Goal: Information Seeking & Learning: Compare options

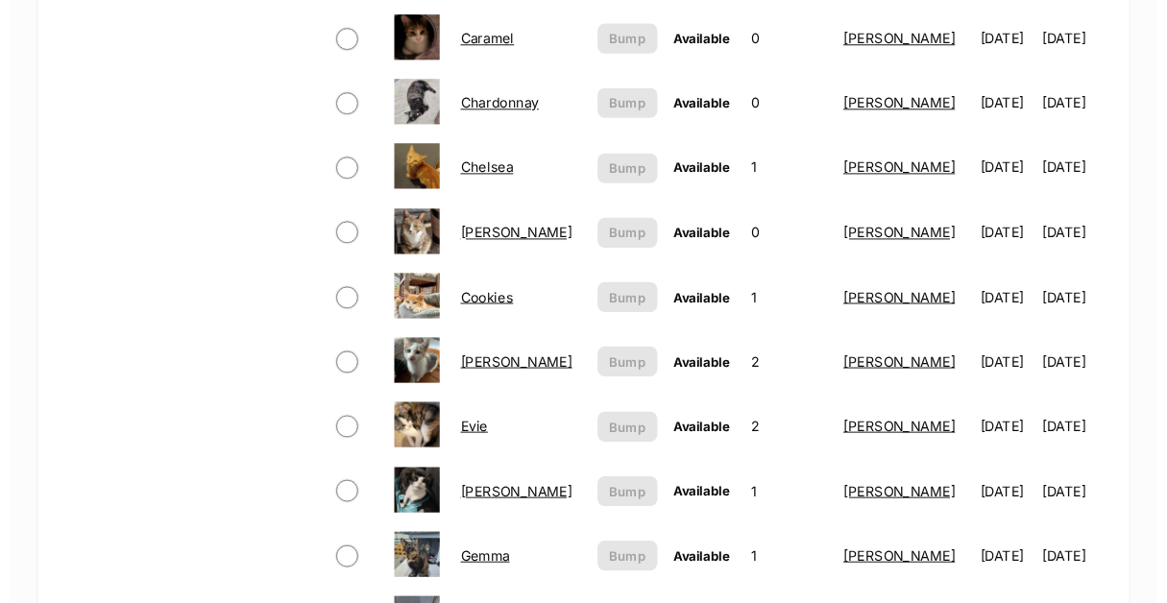
scroll to position [1057, 0]
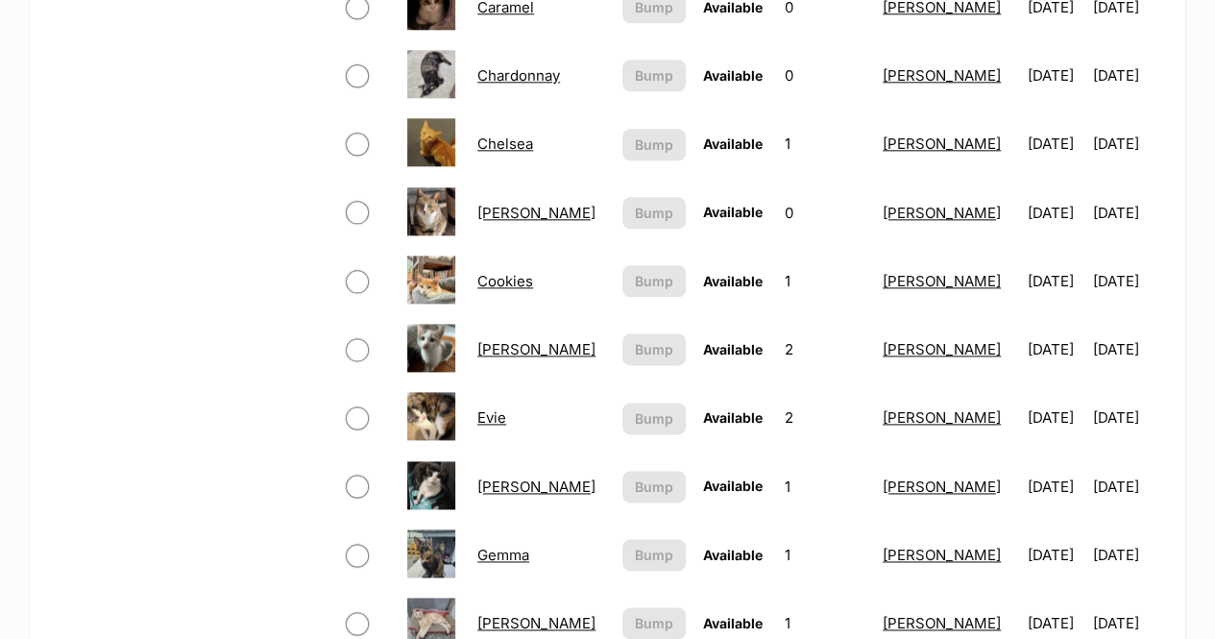
click at [505, 546] on link "Gemma" at bounding box center [503, 555] width 52 height 18
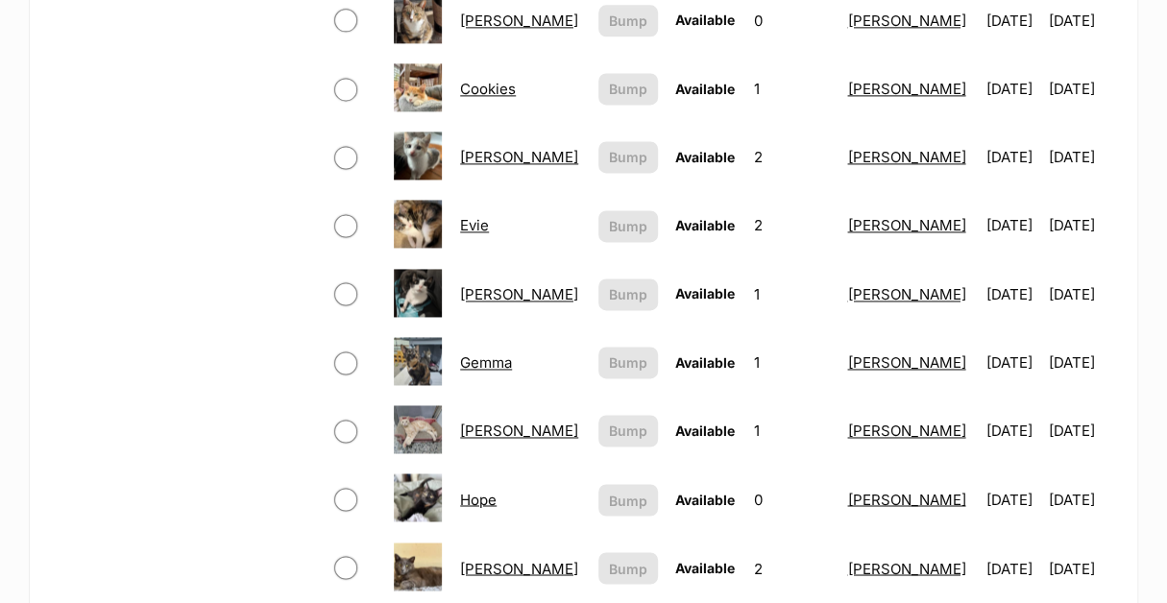
scroll to position [1345, 0]
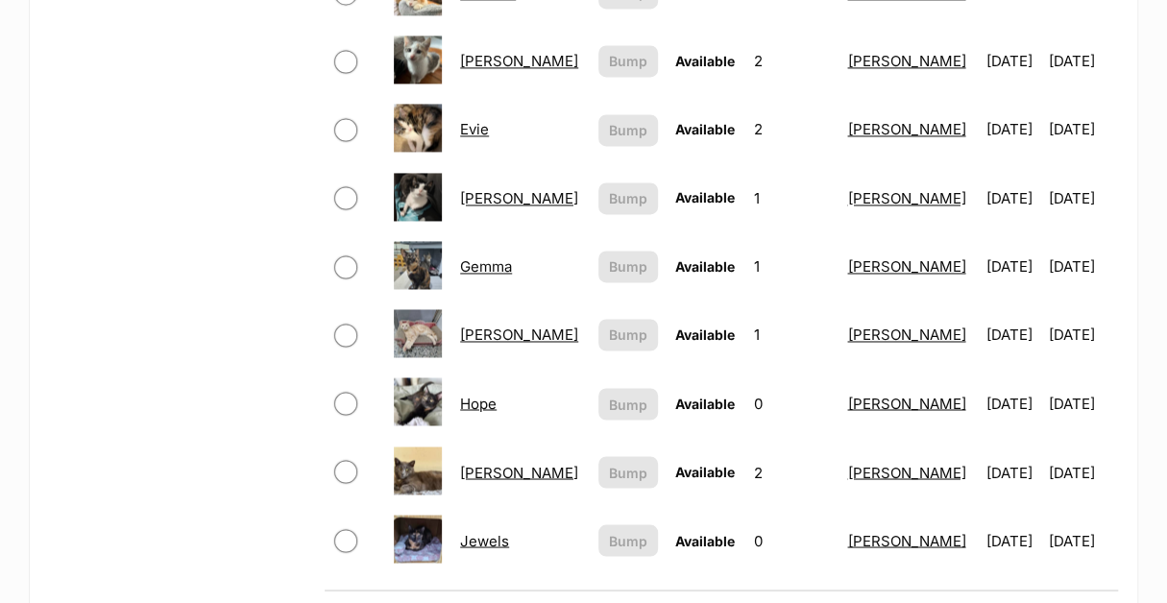
click at [471, 394] on link "Hope" at bounding box center [478, 403] width 37 height 18
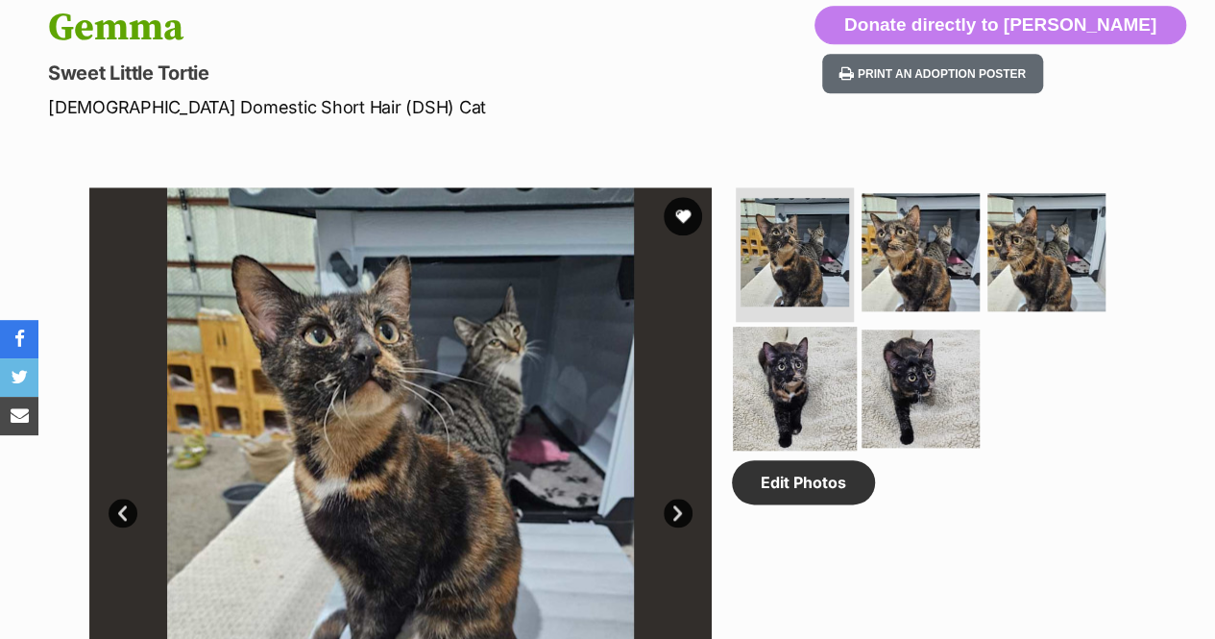
click at [815, 367] on img at bounding box center [795, 389] width 124 height 124
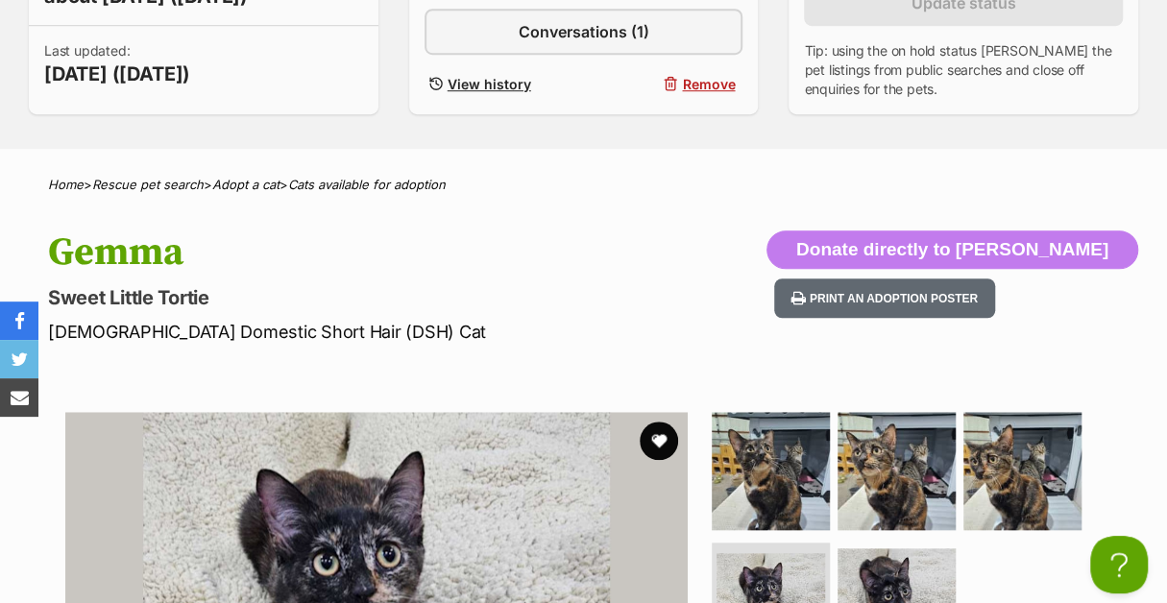
scroll to position [672, 0]
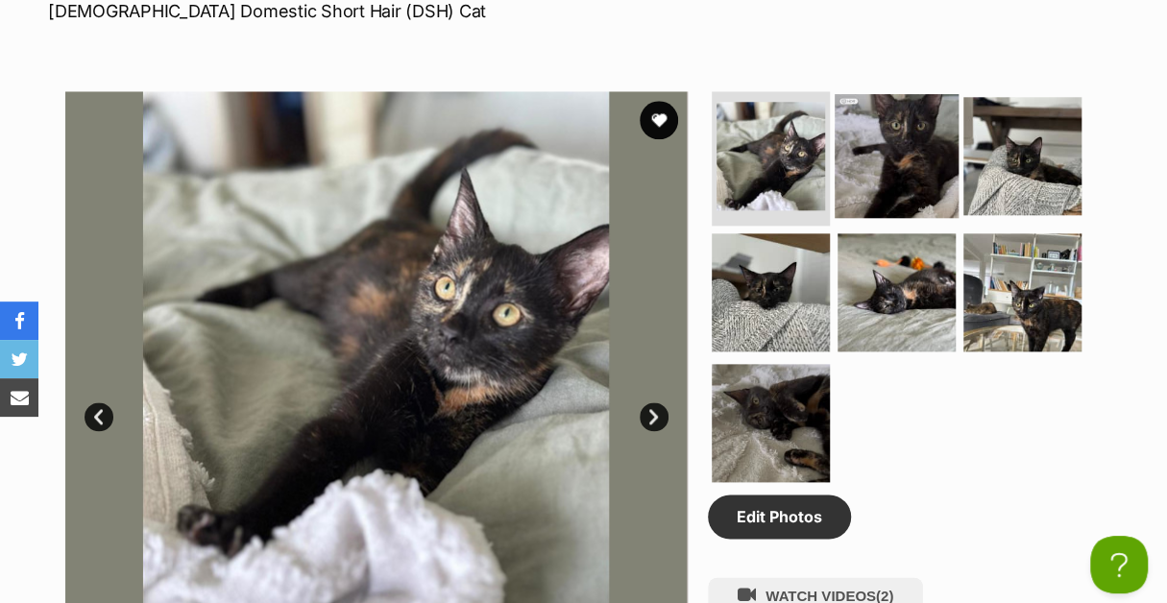
click at [937, 141] on img at bounding box center [897, 156] width 124 height 124
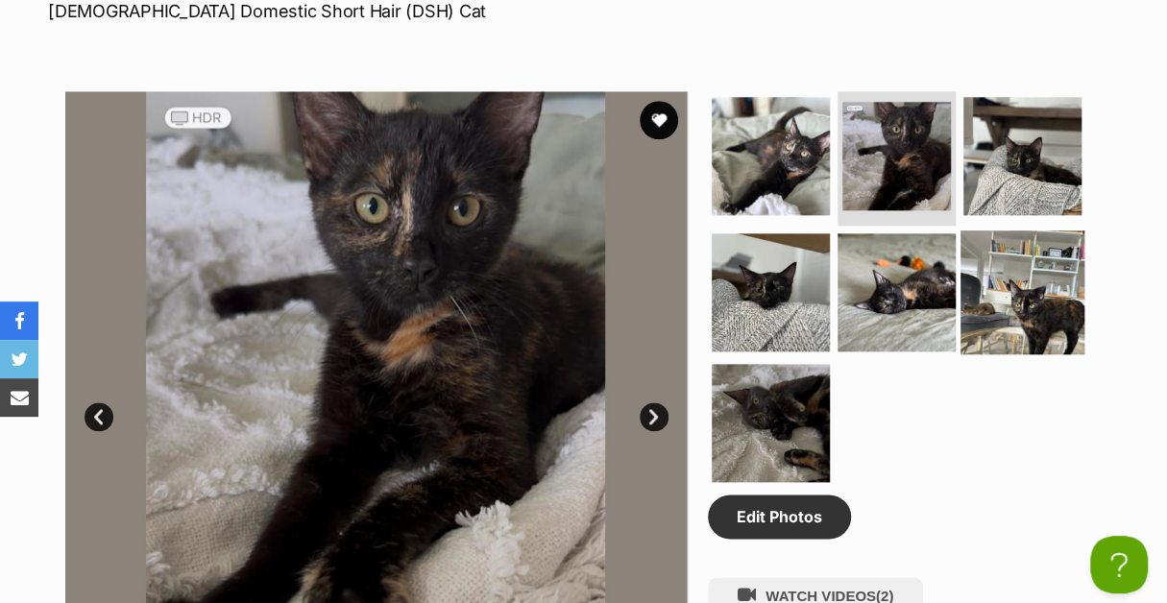
drag, startPoint x: 509, startPoint y: 242, endPoint x: 987, endPoint y: 249, distance: 477.5
click at [987, 249] on img at bounding box center [1023, 293] width 124 height 124
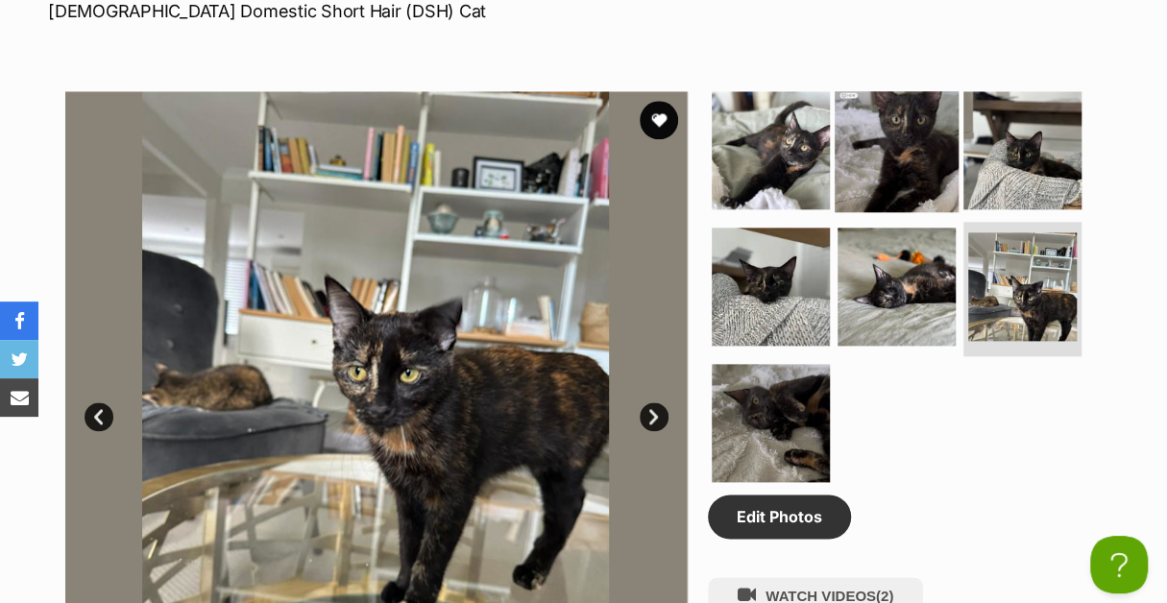
click at [910, 137] on img at bounding box center [897, 150] width 124 height 124
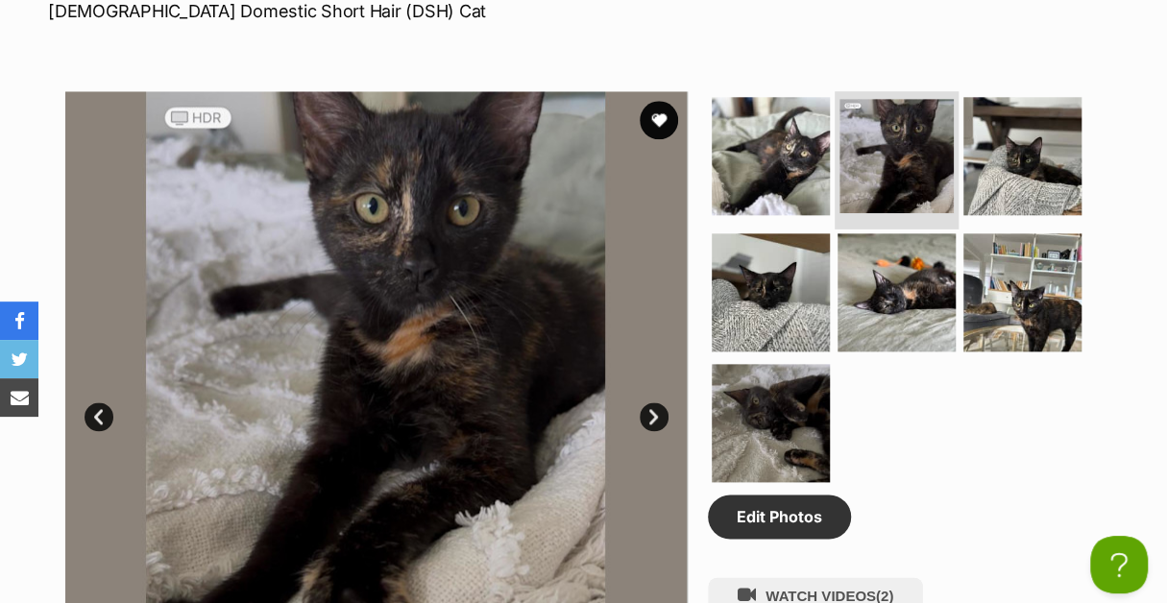
click at [944, 142] on img at bounding box center [897, 156] width 114 height 114
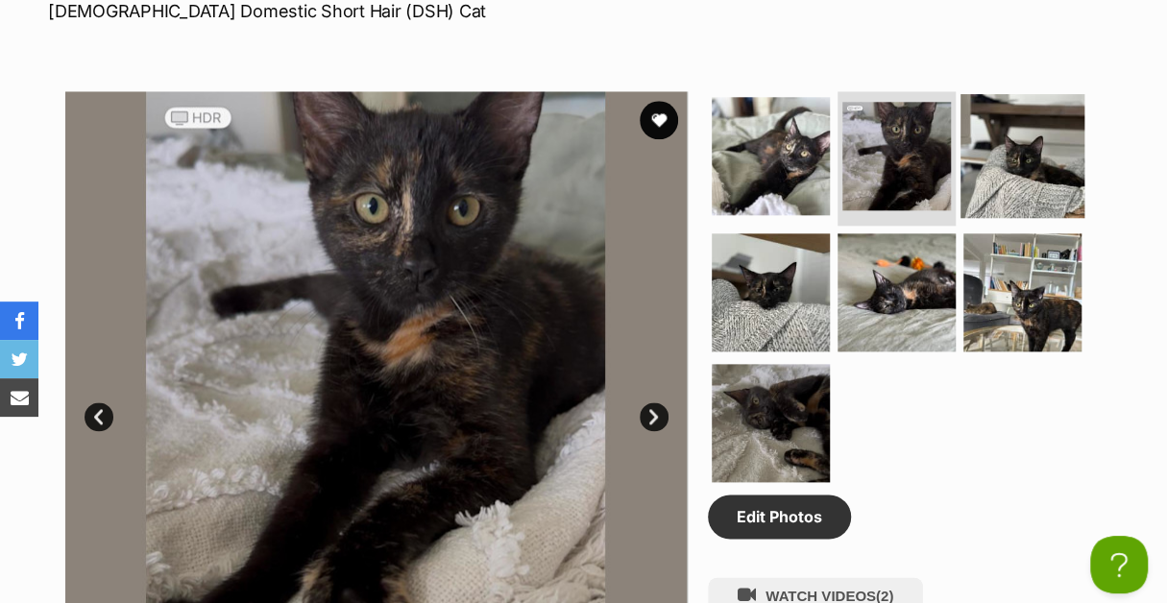
drag, startPoint x: 956, startPoint y: 132, endPoint x: 970, endPoint y: 128, distance: 14.9
click at [959, 132] on ul at bounding box center [905, 292] width 394 height 403
click at [970, 128] on img at bounding box center [1023, 156] width 124 height 124
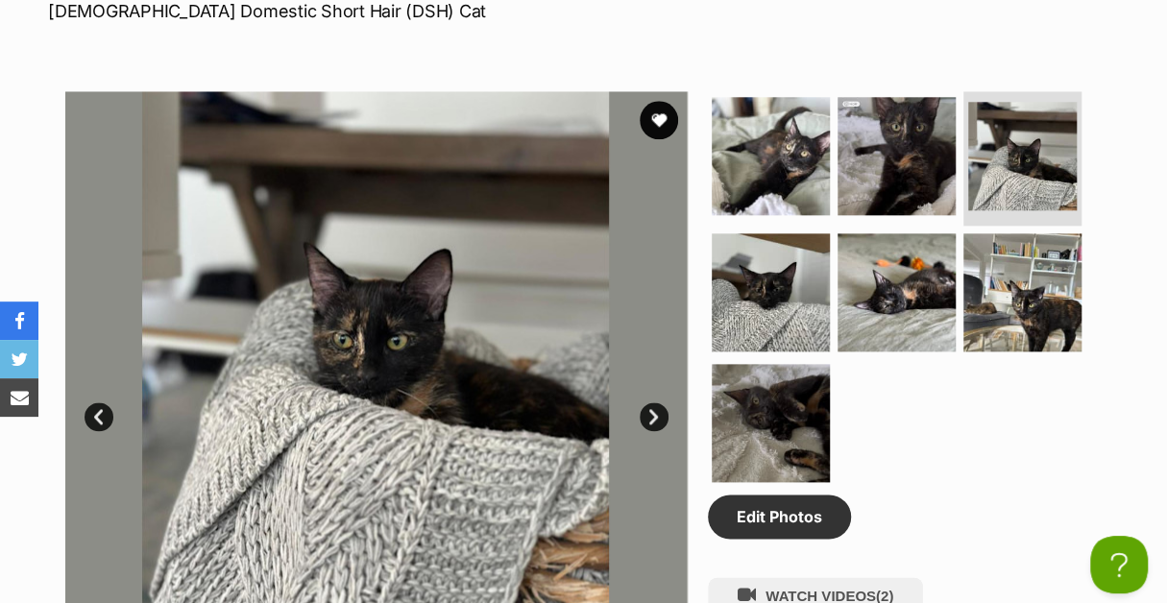
click at [1118, 62] on section "Available 3 of 7 images 3 of 7 images 3 of 7 images 3 of 7 images 3 of 7 images…" at bounding box center [584, 387] width 1095 height 651
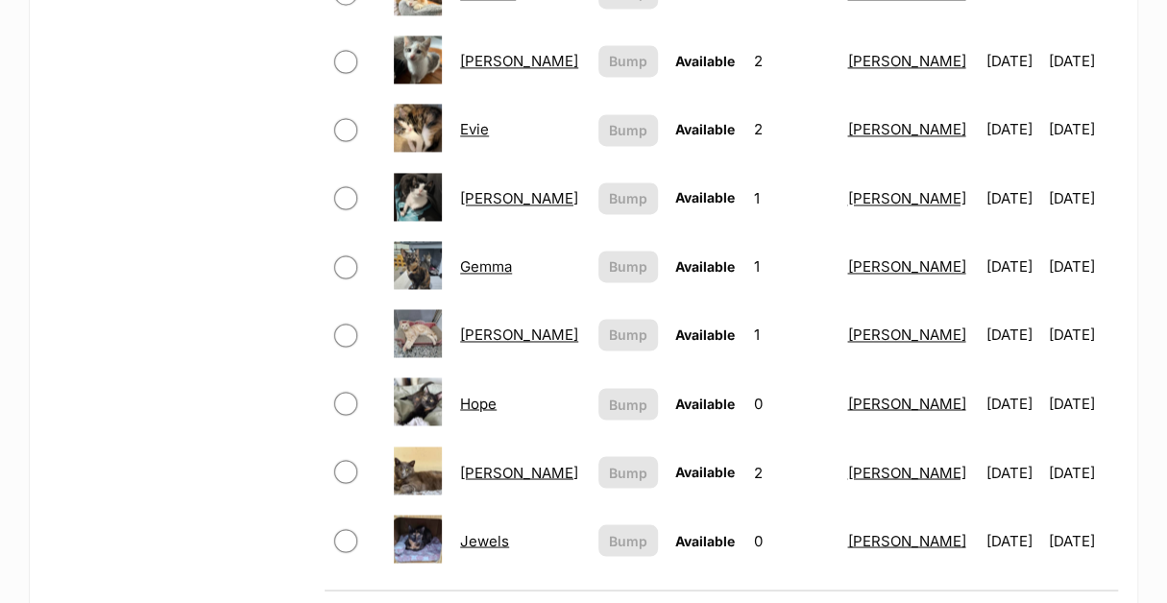
click at [493, 531] on link "Jewels" at bounding box center [484, 540] width 49 height 18
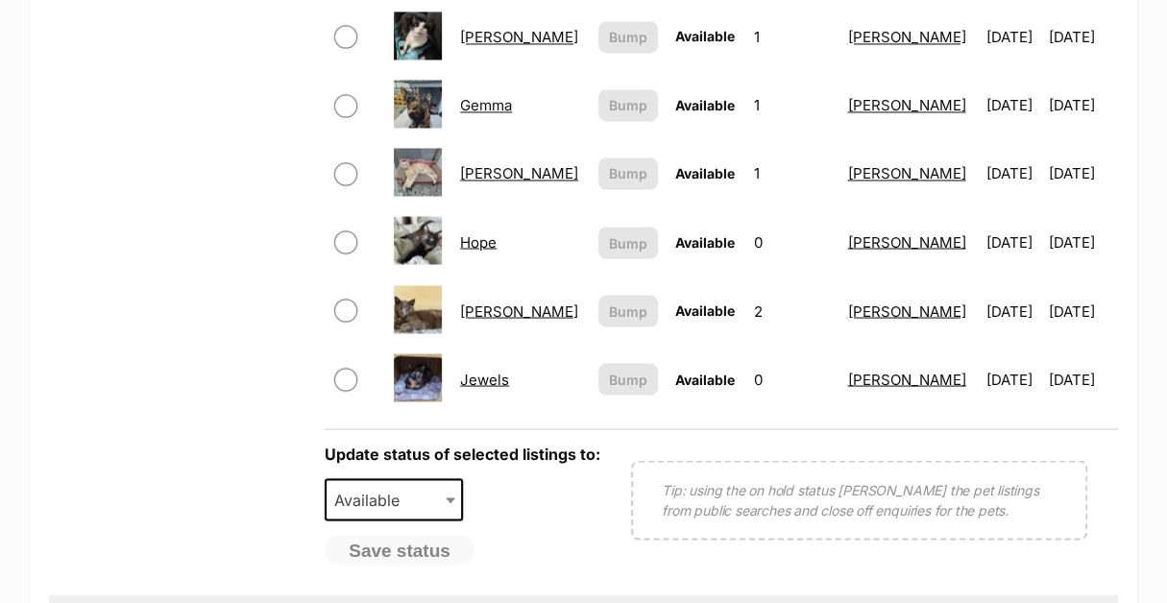
scroll to position [1537, 0]
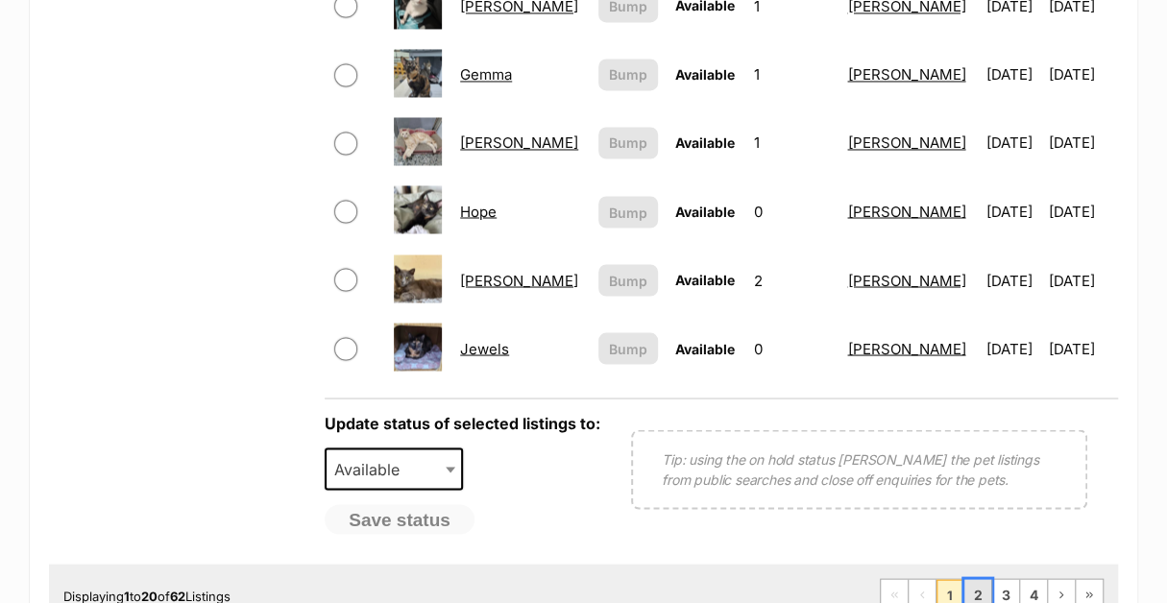
click at [977, 579] on link "2" at bounding box center [978, 594] width 27 height 31
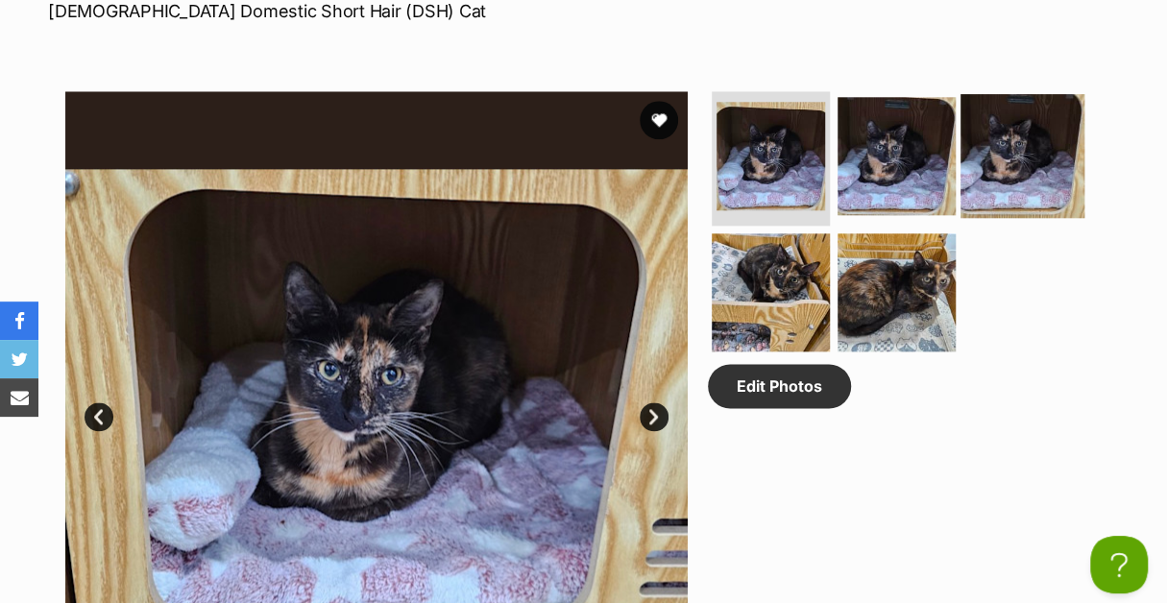
click at [1030, 137] on img at bounding box center [1023, 156] width 124 height 124
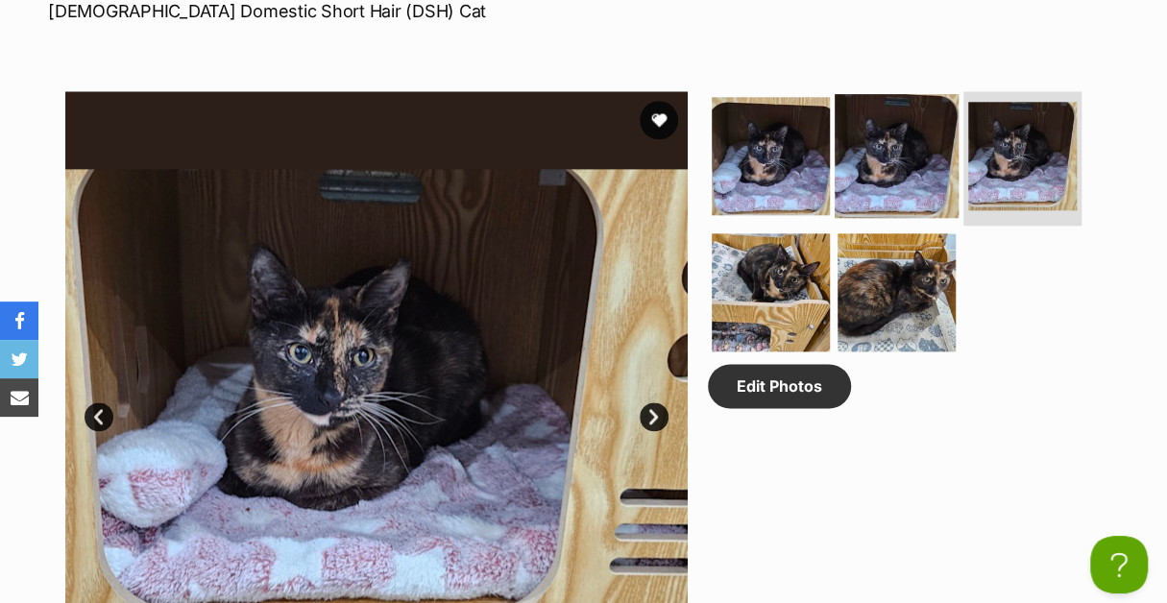
click at [907, 133] on img at bounding box center [897, 156] width 124 height 124
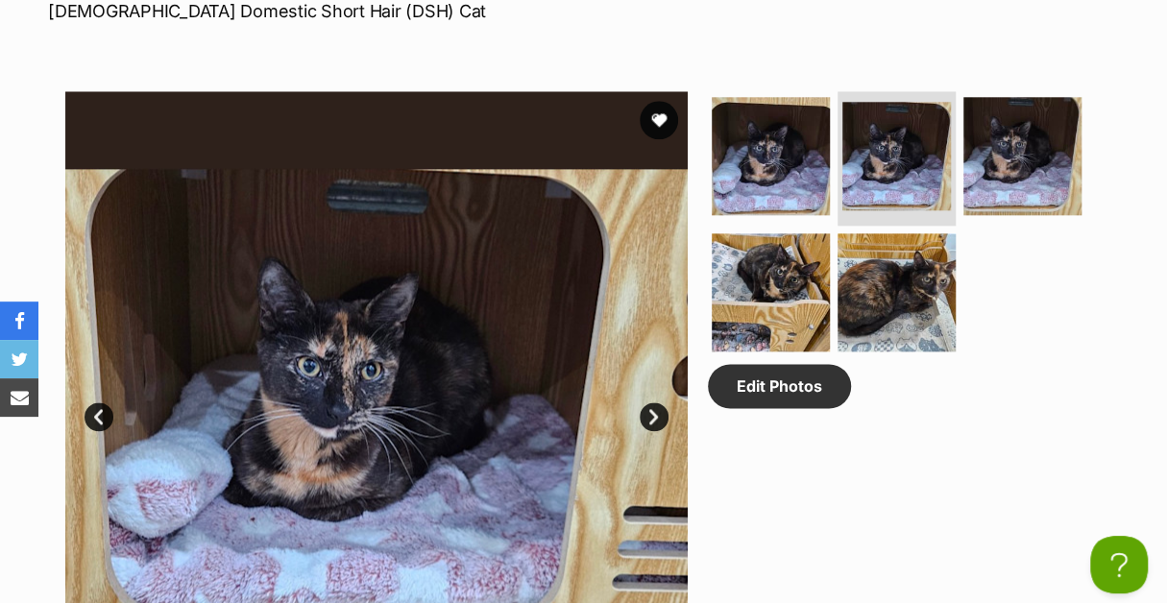
click at [831, 127] on ul at bounding box center [905, 227] width 394 height 273
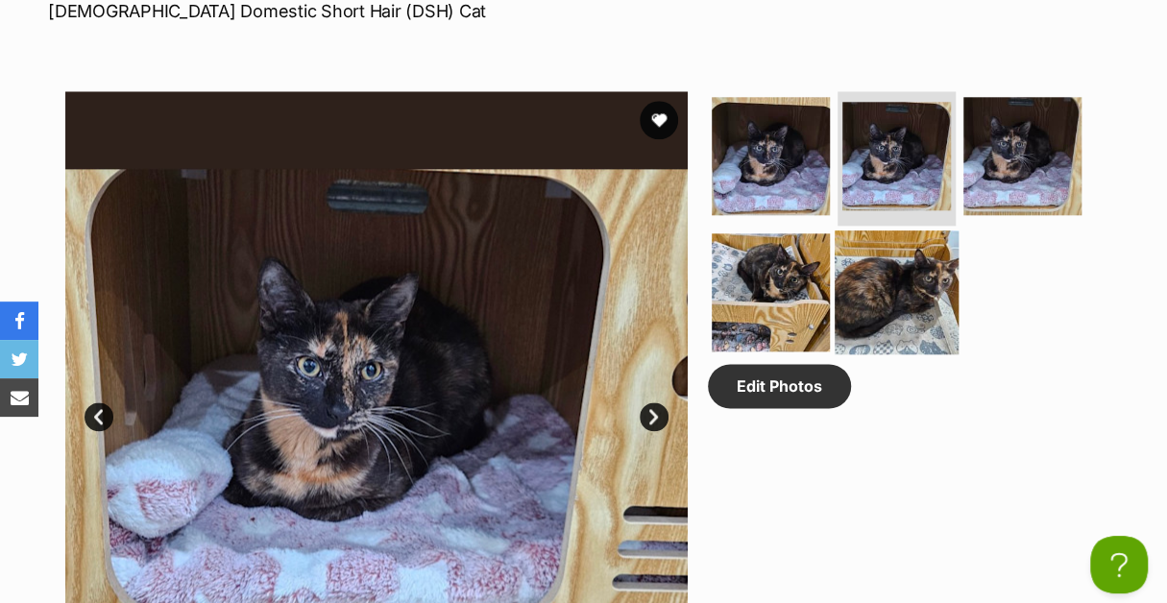
click at [936, 280] on img at bounding box center [897, 293] width 124 height 124
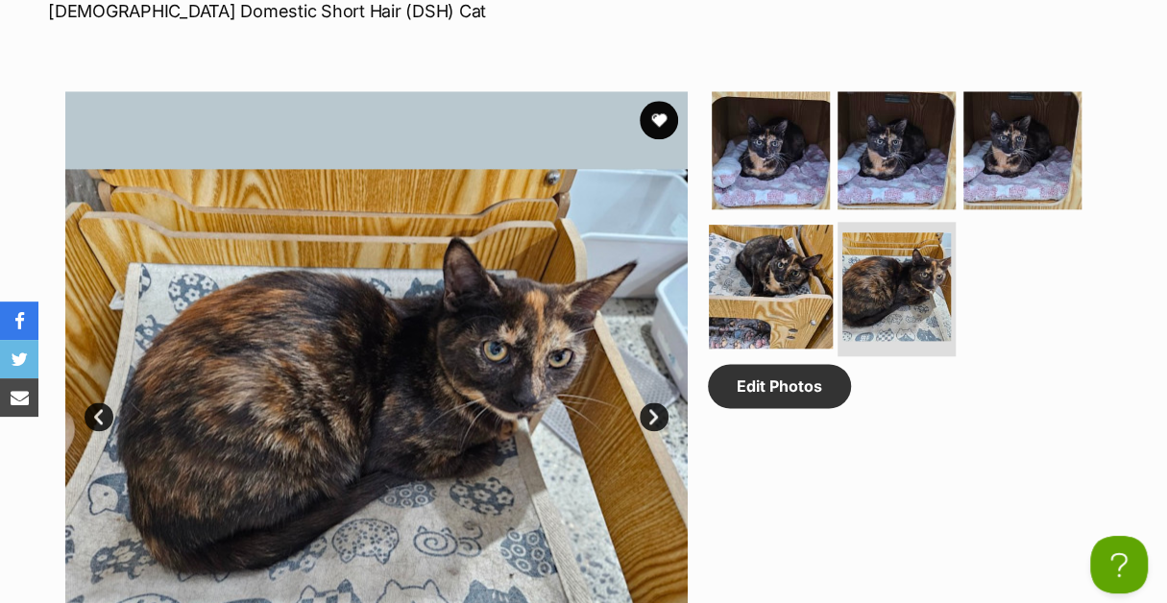
click at [811, 249] on img at bounding box center [771, 287] width 124 height 124
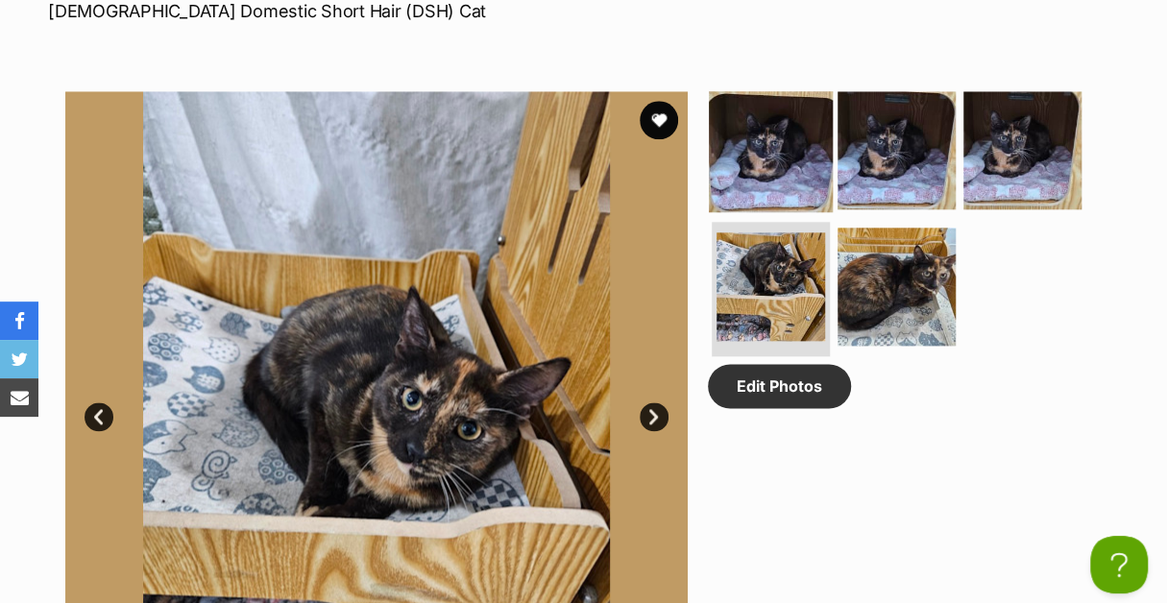
click at [792, 130] on img at bounding box center [771, 150] width 124 height 124
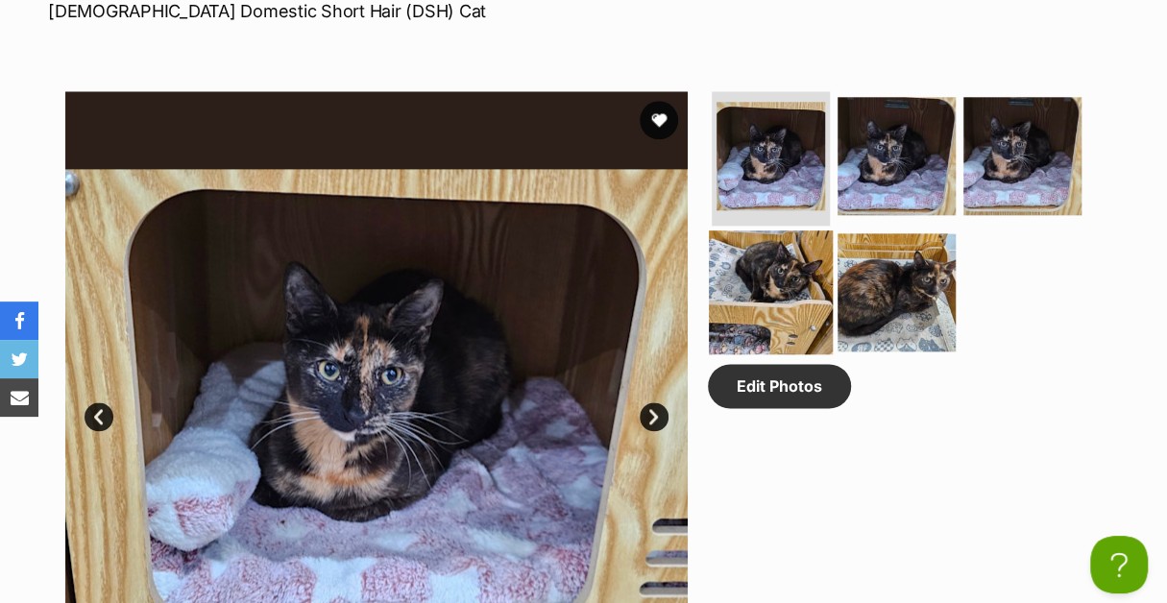
click at [795, 231] on img at bounding box center [771, 293] width 124 height 124
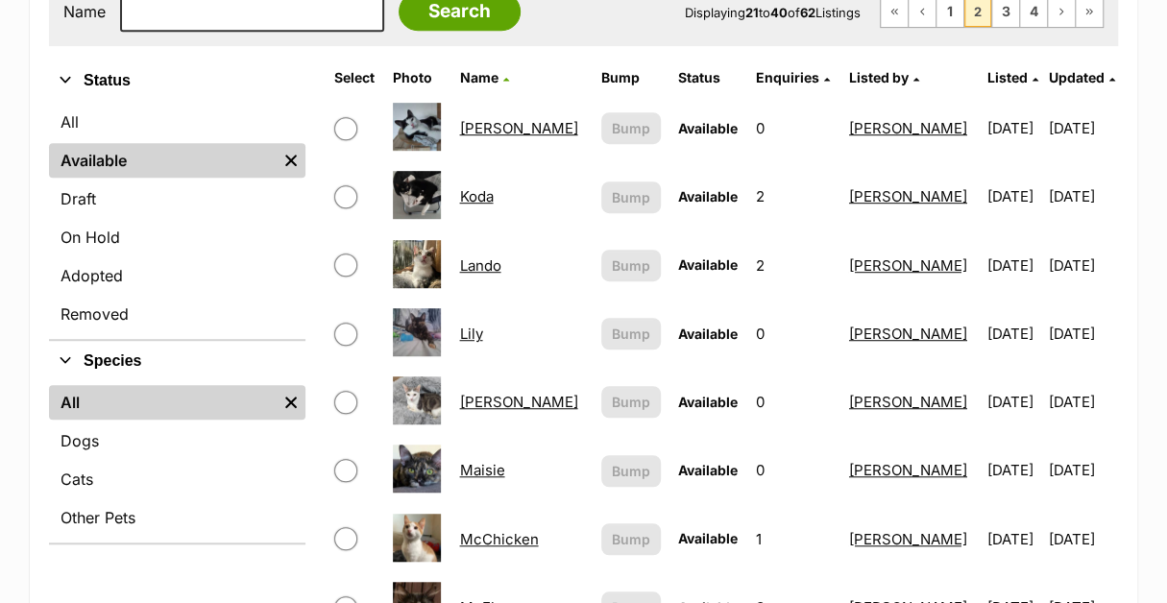
scroll to position [480, 0]
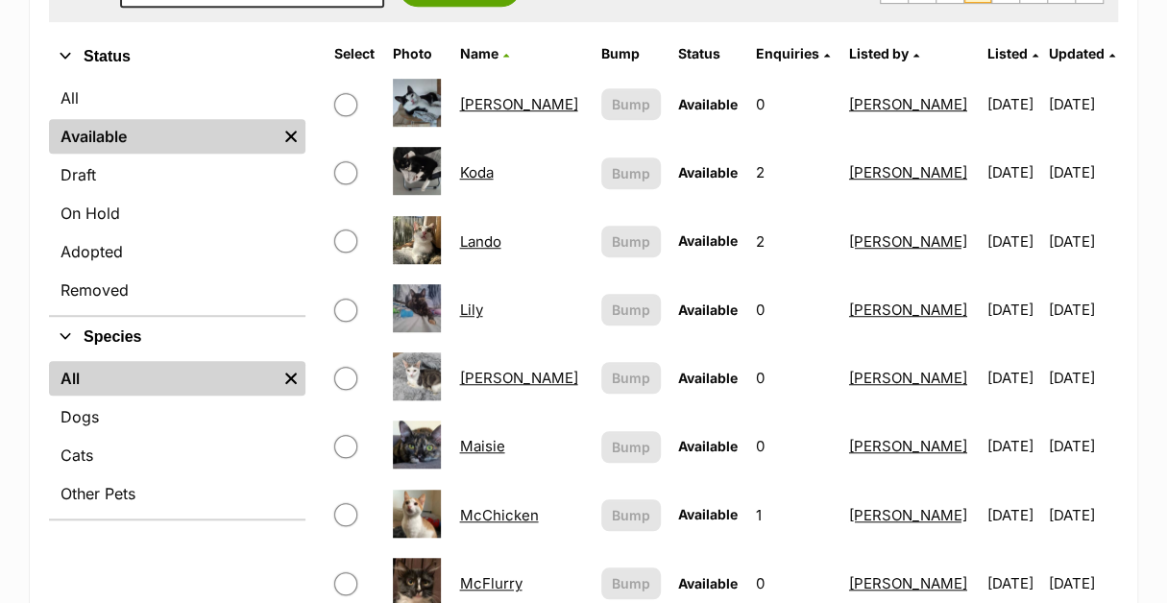
click at [476, 301] on link "Lily" at bounding box center [470, 310] width 23 height 18
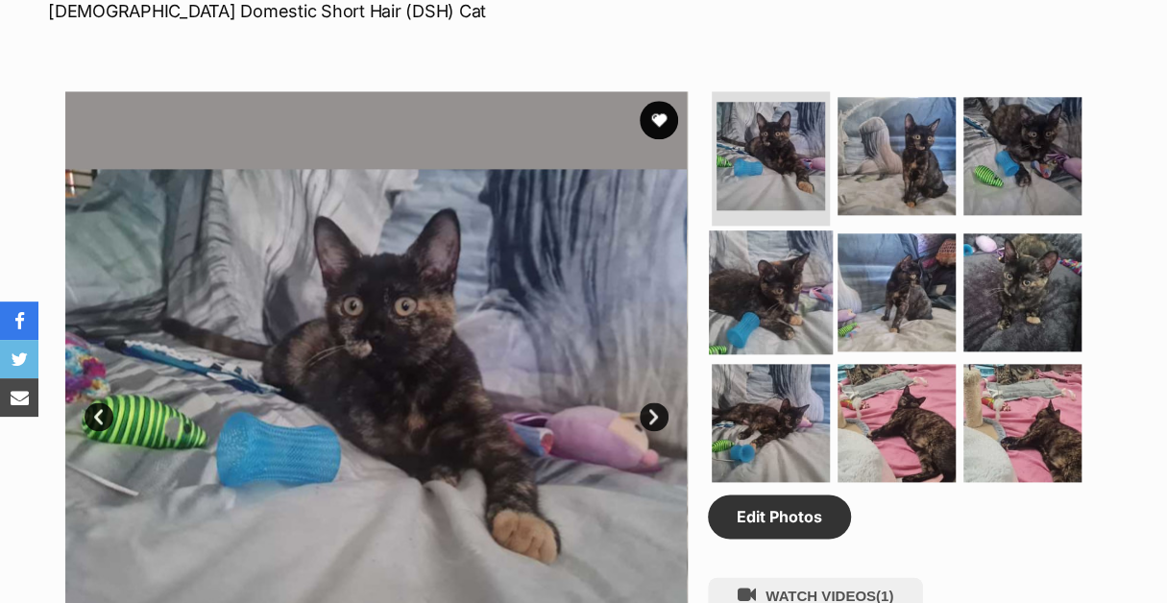
click at [751, 257] on img at bounding box center [771, 293] width 124 height 124
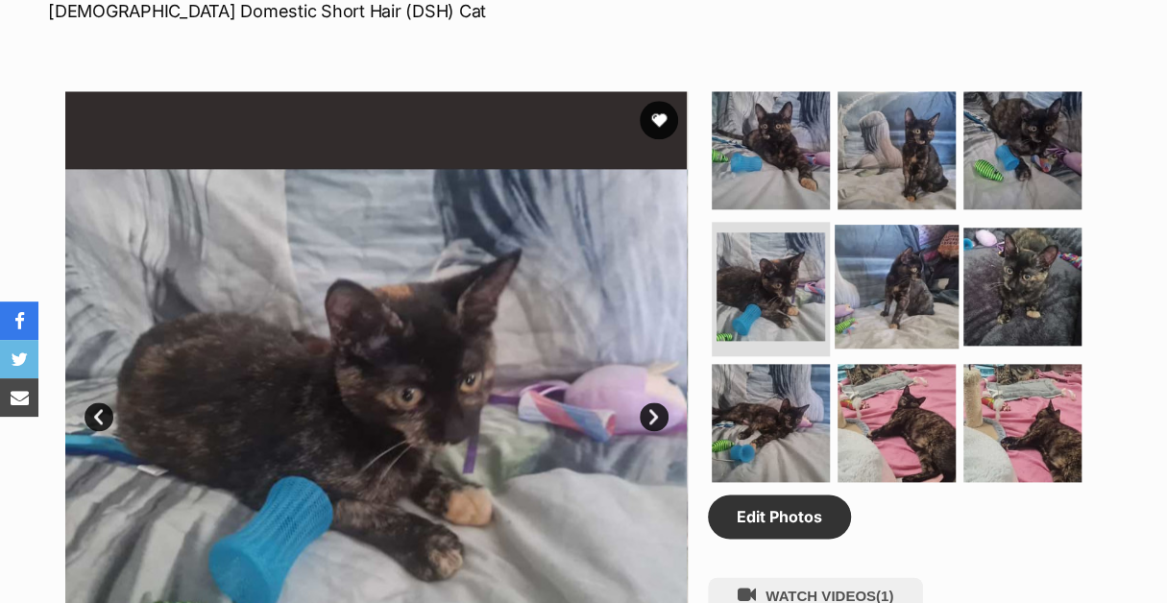
click at [906, 261] on img at bounding box center [897, 287] width 124 height 124
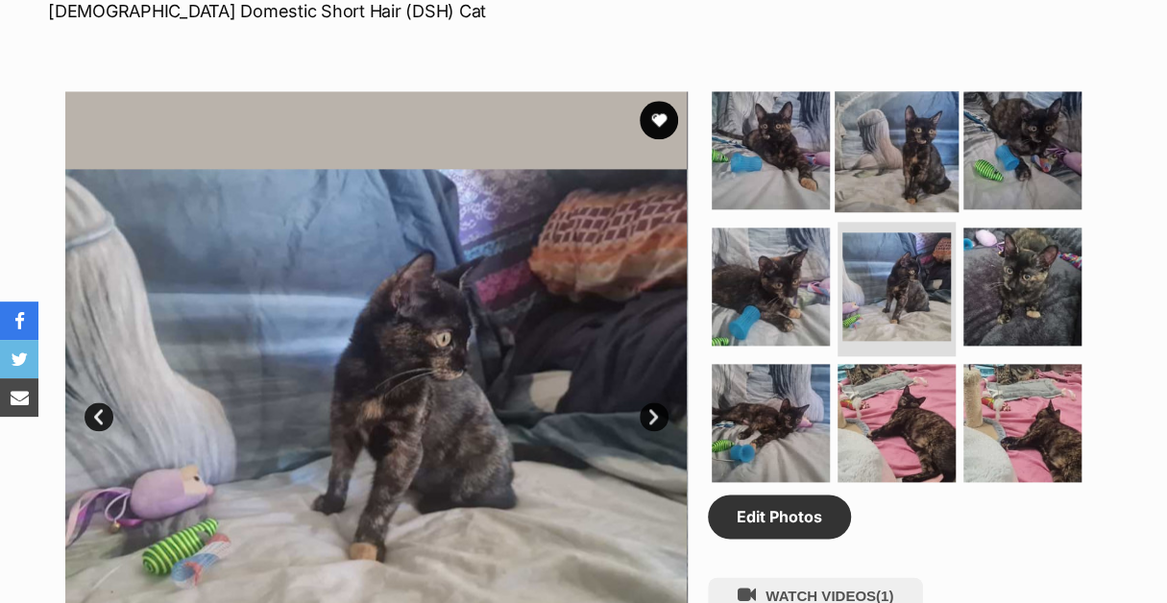
click at [901, 103] on img at bounding box center [897, 150] width 124 height 124
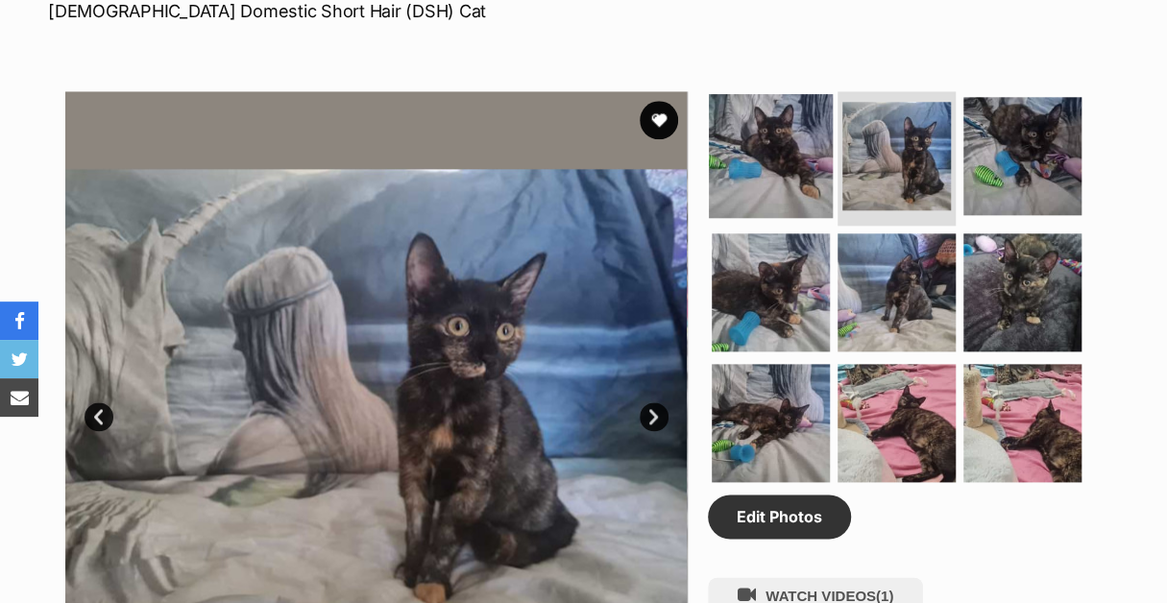
click at [778, 109] on img at bounding box center [771, 156] width 124 height 124
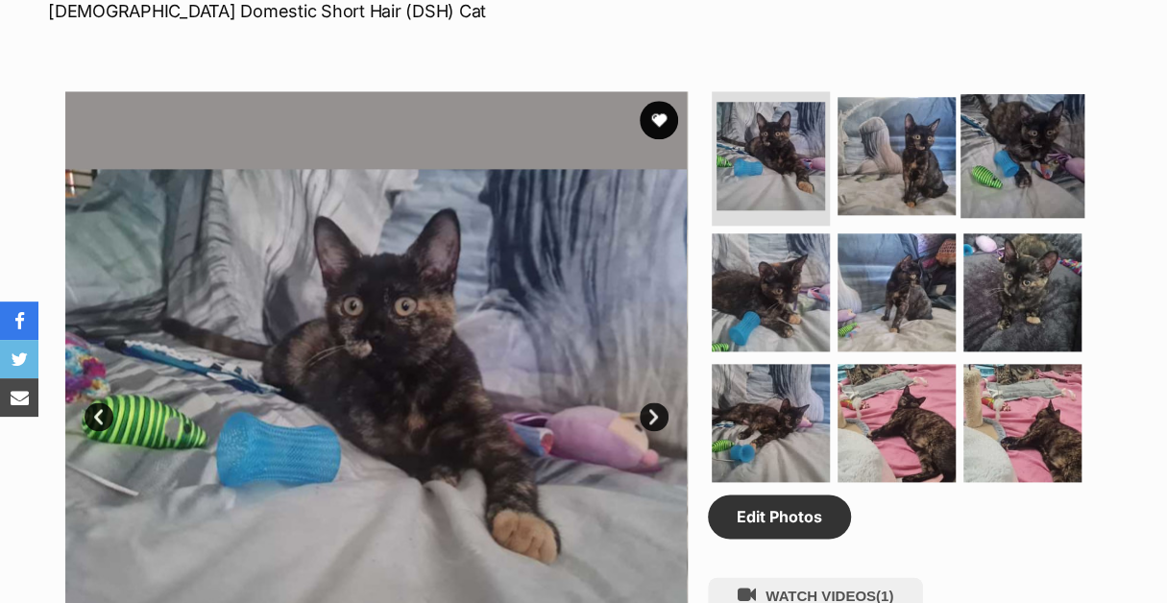
click at [1026, 155] on img at bounding box center [1023, 156] width 124 height 124
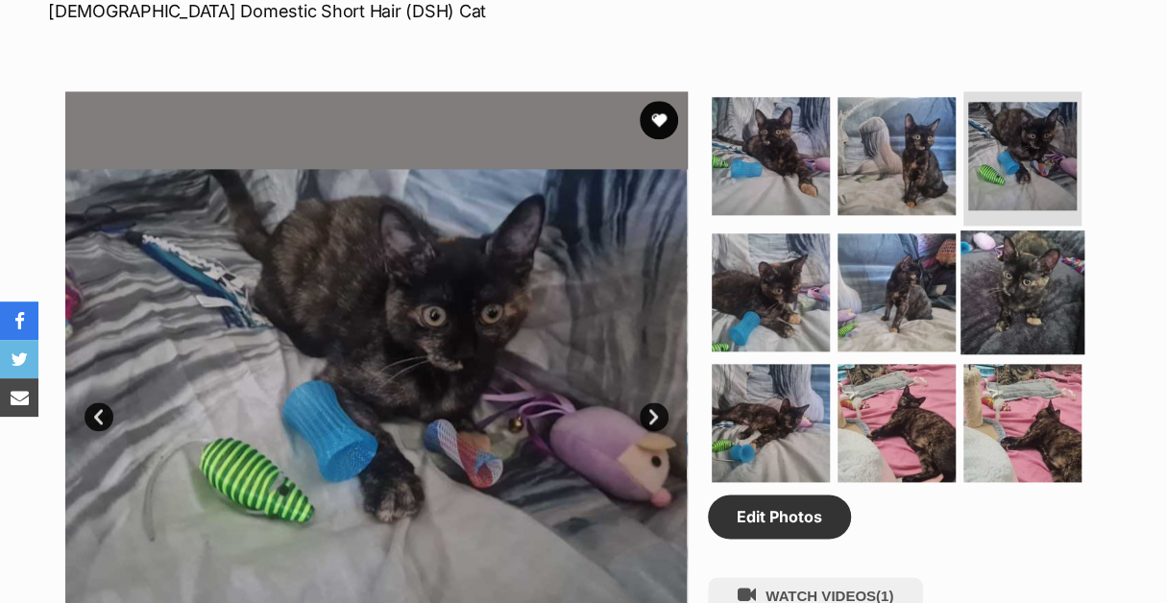
click at [1056, 232] on img at bounding box center [1023, 293] width 124 height 124
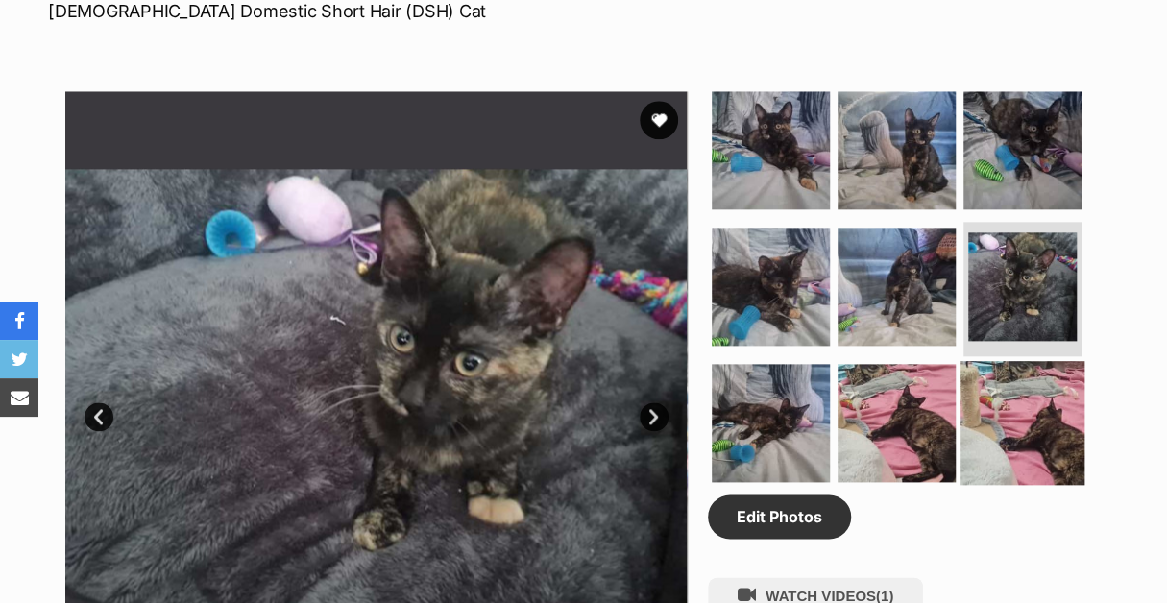
click at [1055, 371] on img at bounding box center [1023, 423] width 124 height 124
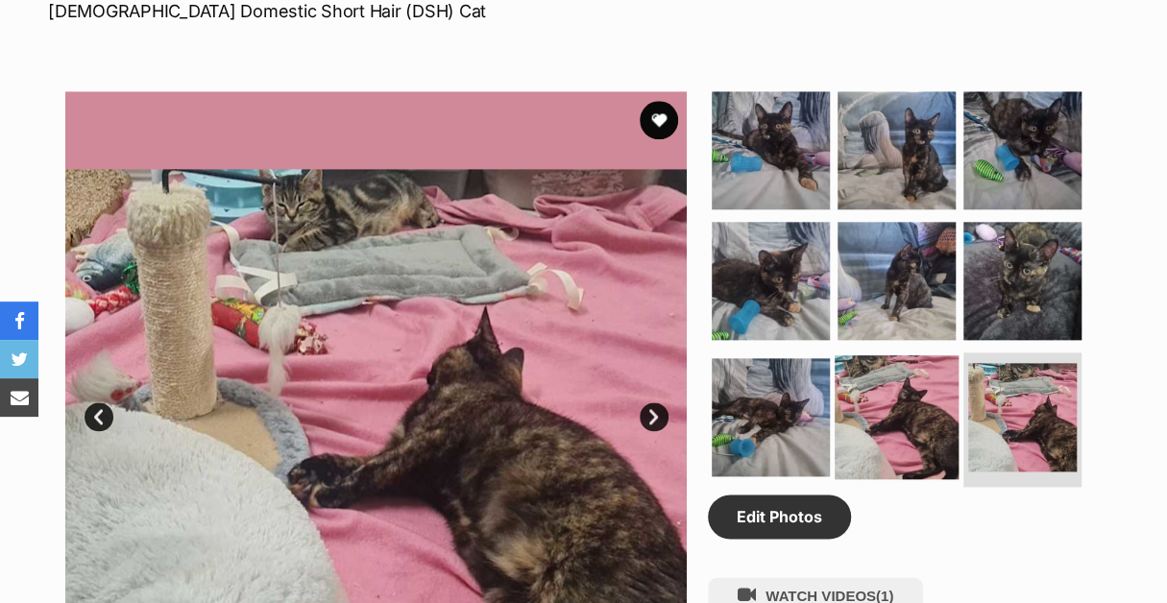
click at [922, 380] on img at bounding box center [897, 417] width 124 height 124
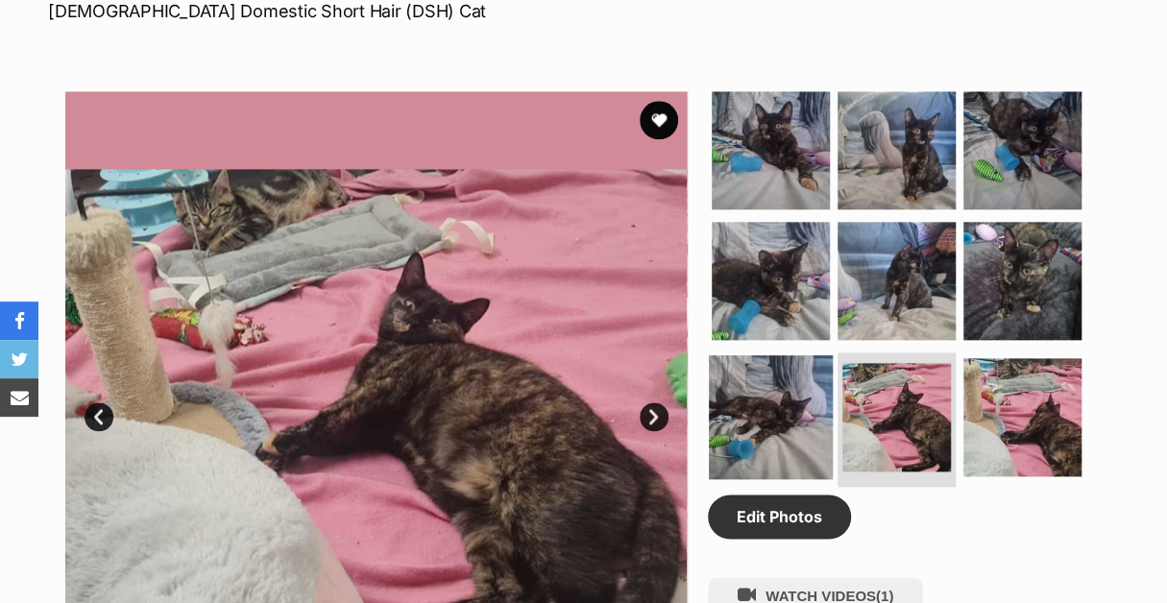
click at [811, 362] on img at bounding box center [771, 417] width 124 height 124
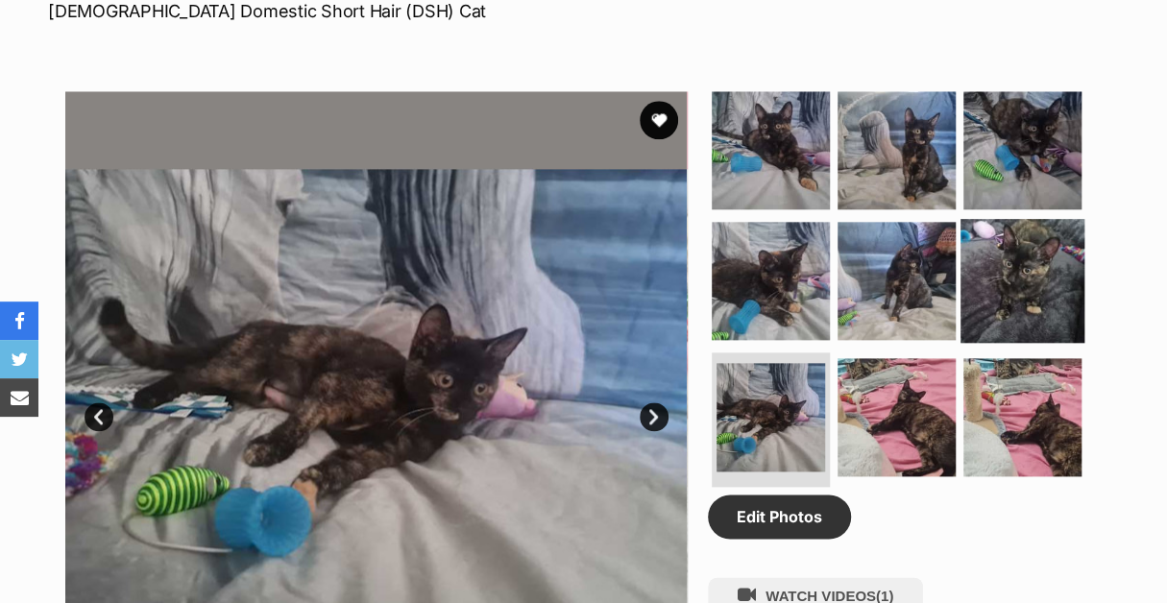
click at [1013, 262] on img at bounding box center [1023, 281] width 124 height 124
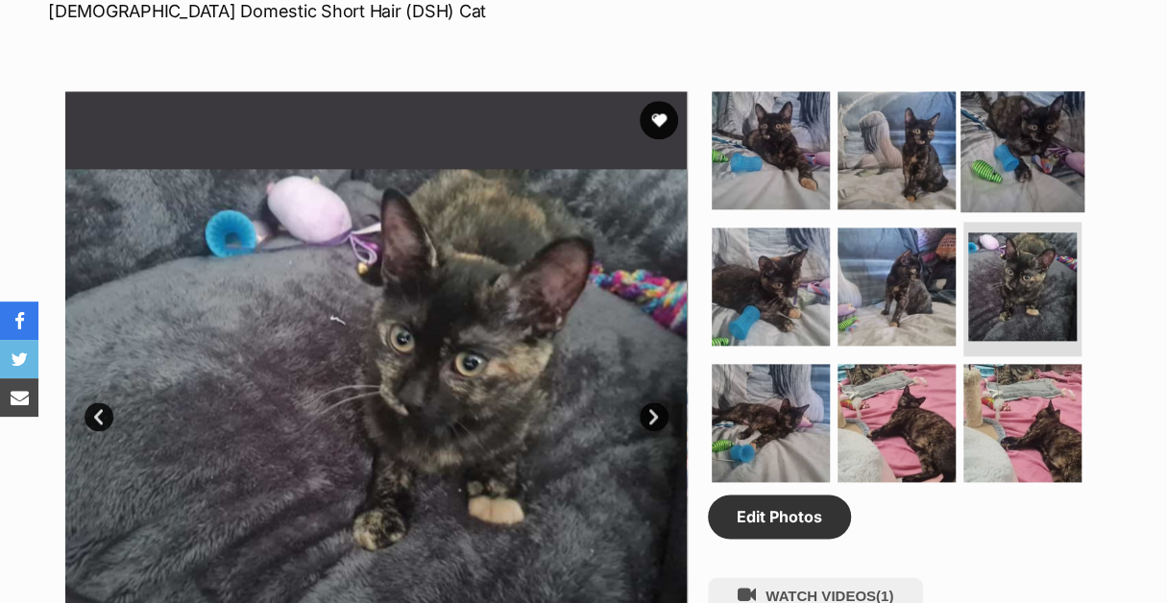
click at [1014, 118] on img at bounding box center [1023, 150] width 124 height 124
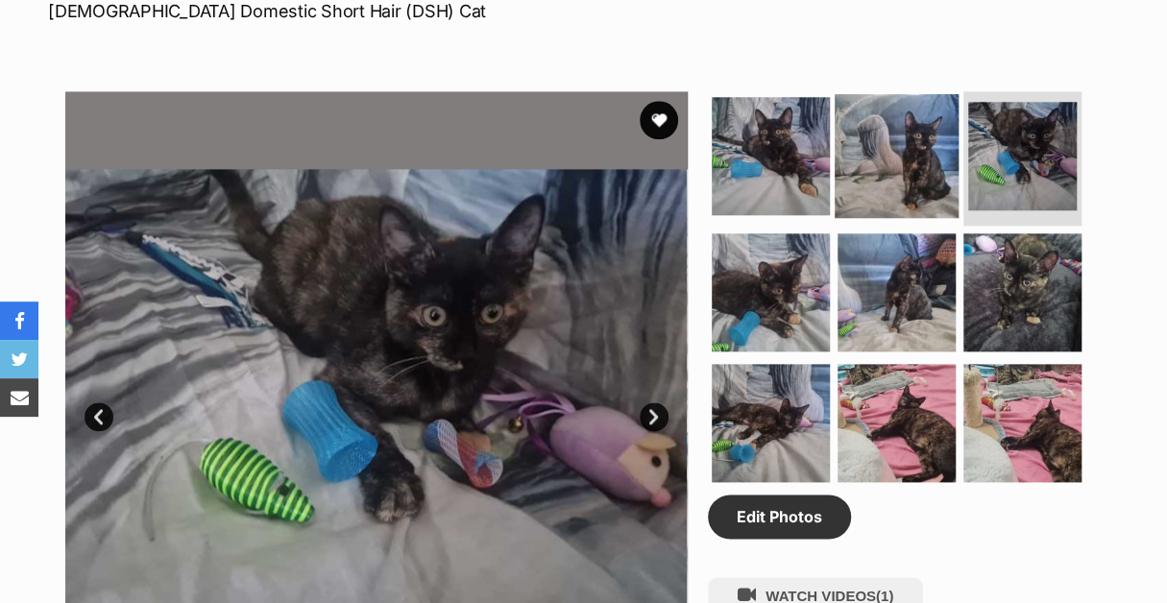
click at [900, 122] on img at bounding box center [897, 156] width 124 height 124
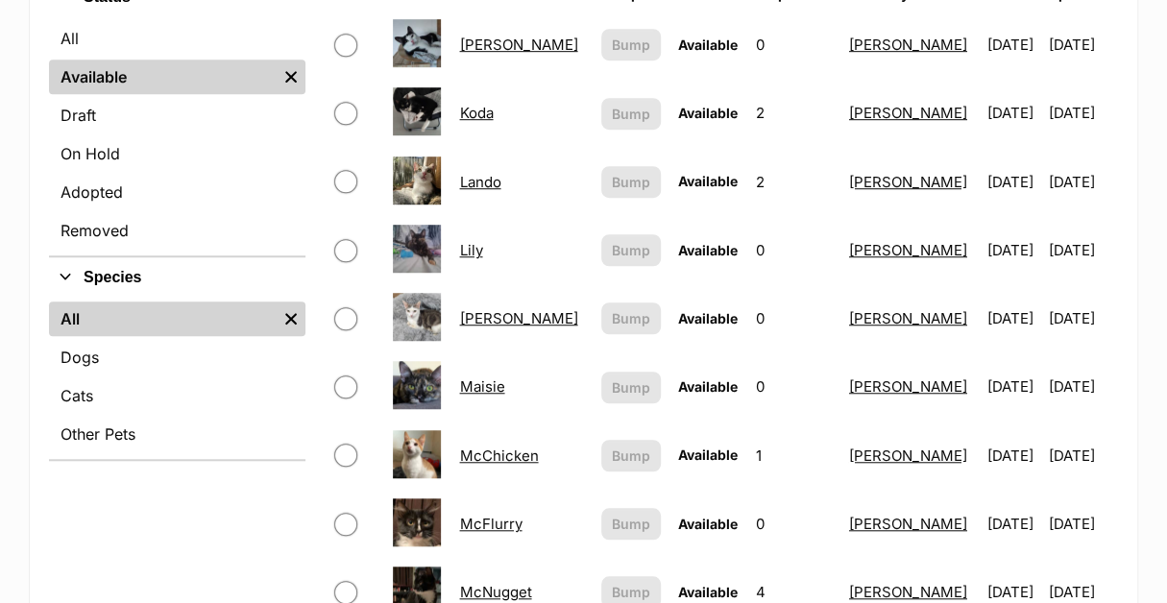
scroll to position [576, 0]
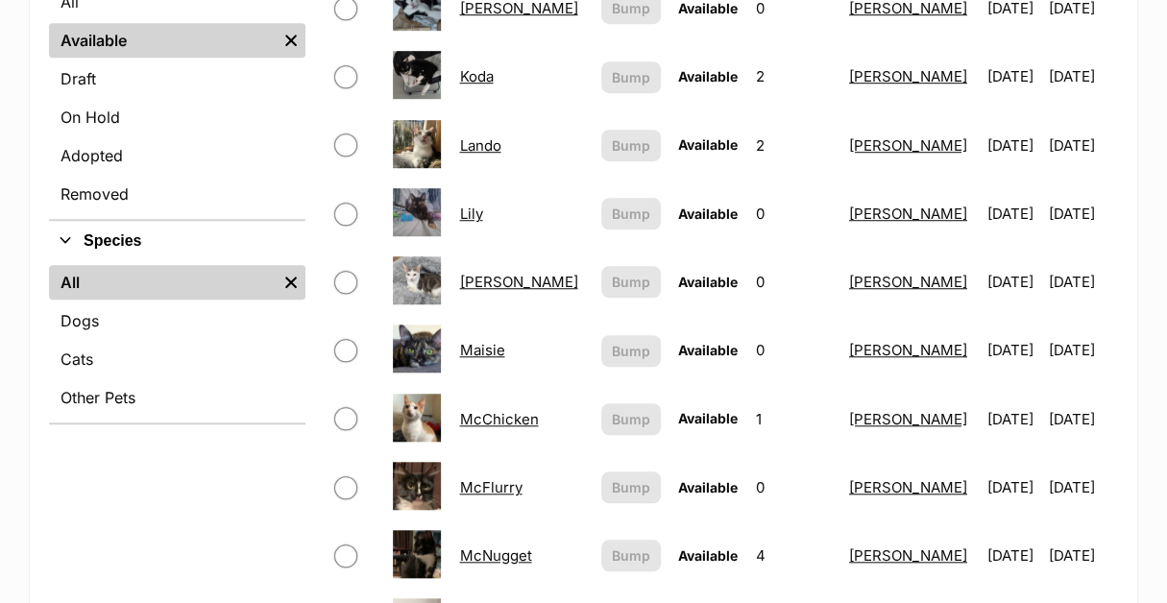
click at [503, 341] on link "Maisie" at bounding box center [481, 350] width 45 height 18
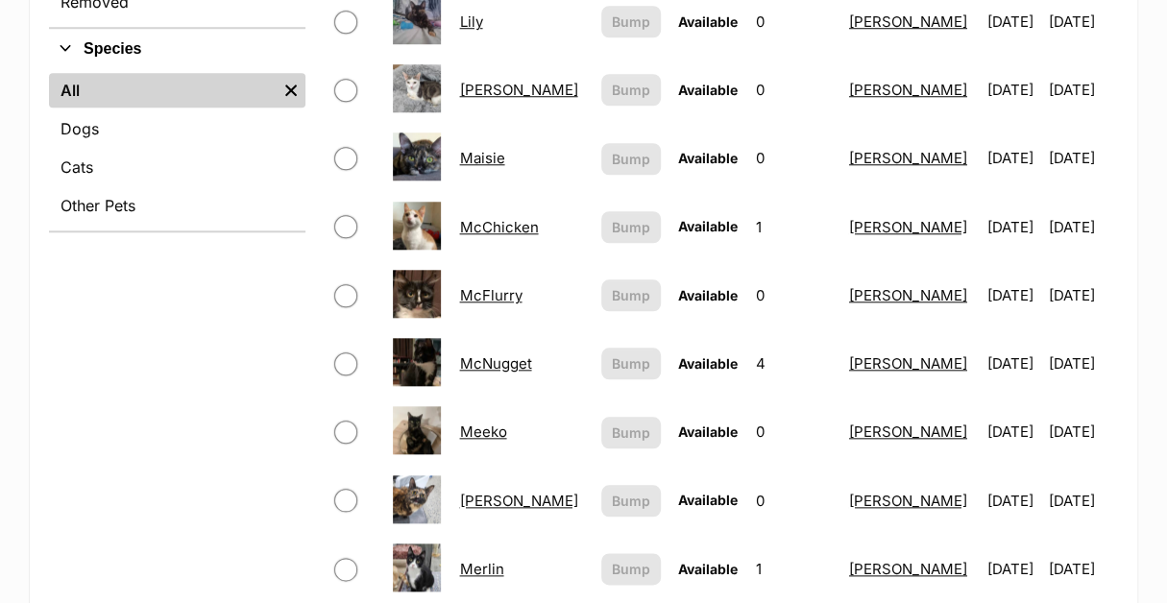
scroll to position [865, 0]
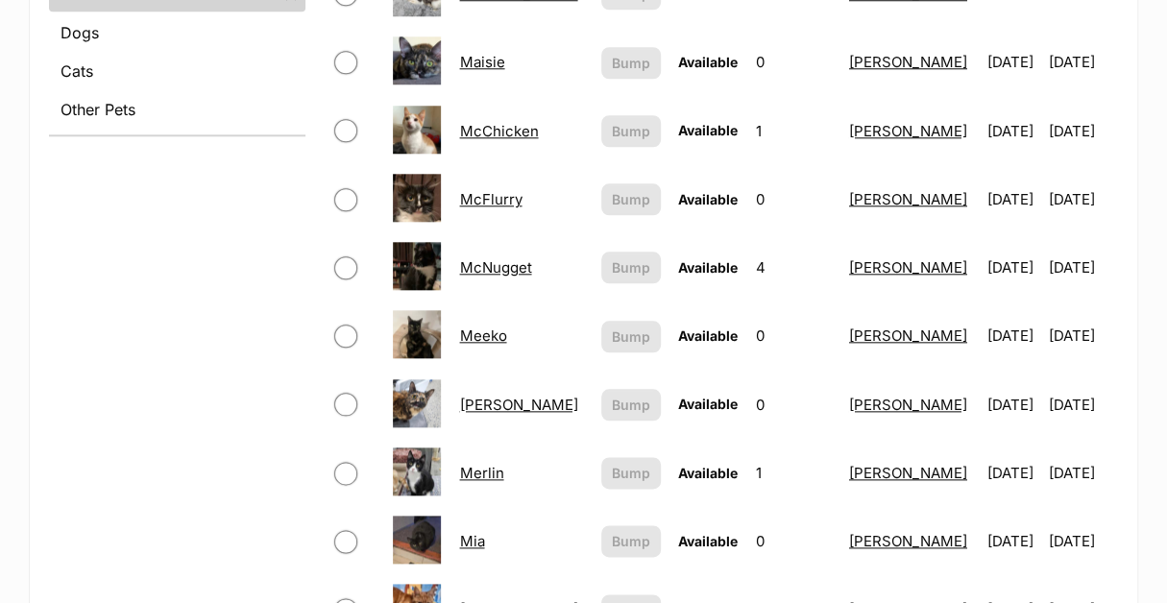
click at [484, 327] on link "Meeko" at bounding box center [482, 336] width 47 height 18
click at [497, 396] on link "Megan" at bounding box center [518, 405] width 118 height 18
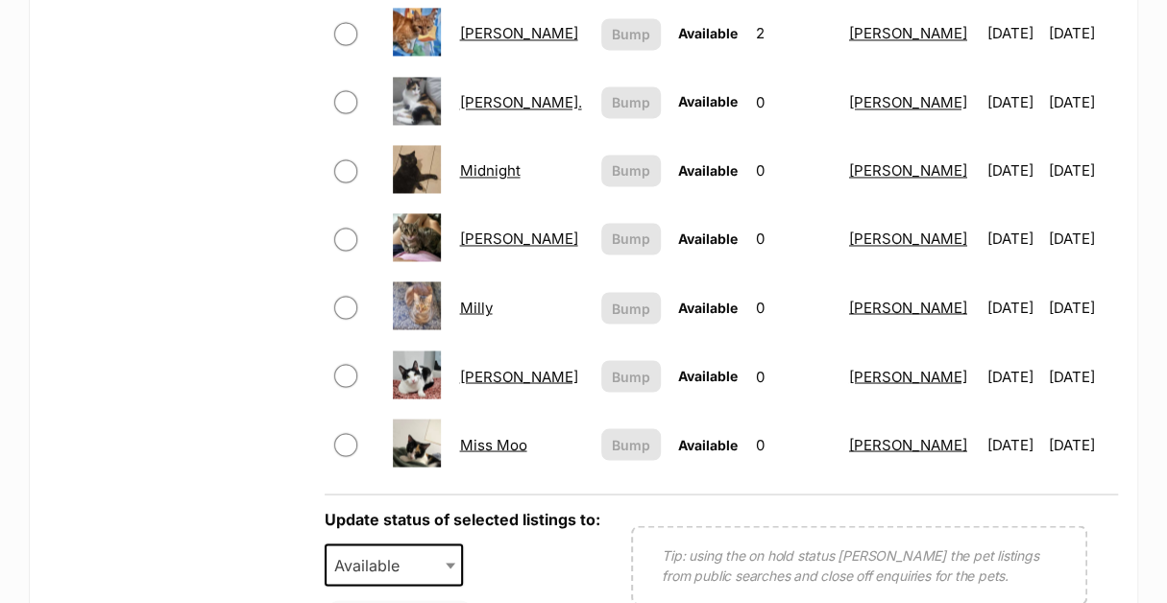
scroll to position [1633, 0]
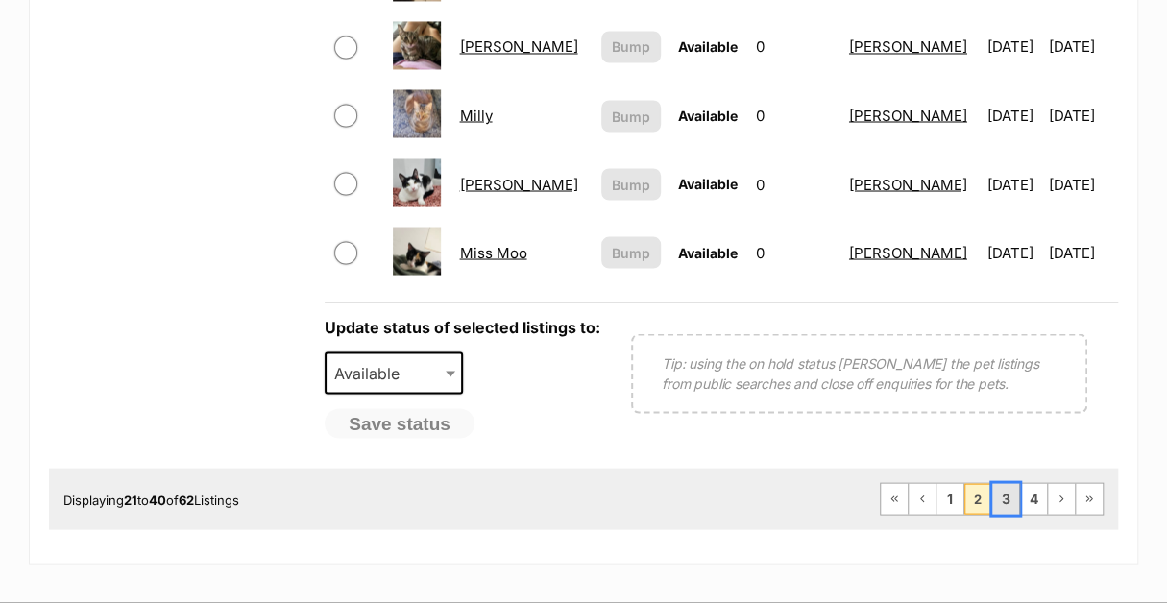
click at [1007, 483] on link "3" at bounding box center [1005, 498] width 27 height 31
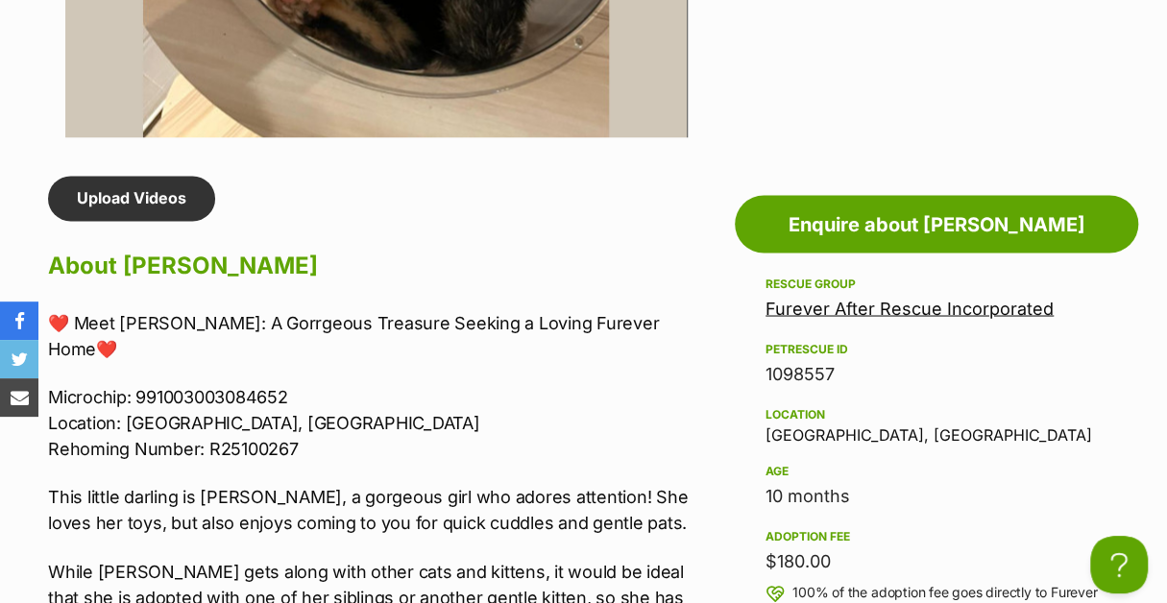
scroll to position [1057, 0]
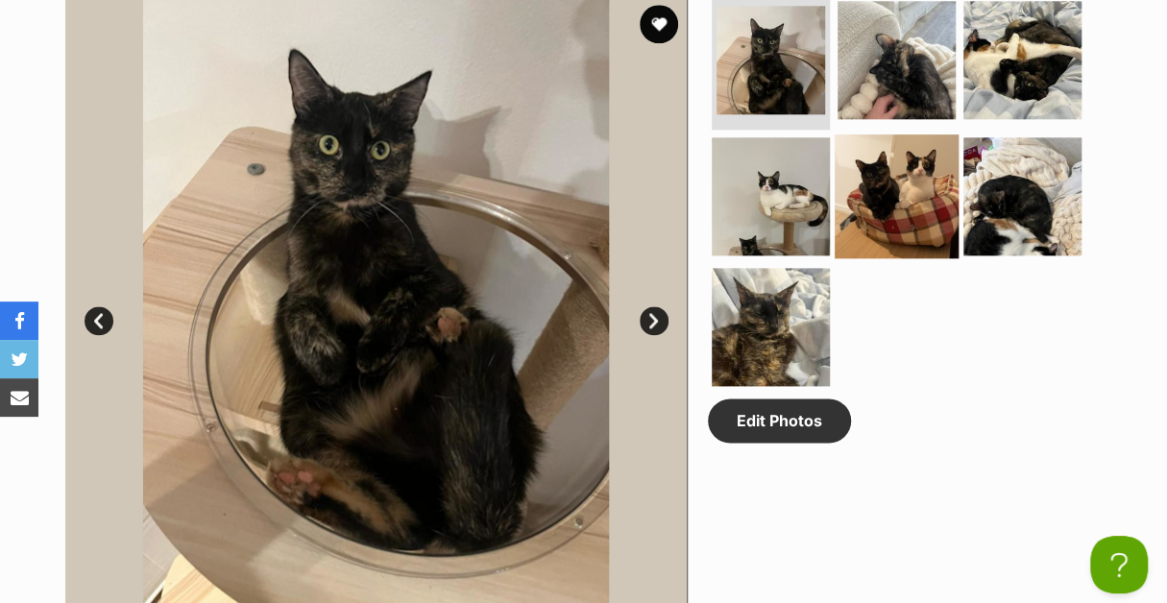
click at [908, 191] on img at bounding box center [897, 196] width 124 height 124
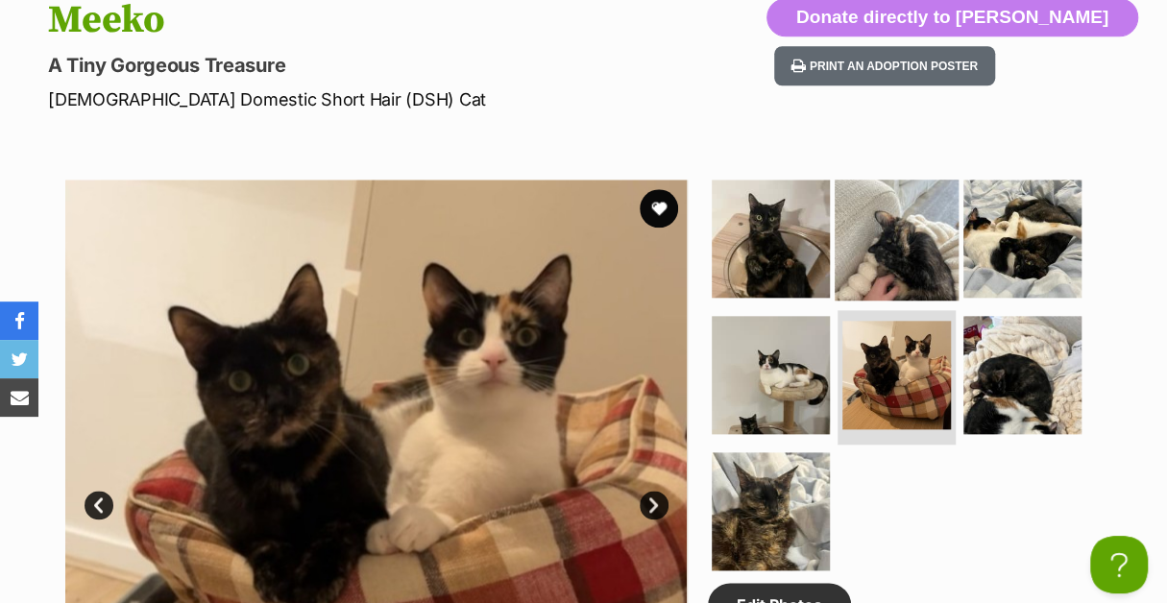
scroll to position [865, 0]
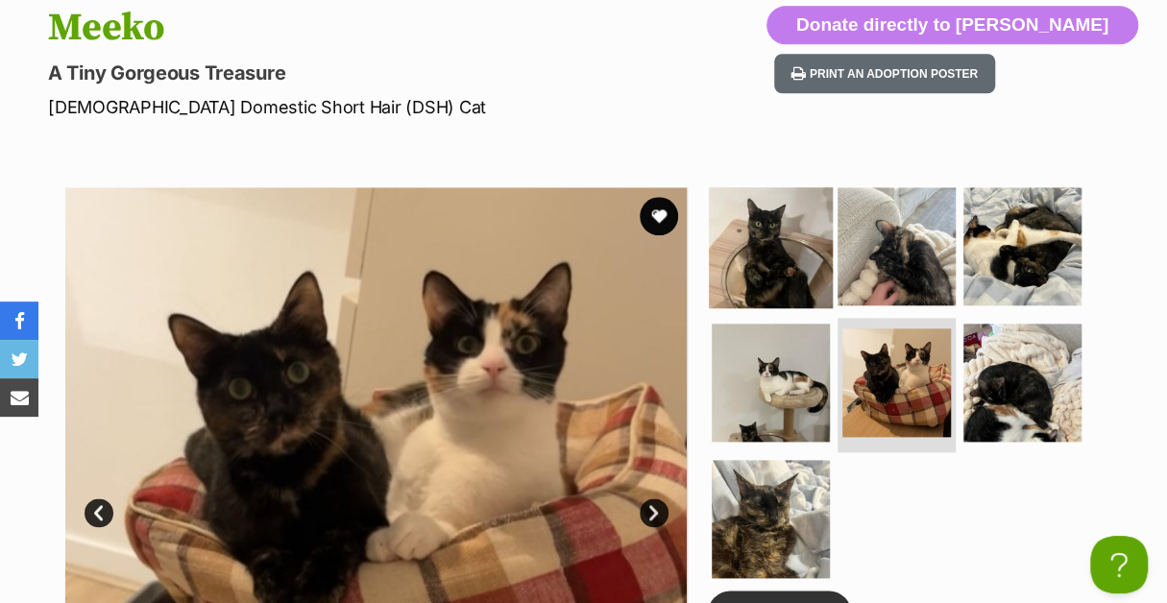
click at [794, 218] on img at bounding box center [771, 246] width 124 height 124
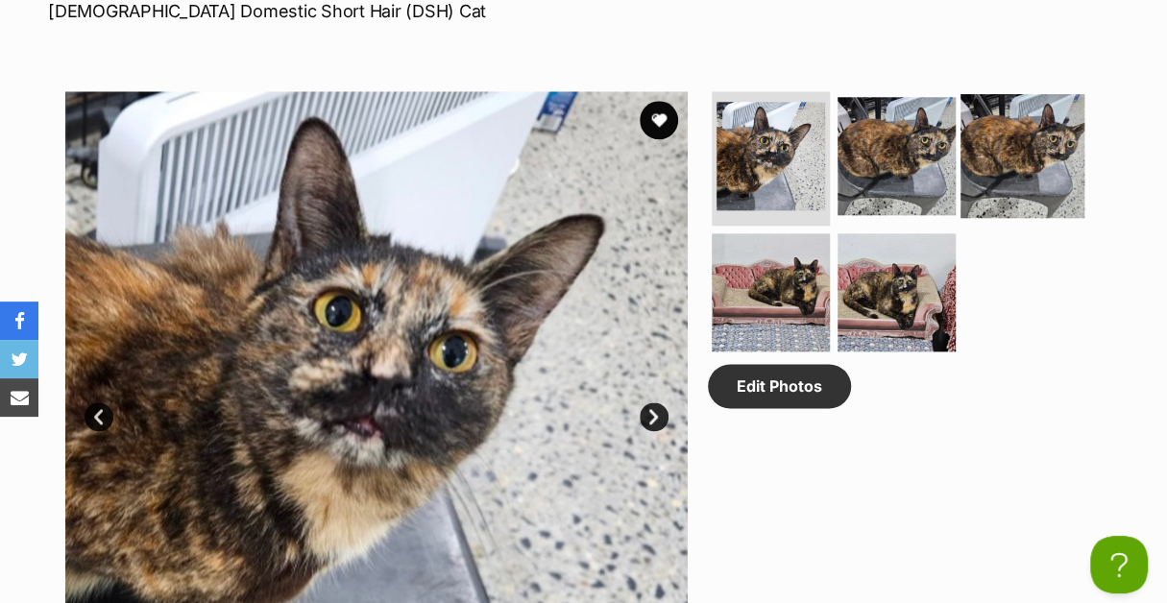
click at [1040, 122] on img at bounding box center [1023, 156] width 124 height 124
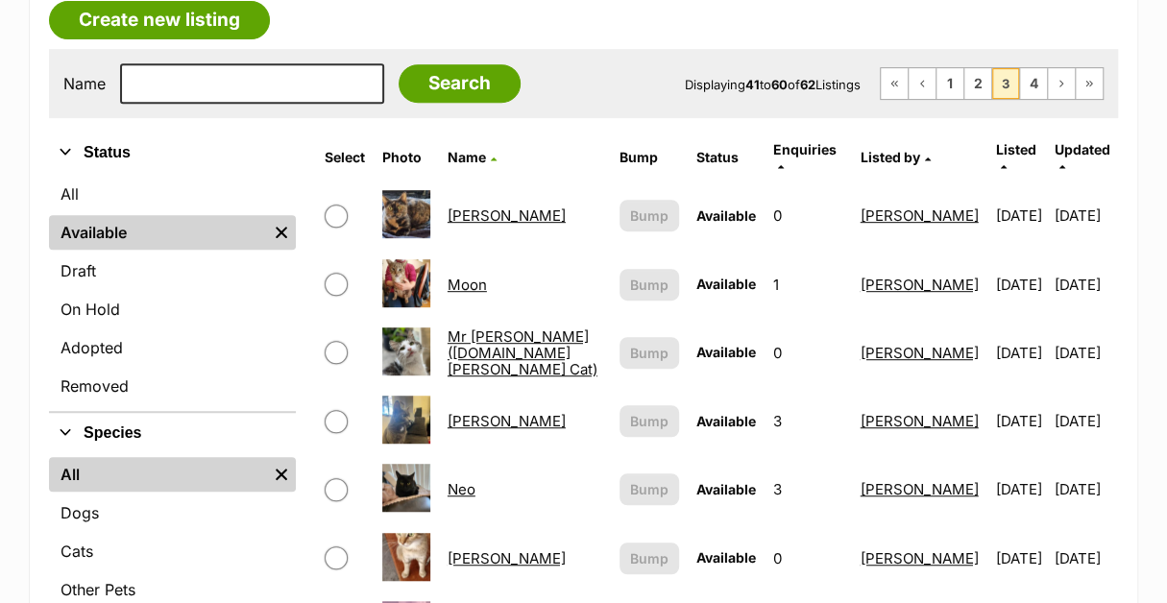
click at [463, 207] on link "[PERSON_NAME]" at bounding box center [507, 216] width 118 height 18
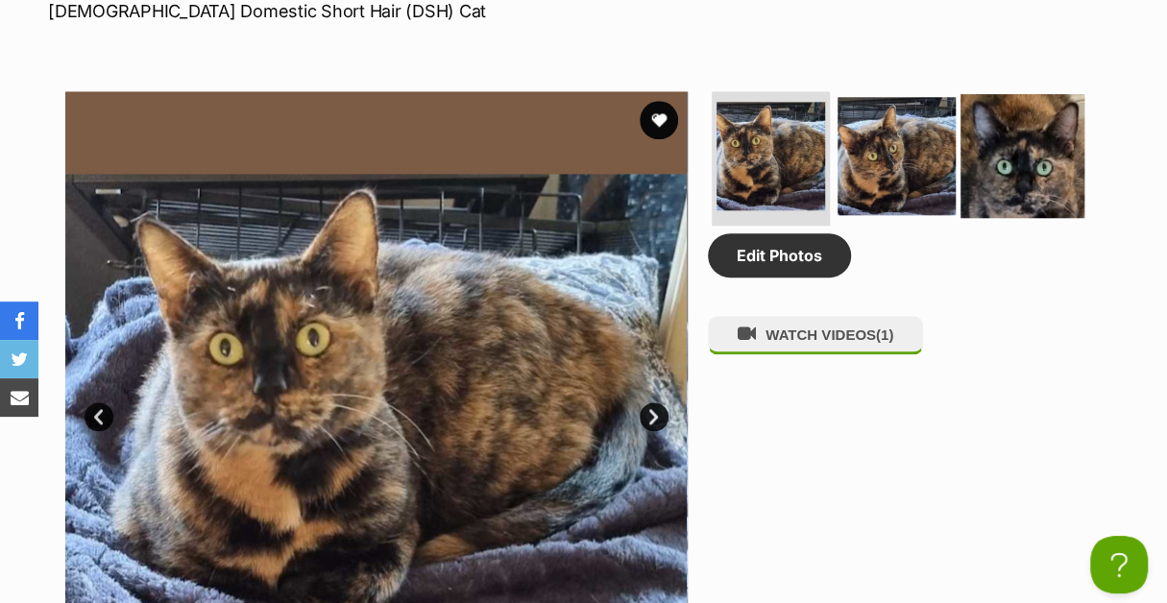
click at [1008, 128] on img at bounding box center [1023, 156] width 124 height 124
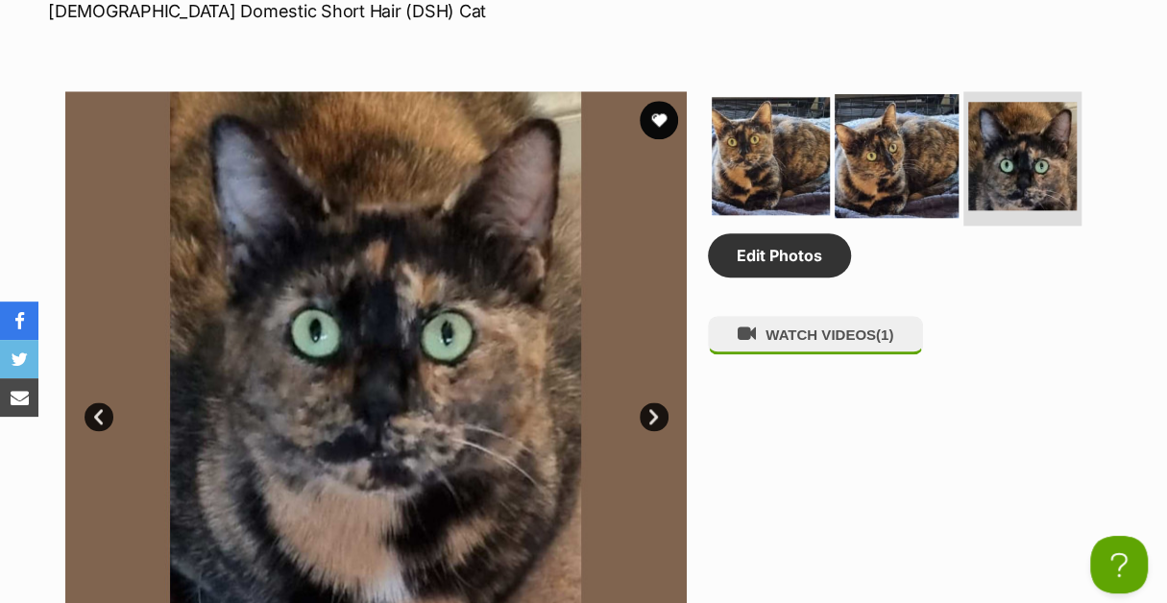
click at [933, 125] on img at bounding box center [897, 156] width 124 height 124
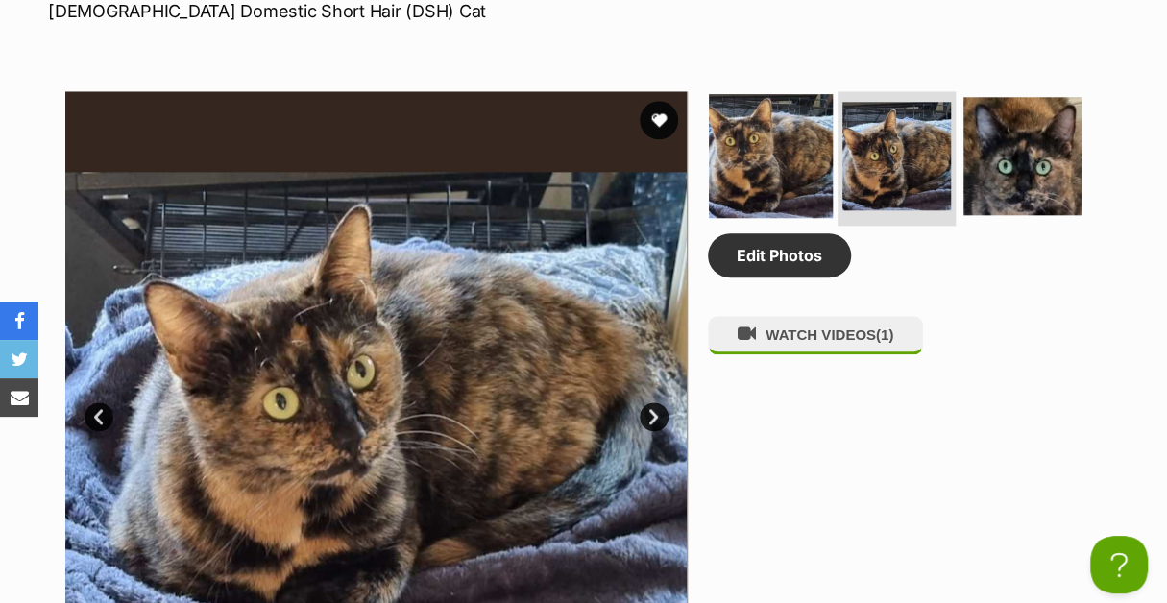
click at [820, 120] on img at bounding box center [771, 156] width 124 height 124
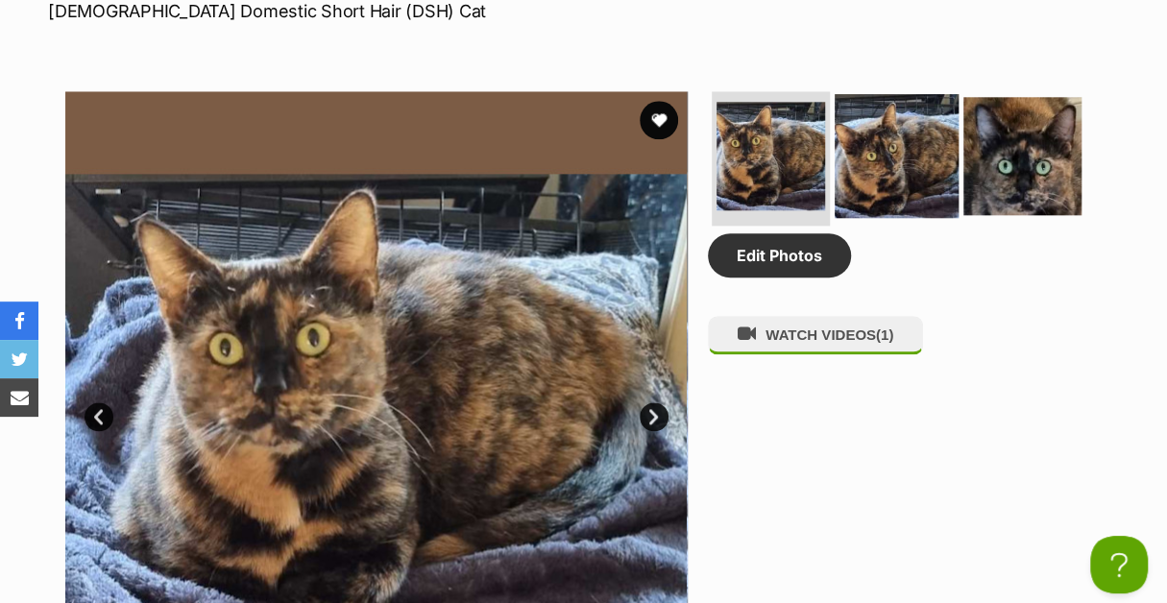
click at [882, 124] on img at bounding box center [897, 156] width 124 height 124
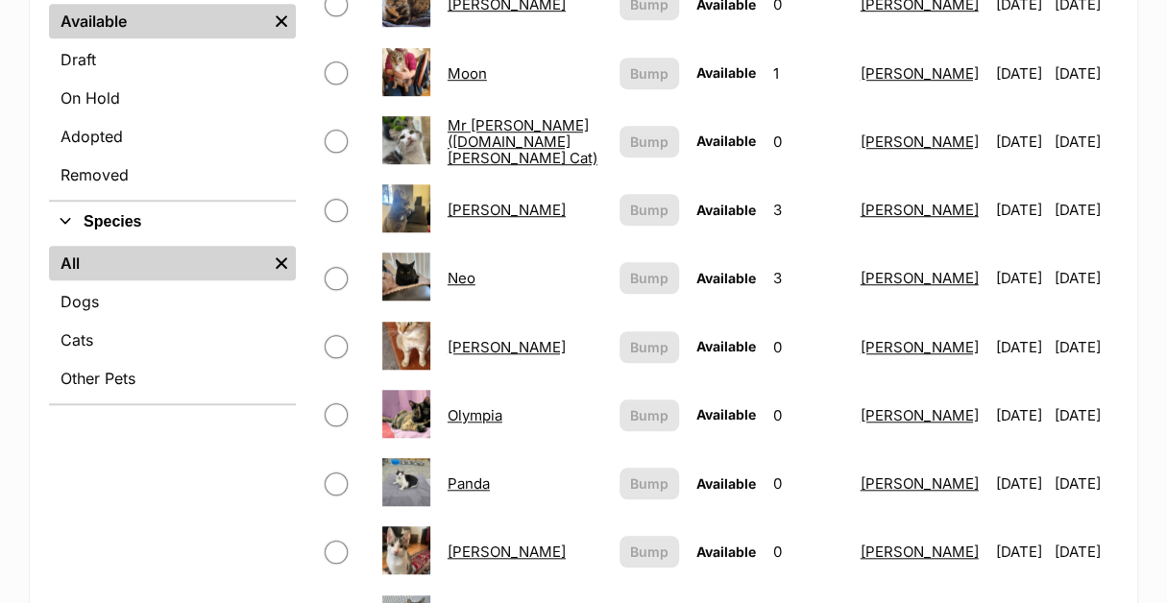
scroll to position [576, 0]
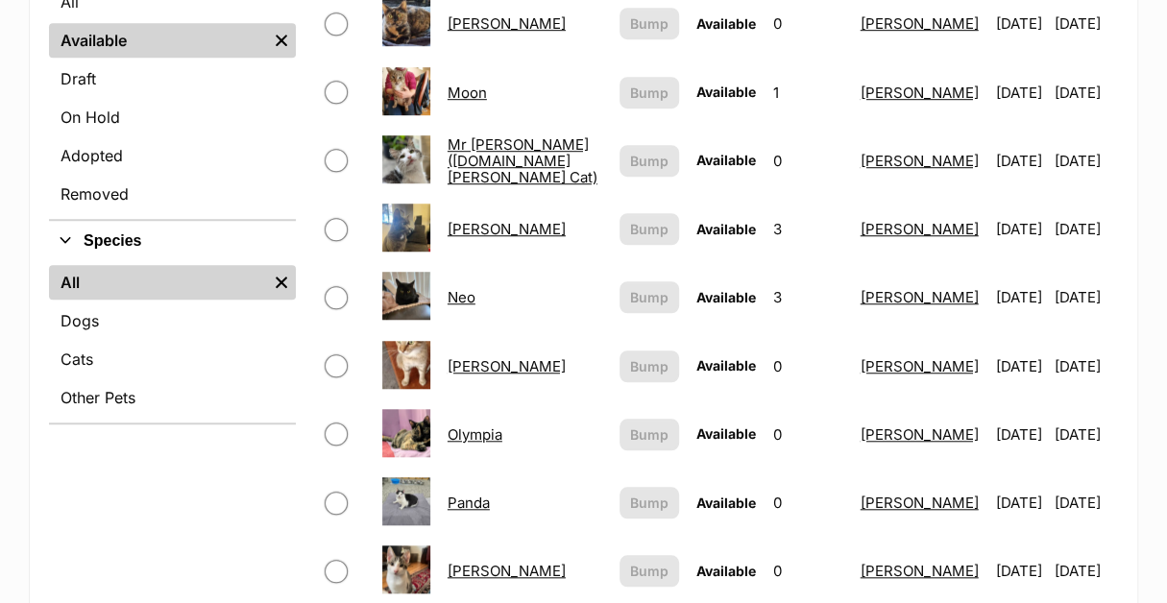
click at [475, 426] on link "Olympia" at bounding box center [475, 435] width 55 height 18
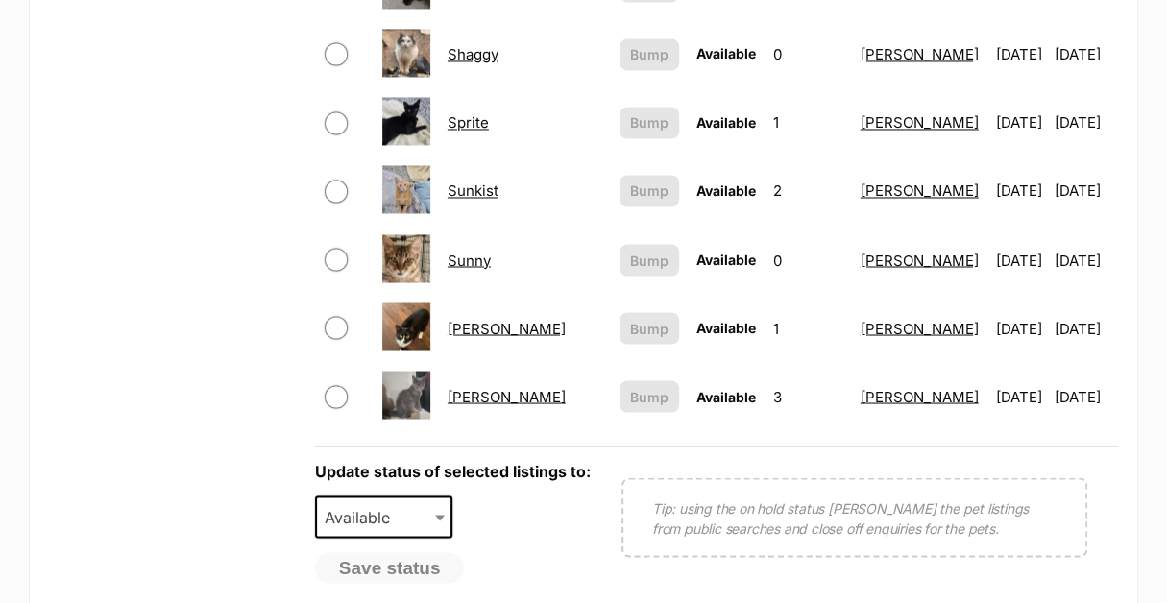
scroll to position [1537, 0]
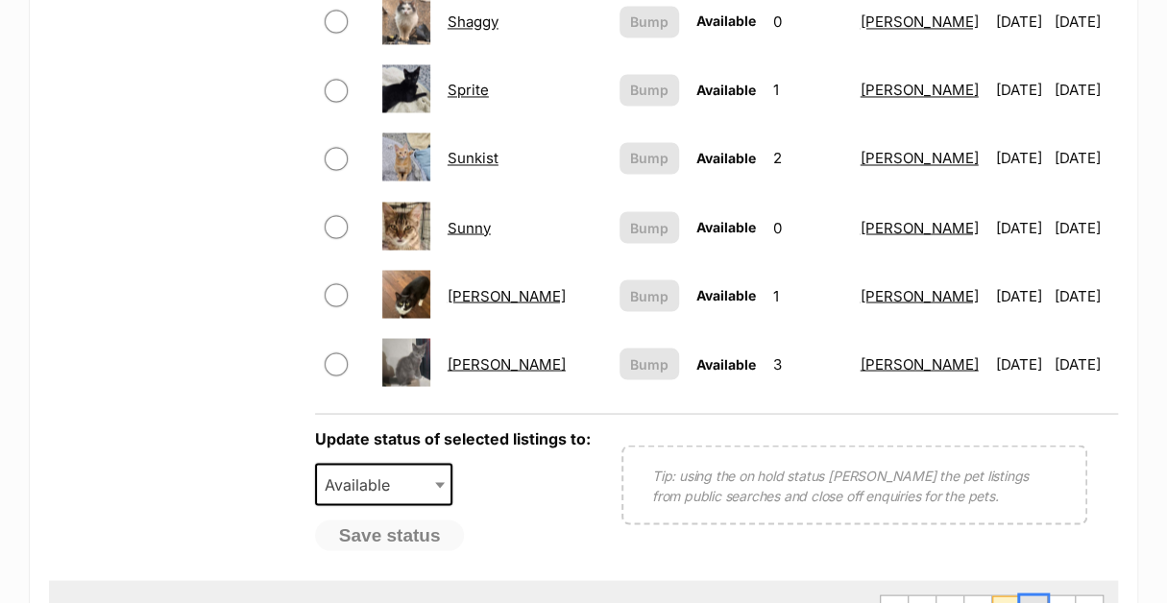
click at [1028, 596] on link "4" at bounding box center [1033, 611] width 27 height 31
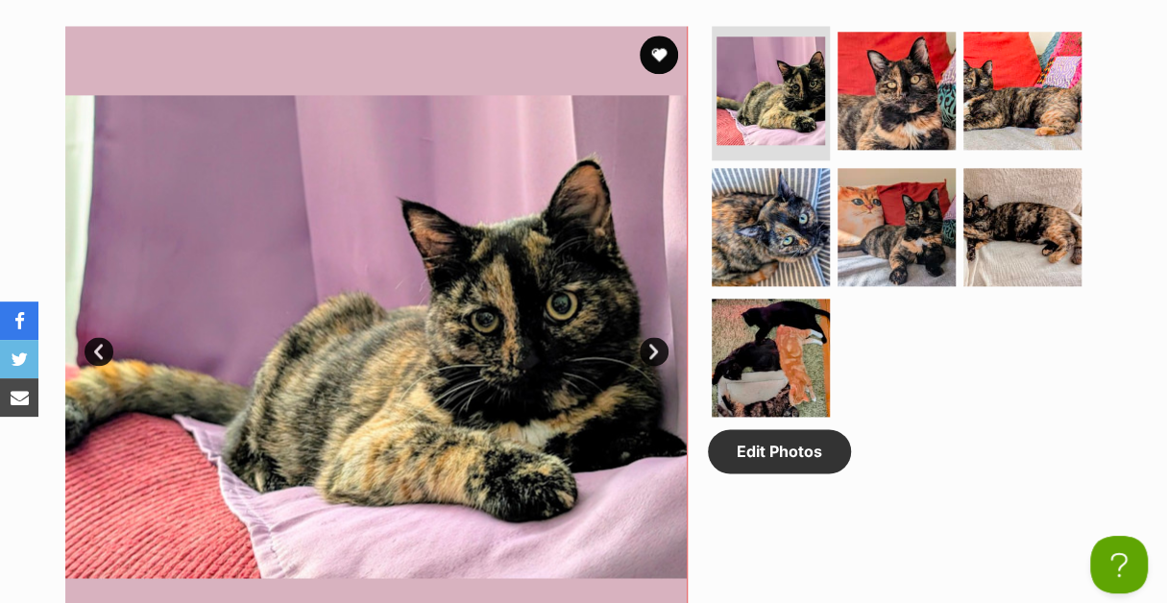
scroll to position [1057, 0]
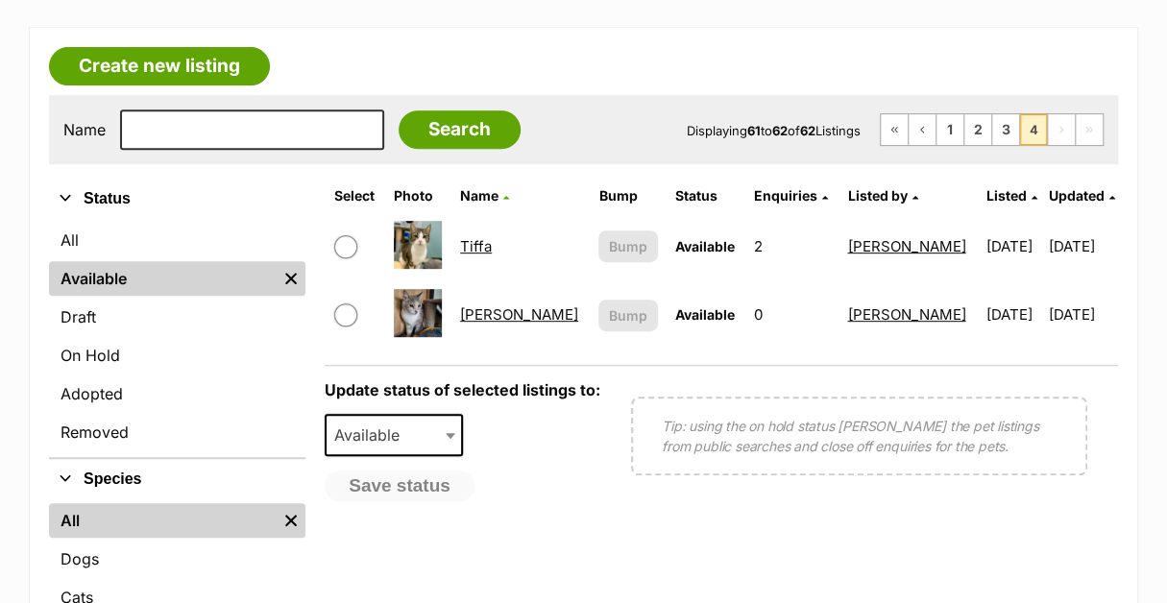
scroll to position [384, 0]
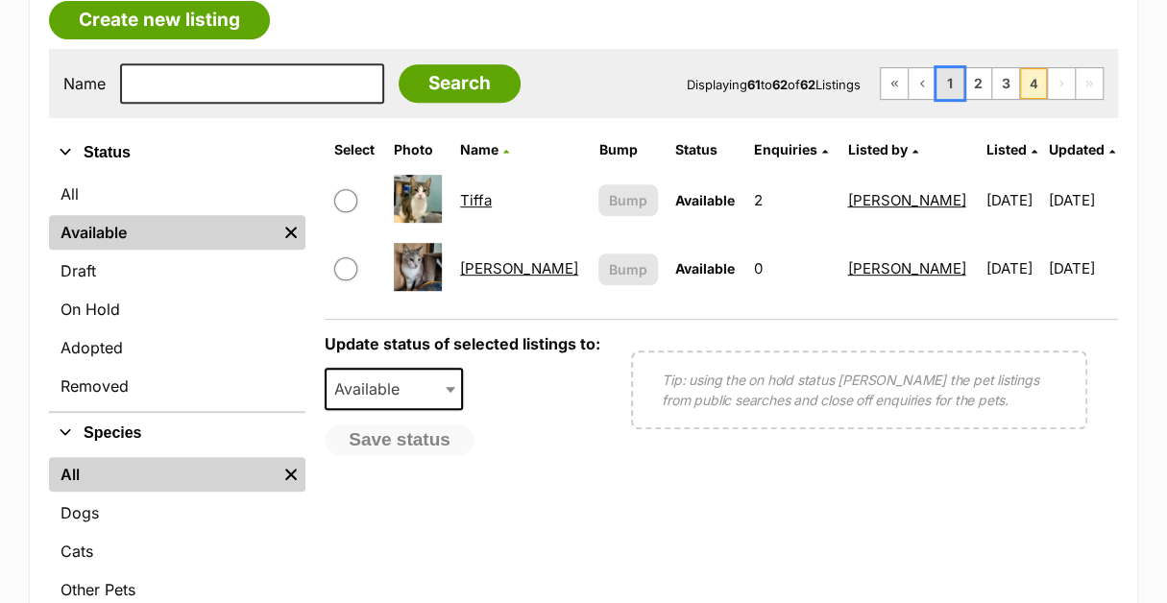
click at [963, 68] on link "1" at bounding box center [950, 83] width 27 height 31
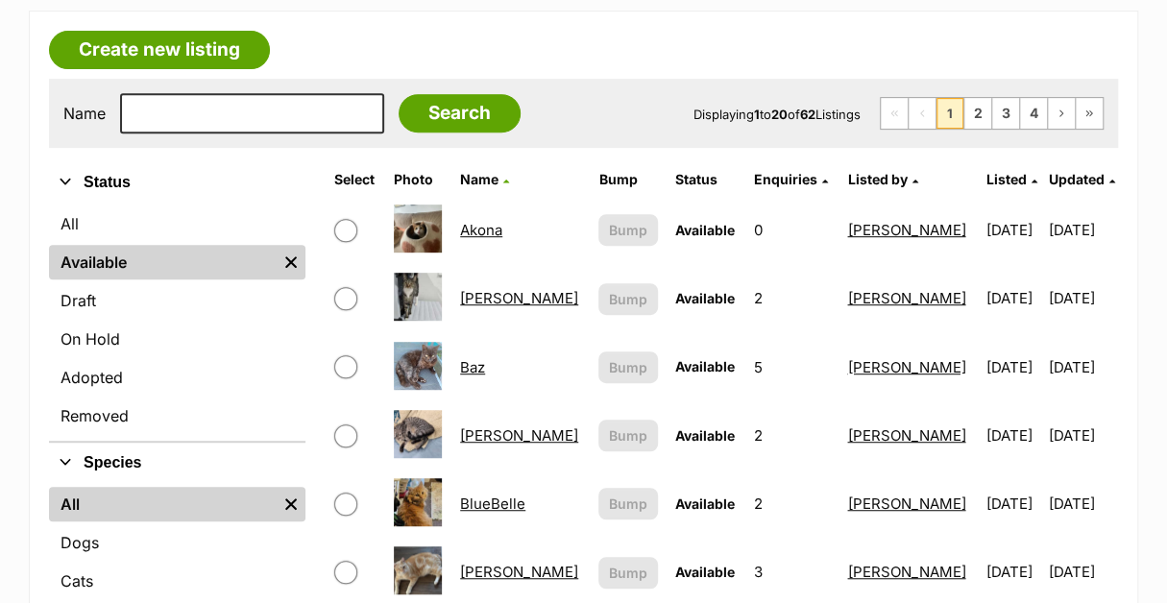
scroll to position [384, 0]
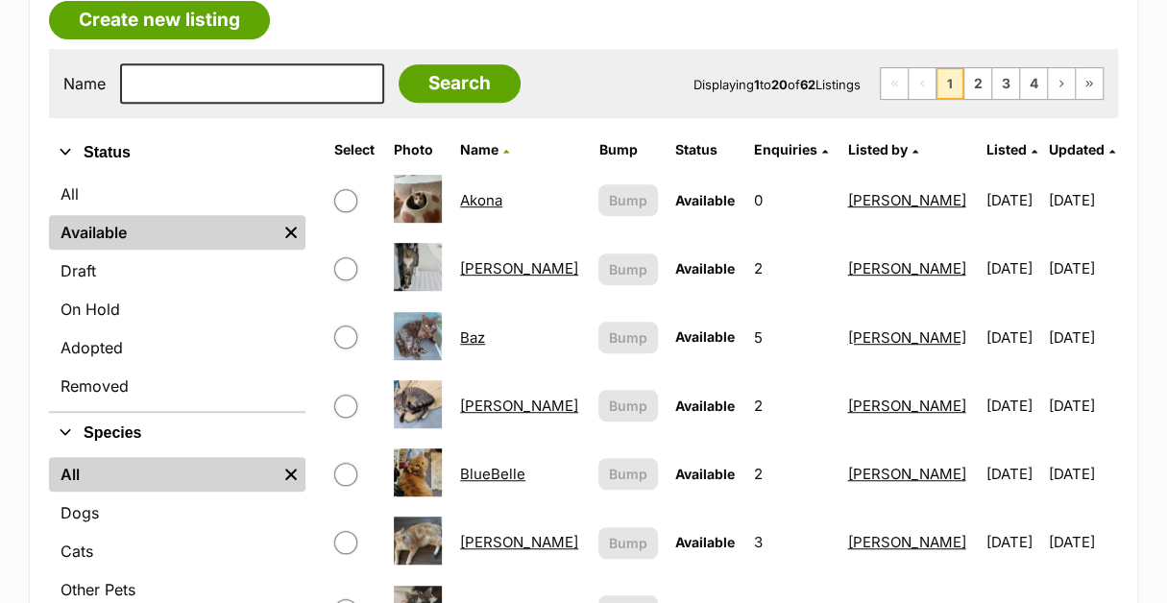
click at [478, 329] on link "Baz" at bounding box center [472, 338] width 25 height 18
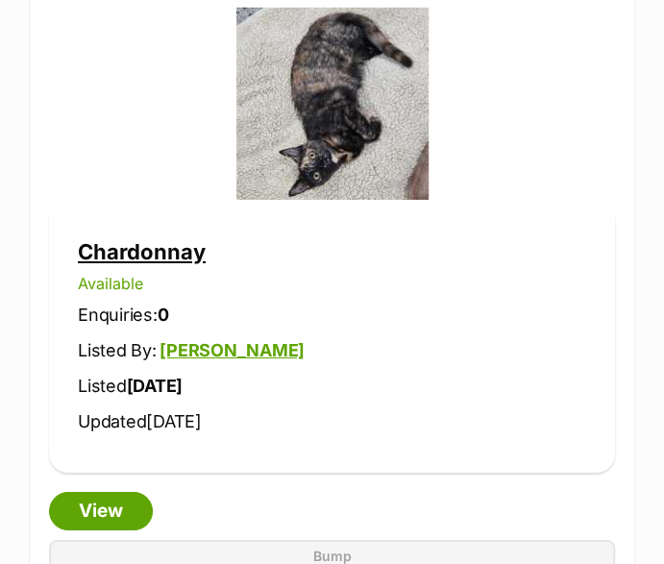
scroll to position [5380, 0]
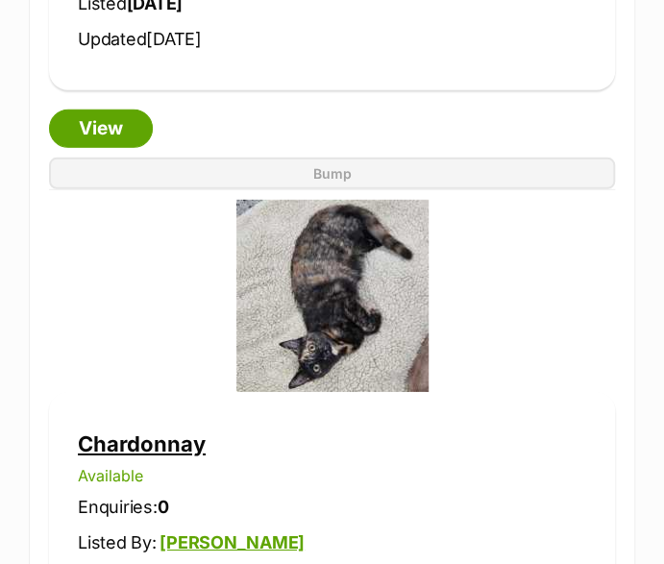
click at [110, 433] on link "Chardonnay" at bounding box center [142, 443] width 128 height 25
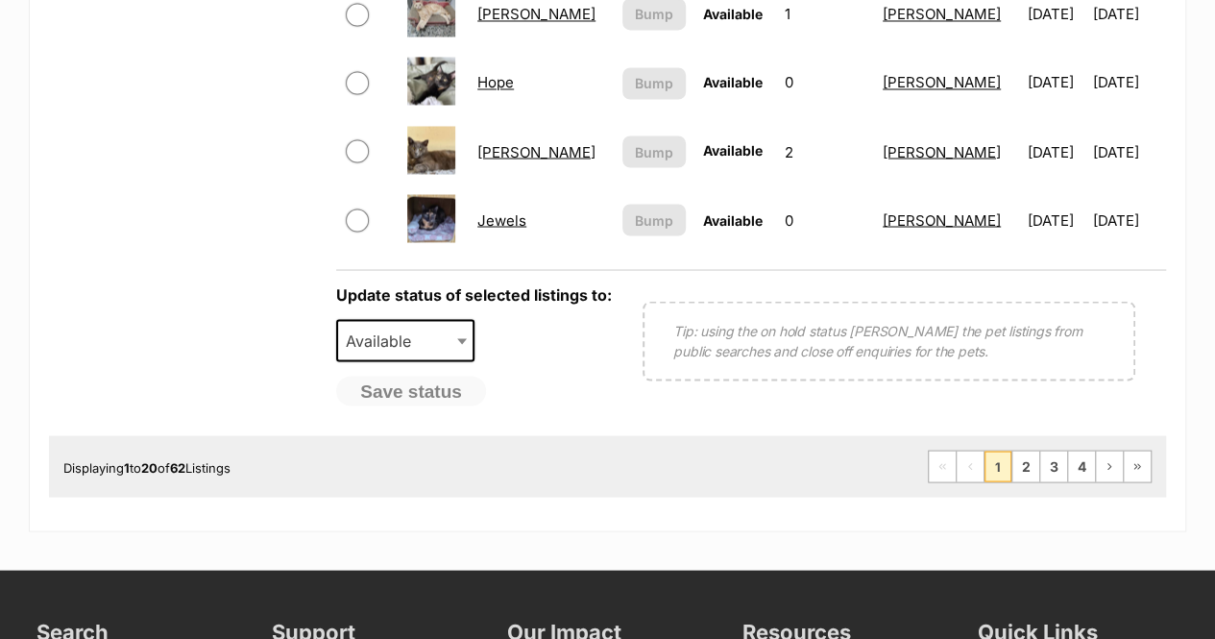
scroll to position [1519, 0]
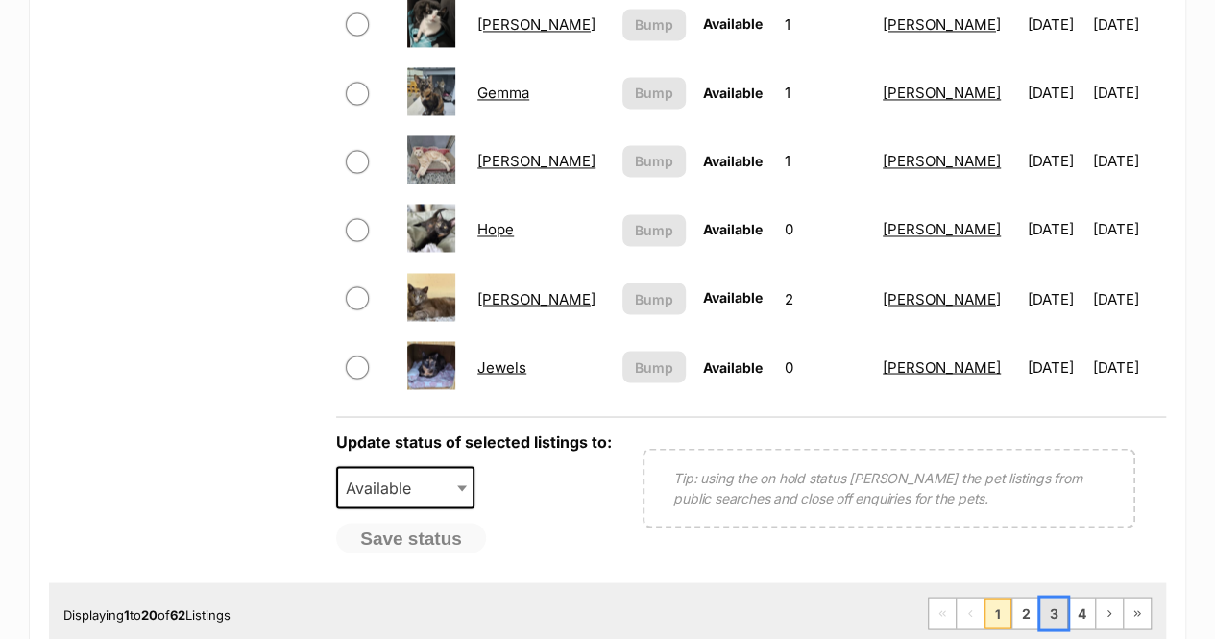
click at [1047, 598] on link "3" at bounding box center [1053, 613] width 27 height 31
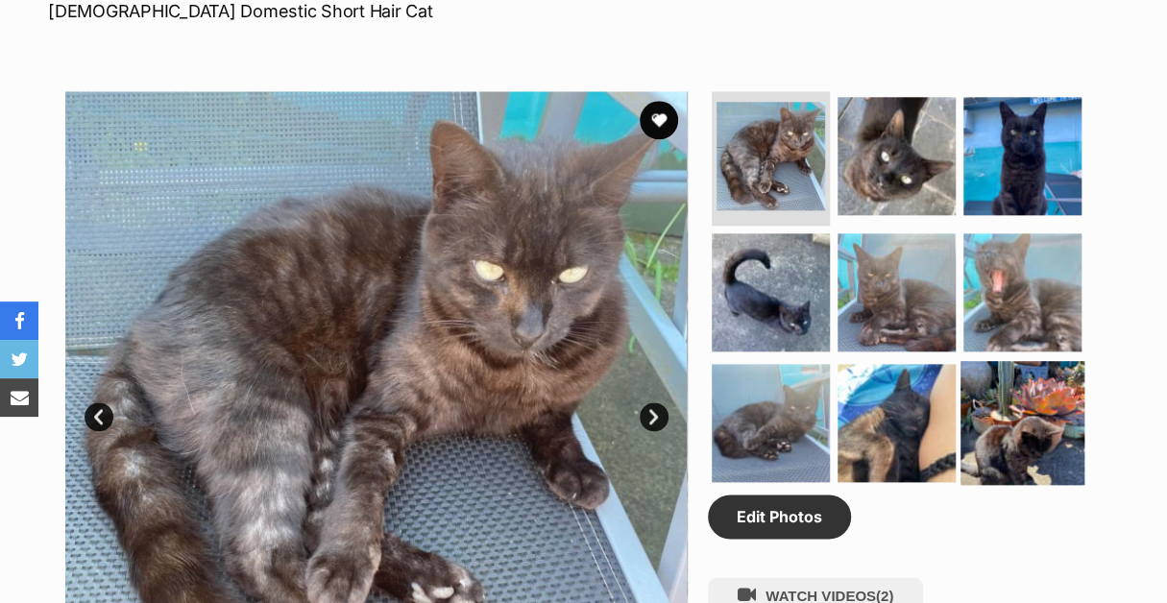
click at [993, 386] on img at bounding box center [1023, 423] width 124 height 124
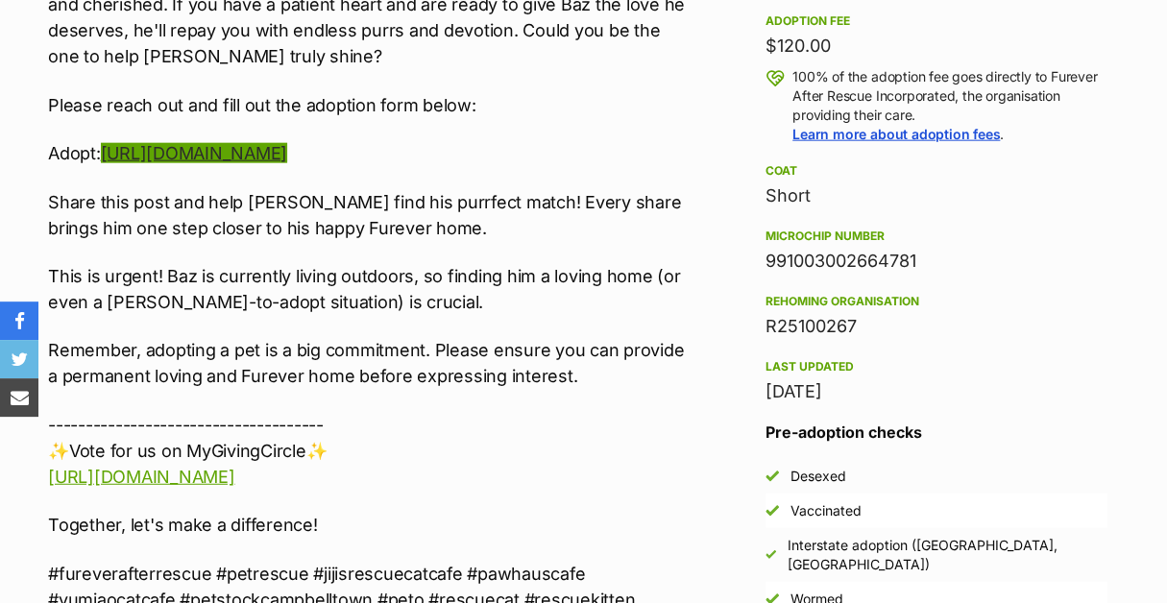
scroll to position [2210, 0]
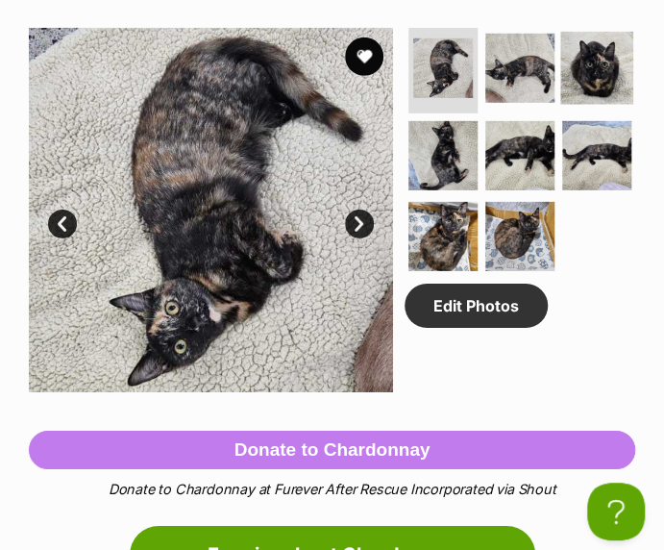
click at [560, 105] on img at bounding box center [596, 68] width 73 height 73
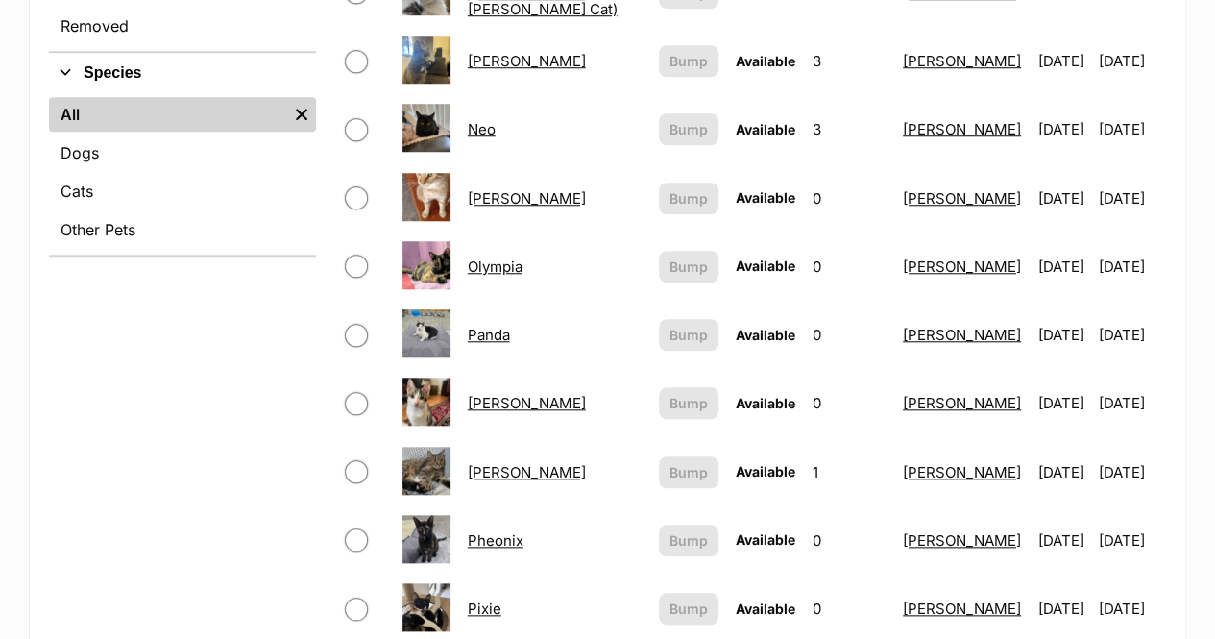
scroll to position [769, 0]
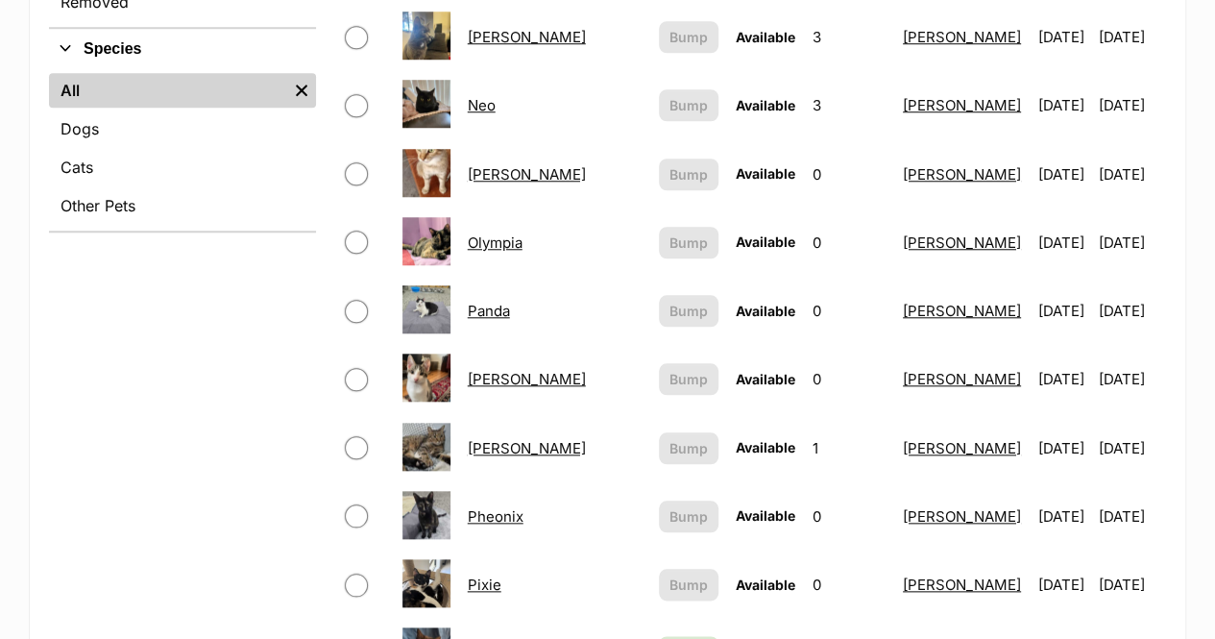
click at [486, 507] on link "Pheonix" at bounding box center [496, 516] width 56 height 18
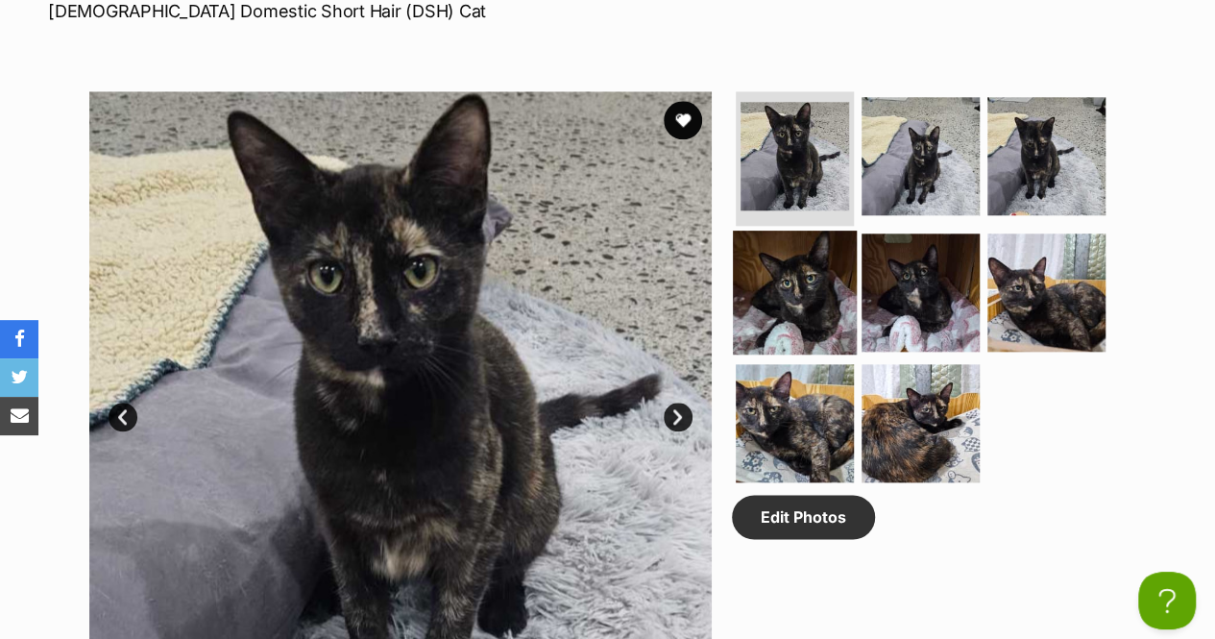
click at [798, 258] on img at bounding box center [795, 293] width 124 height 124
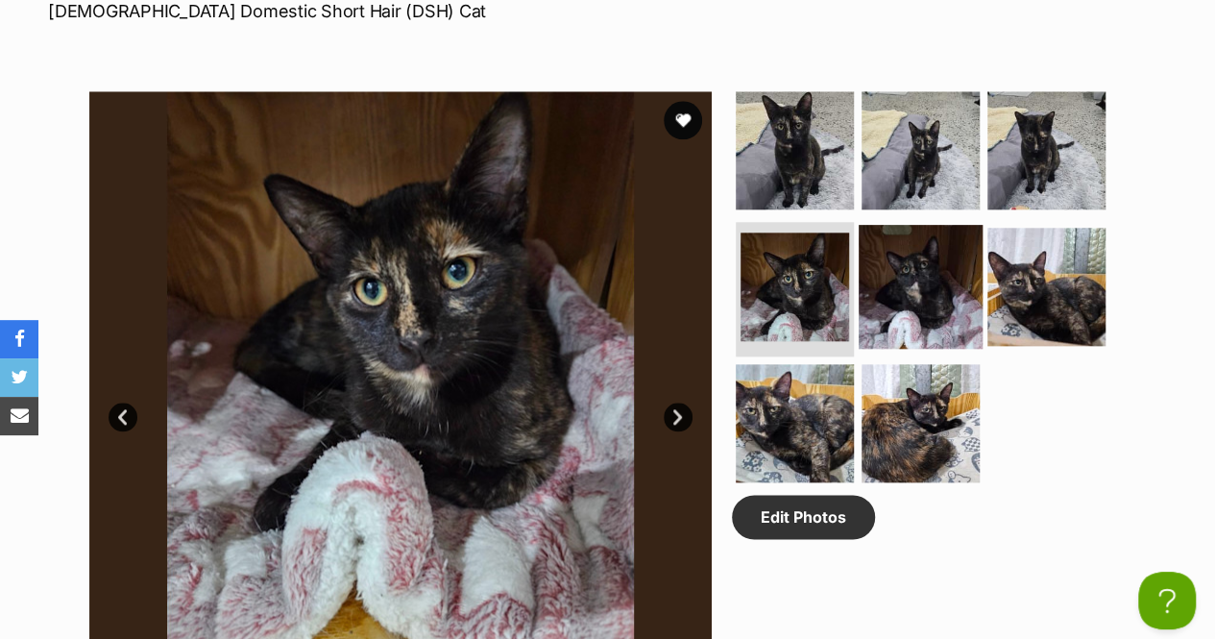
click at [909, 287] on img at bounding box center [921, 287] width 124 height 124
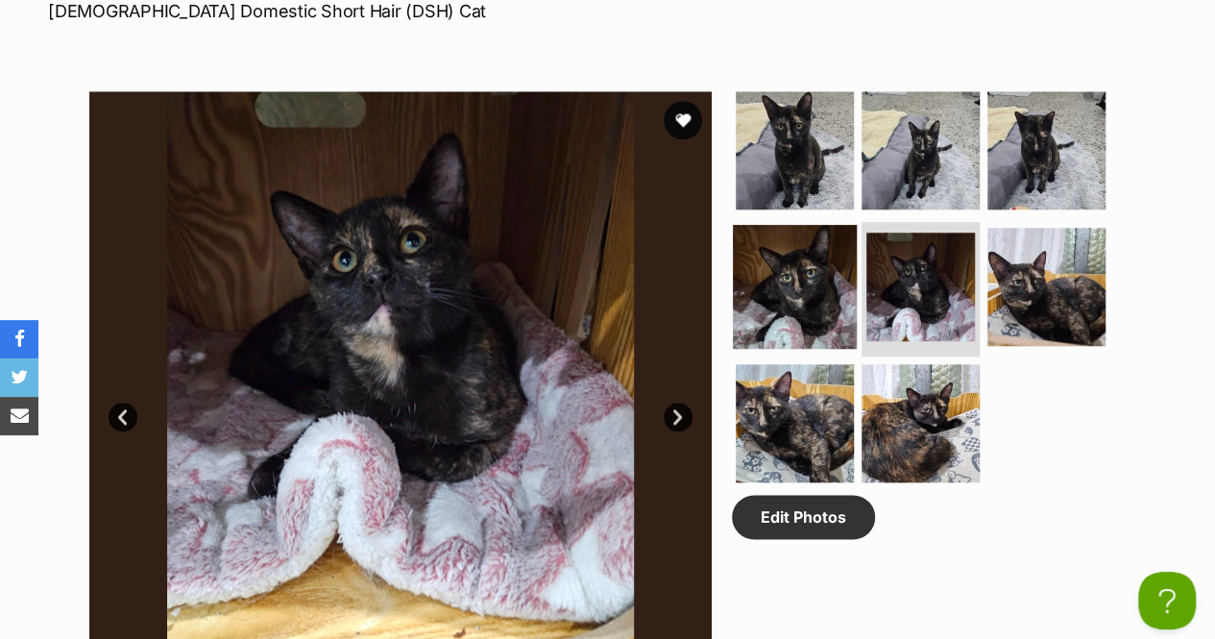
click at [820, 264] on img at bounding box center [795, 287] width 124 height 124
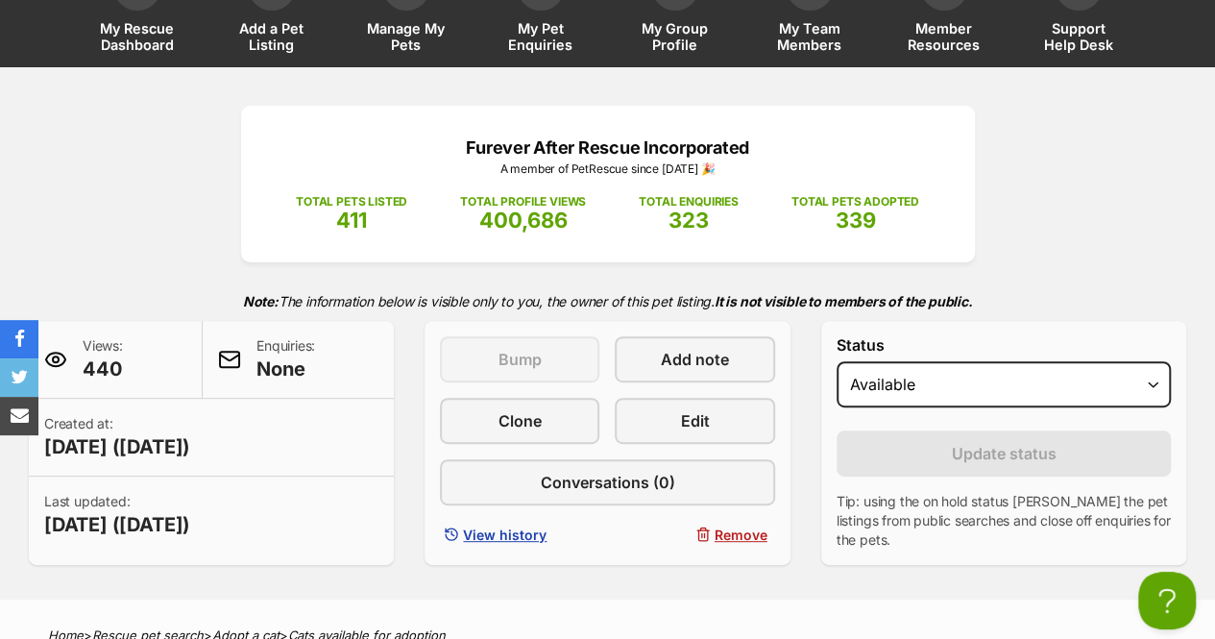
scroll to position [96, 0]
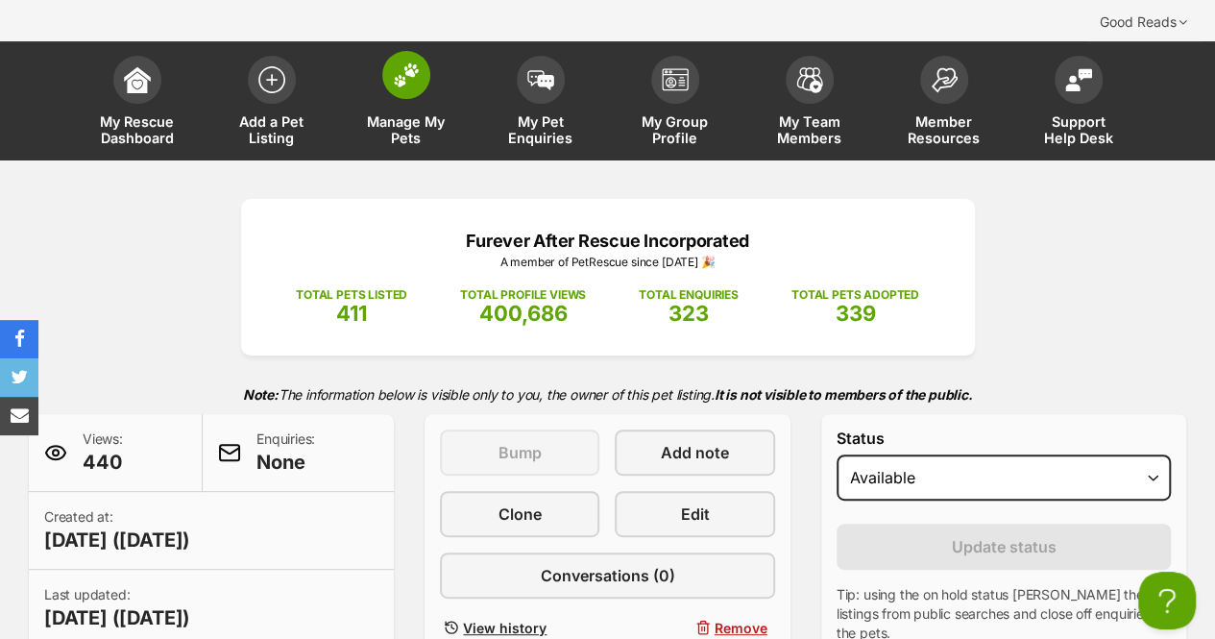
click at [392, 51] on span at bounding box center [406, 75] width 48 height 48
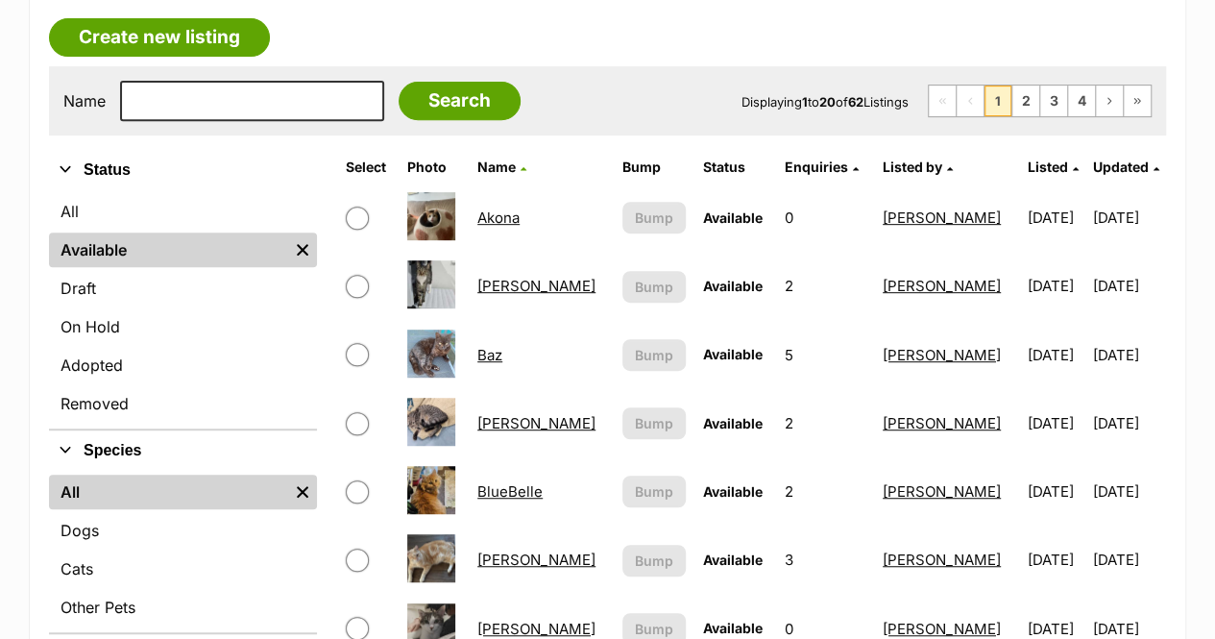
scroll to position [384, 0]
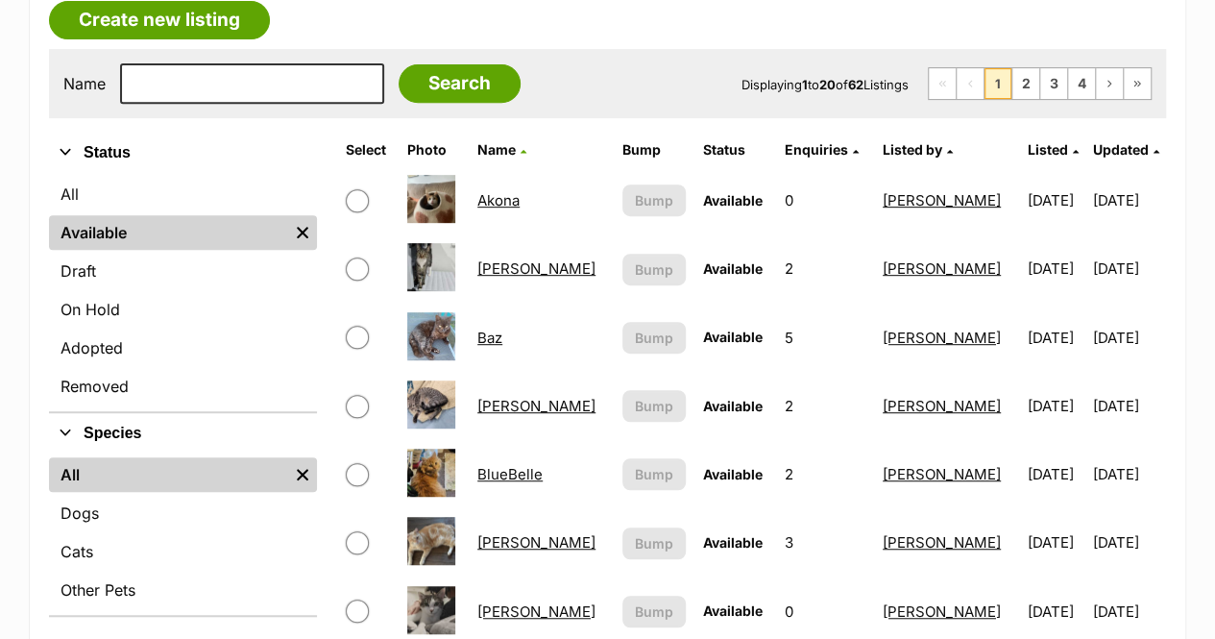
click at [500, 191] on link "Akona" at bounding box center [498, 200] width 42 height 18
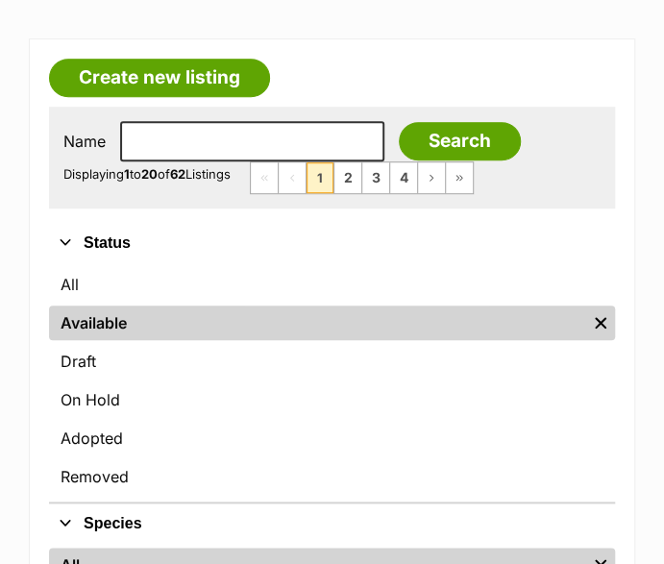
scroll to position [0, 0]
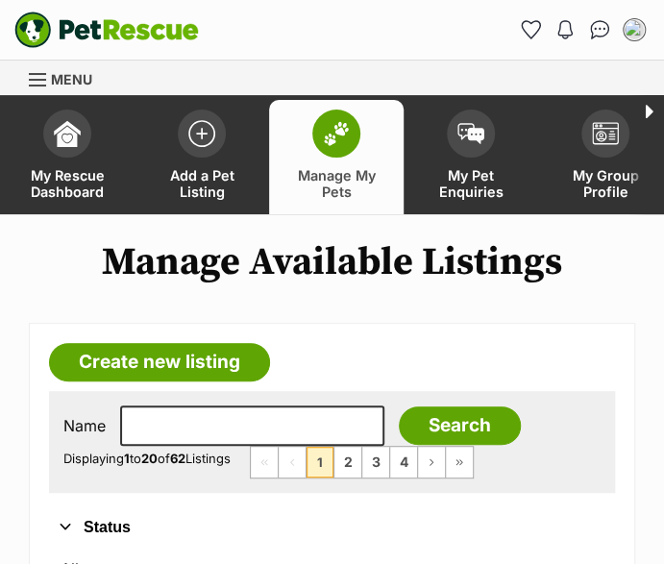
click at [346, 142] on img at bounding box center [336, 133] width 27 height 25
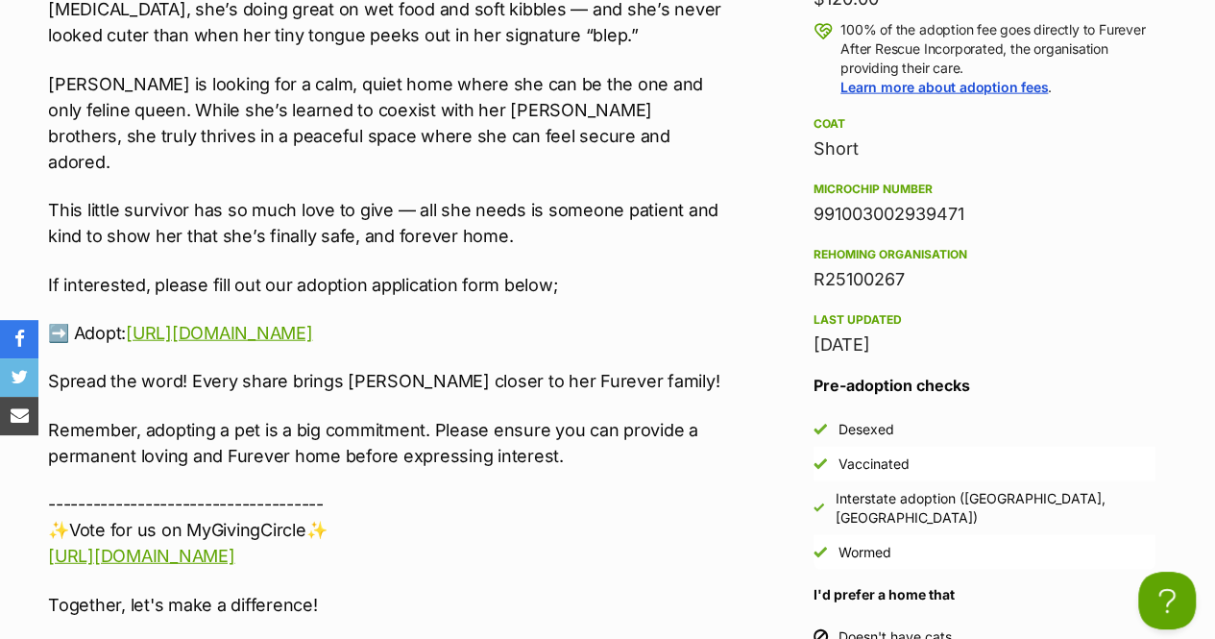
drag, startPoint x: 42, startPoint y: 195, endPoint x: 511, endPoint y: 236, distance: 470.6
copy div "If interested, please fill out our adoption application form below; ➡️ Adopt: h…"
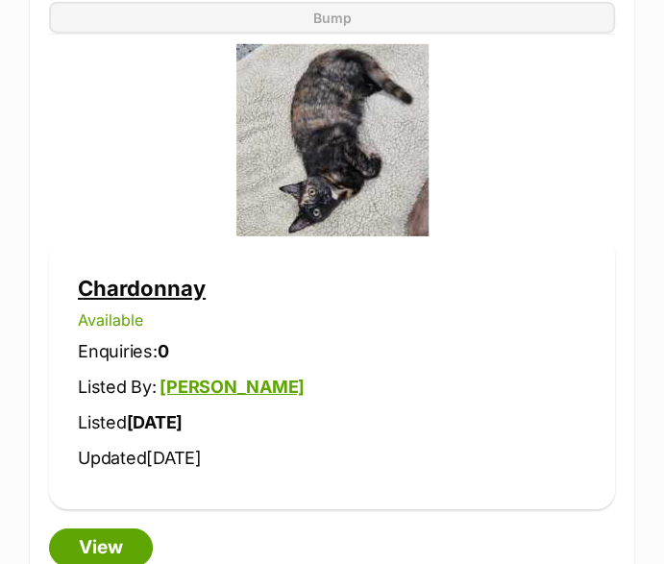
scroll to position [5572, 0]
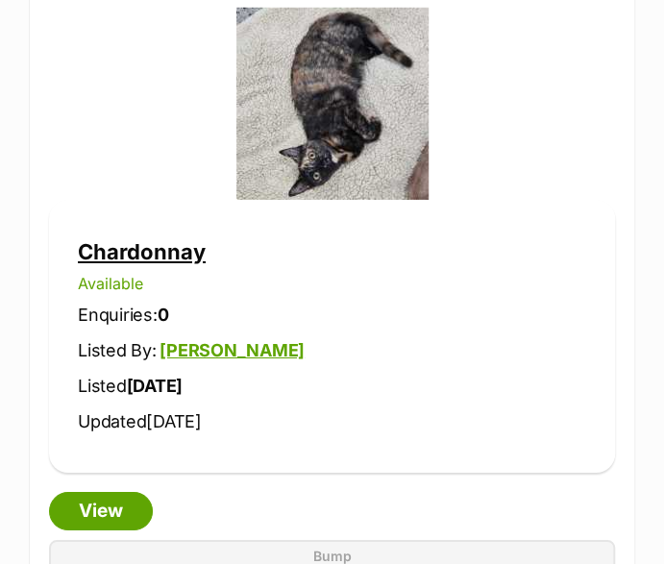
click at [134, 249] on link "Chardonnay" at bounding box center [142, 251] width 128 height 25
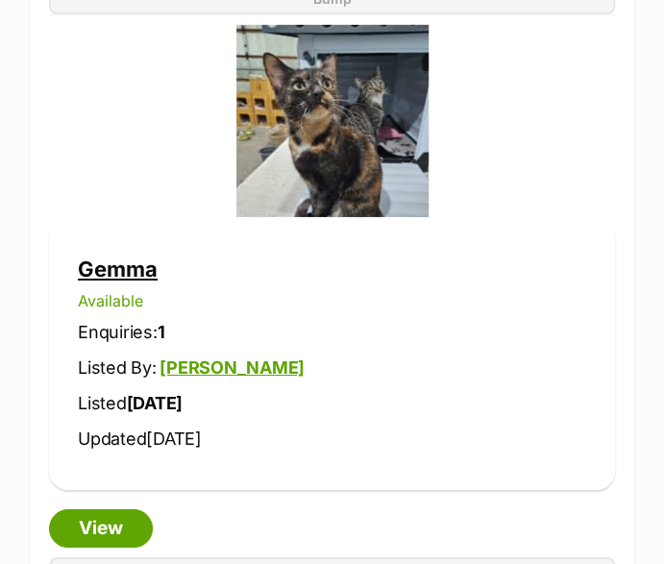
scroll to position [9607, 0]
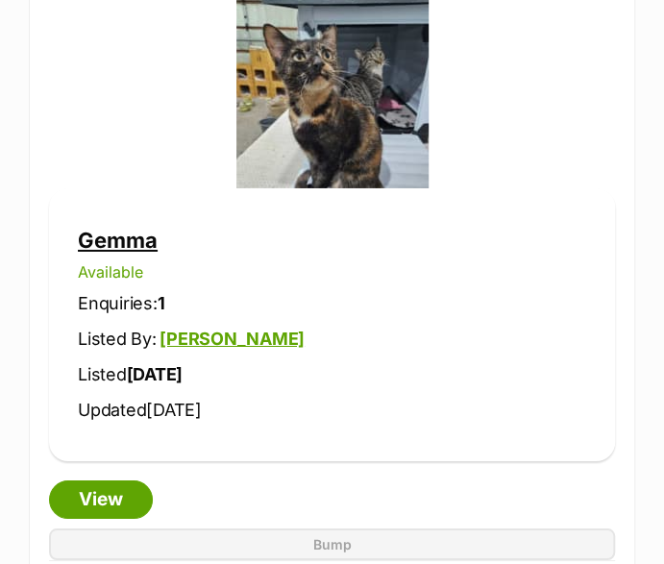
click at [134, 228] on link "Gemma" at bounding box center [118, 240] width 80 height 25
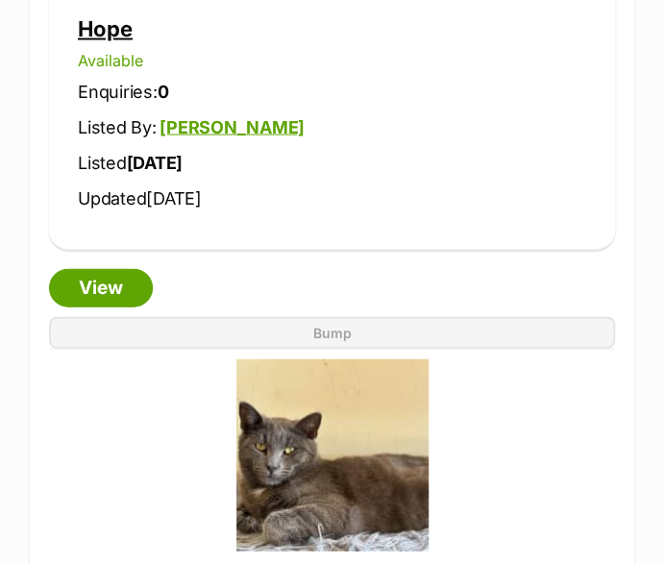
scroll to position [10856, 0]
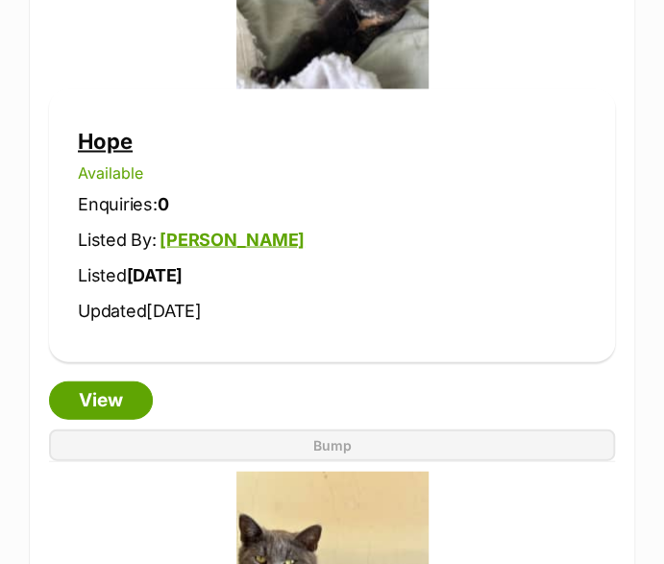
click at [84, 128] on link "Hope" at bounding box center [105, 140] width 55 height 25
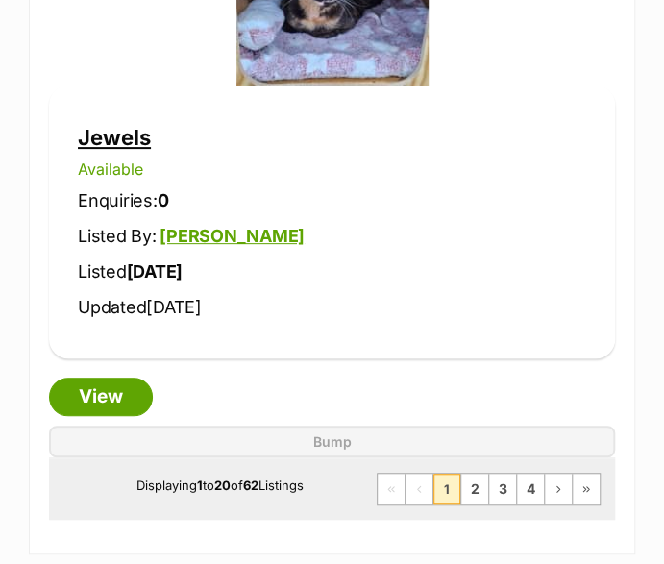
scroll to position [11912, 0]
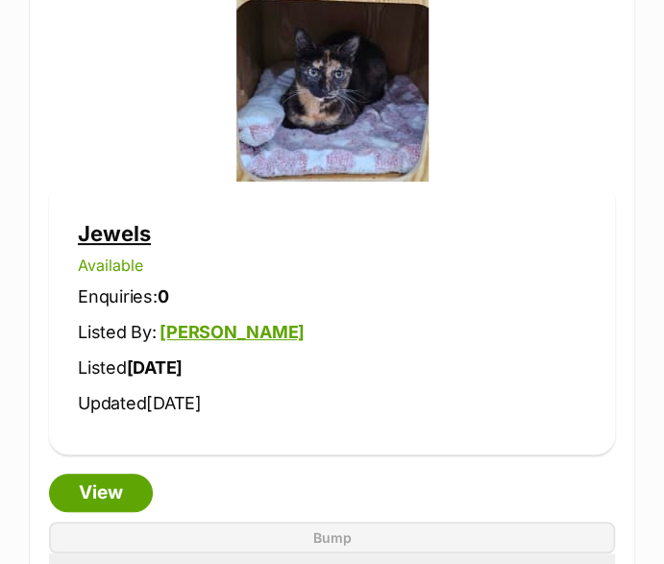
click at [132, 221] on link "Jewels" at bounding box center [114, 233] width 73 height 25
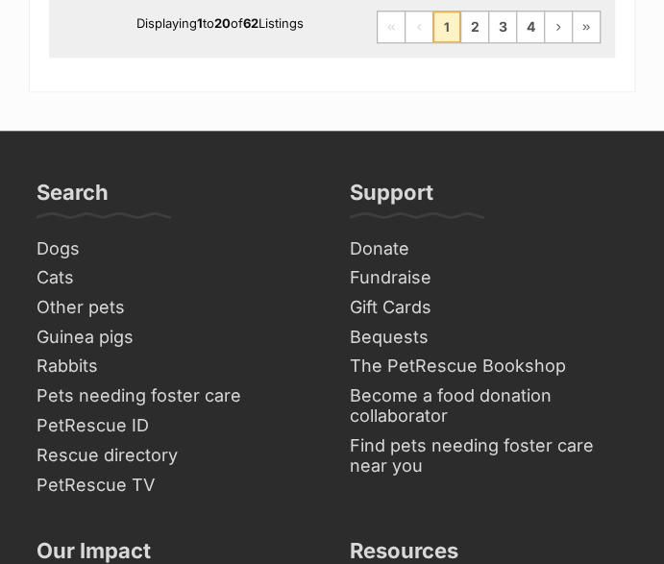
scroll to position [12393, 0]
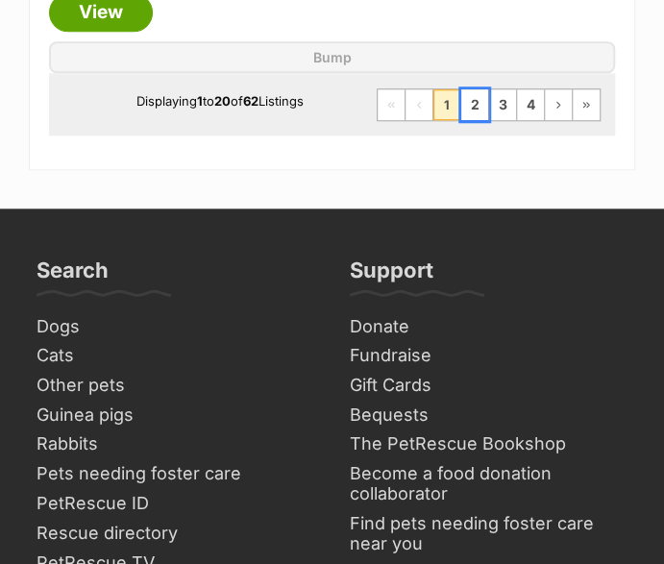
drag, startPoint x: 474, startPoint y: 83, endPoint x: 508, endPoint y: 109, distance: 43.2
click at [473, 89] on link "2" at bounding box center [474, 104] width 27 height 31
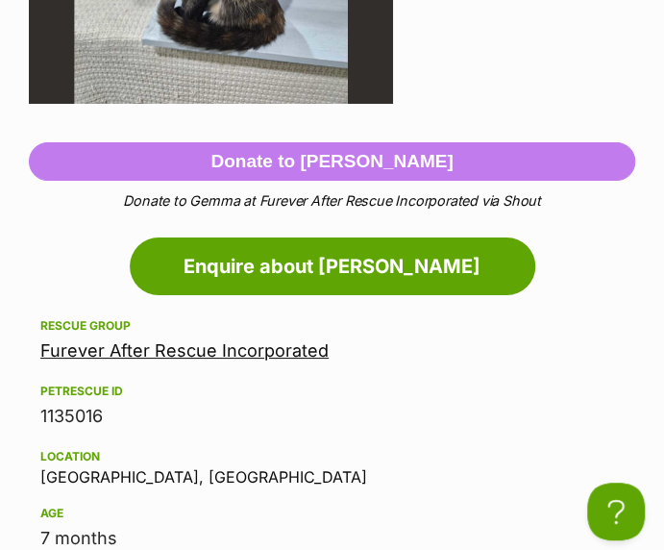
scroll to position [2017, 0]
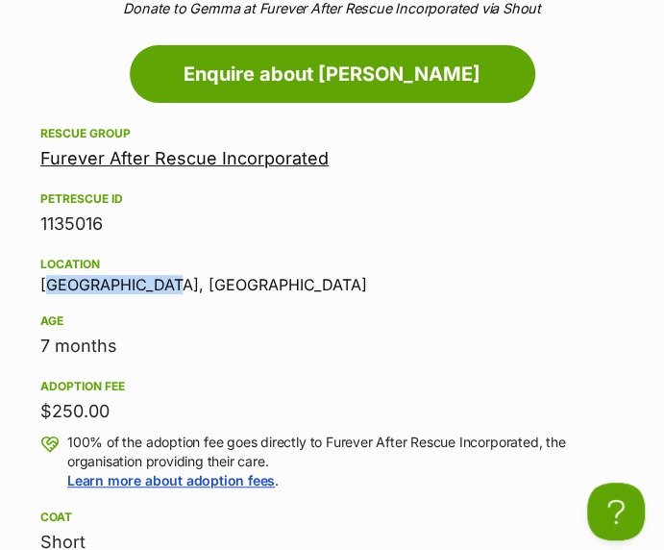
drag, startPoint x: 170, startPoint y: 262, endPoint x: 46, endPoint y: 268, distance: 124.1
click at [46, 268] on div "Location [GEOGRAPHIC_DATA], [GEOGRAPHIC_DATA]" at bounding box center [331, 273] width 583 height 40
copy div "[GEOGRAPHIC_DATA], [GEOGRAPHIC_DATA]"
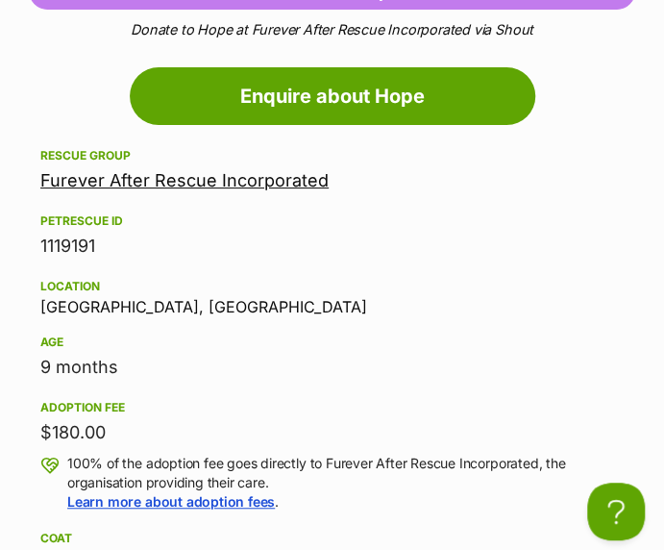
scroll to position [2210, 0]
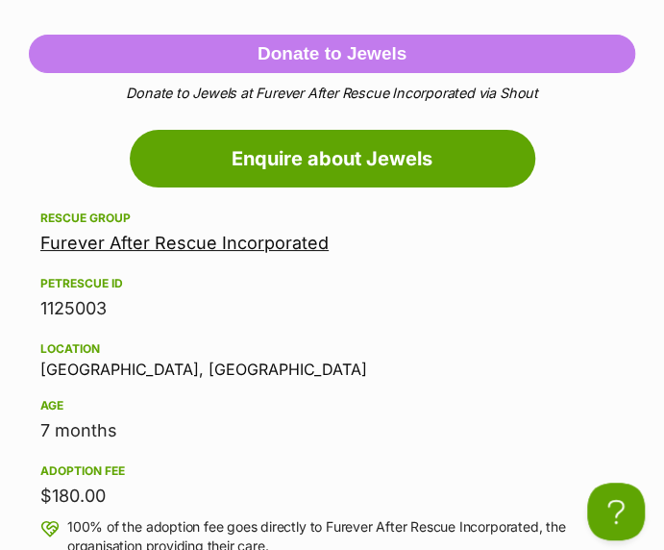
scroll to position [2114, 0]
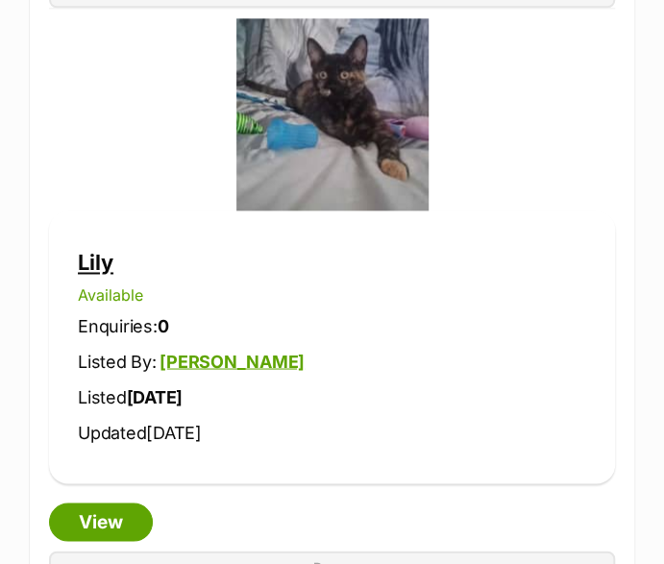
scroll to position [2690, 0]
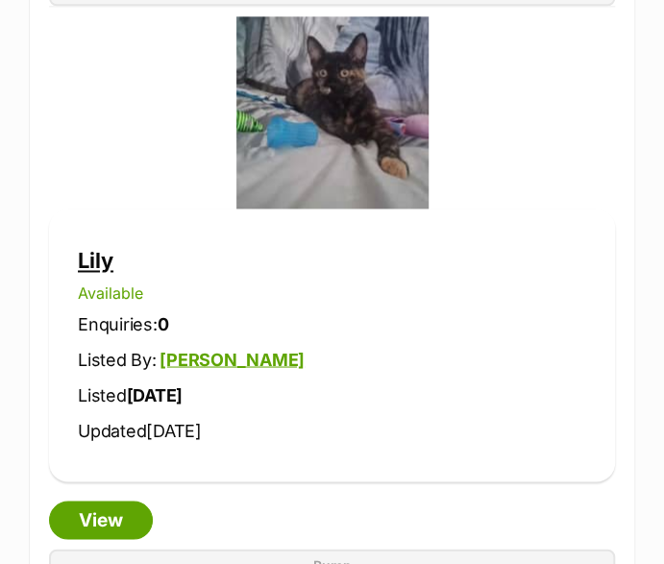
click at [88, 257] on link "Lily" at bounding box center [96, 260] width 36 height 25
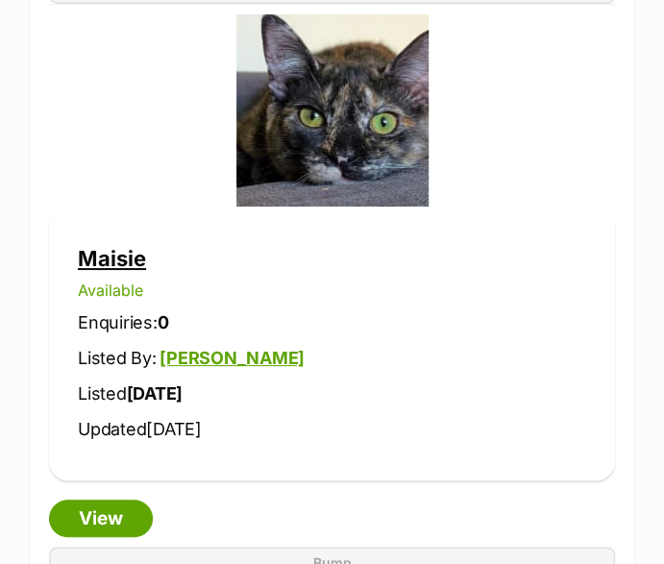
scroll to position [3843, 0]
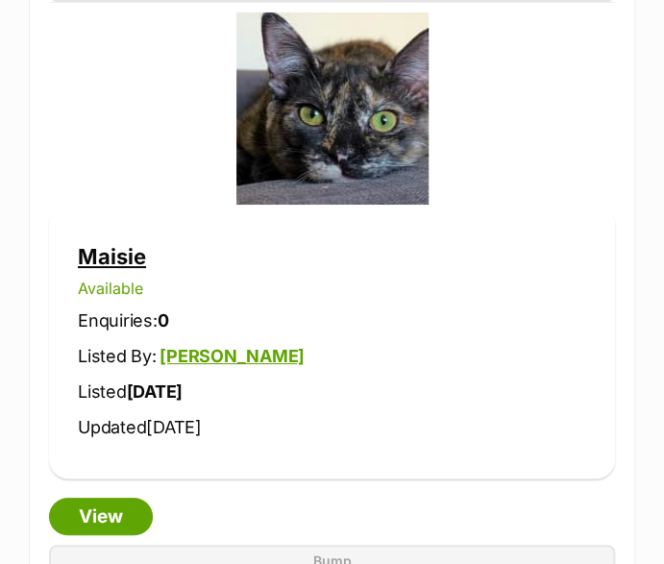
click at [131, 251] on link "Maisie" at bounding box center [112, 256] width 68 height 25
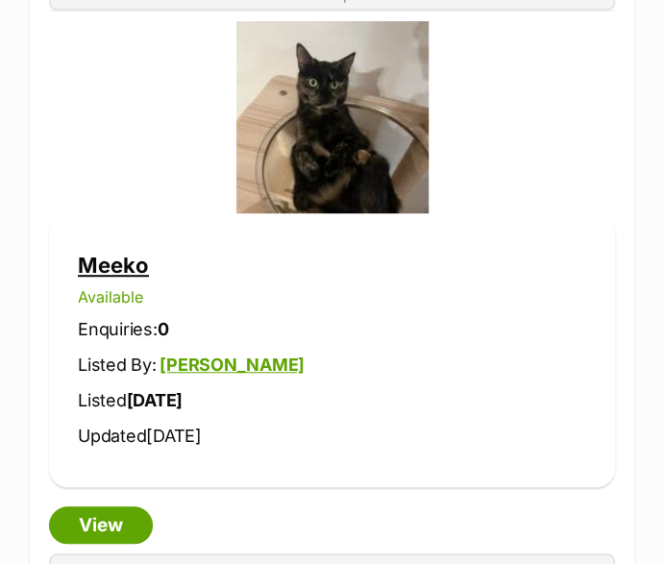
scroll to position [6244, 0]
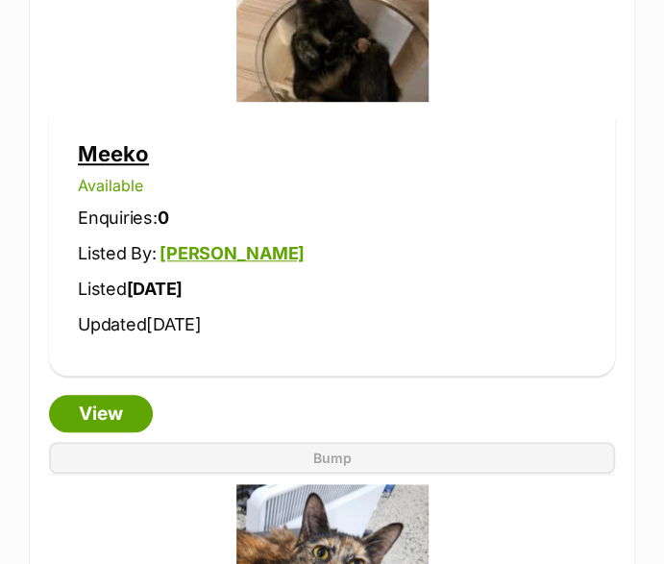
click at [123, 141] on link "Meeko" at bounding box center [113, 153] width 71 height 25
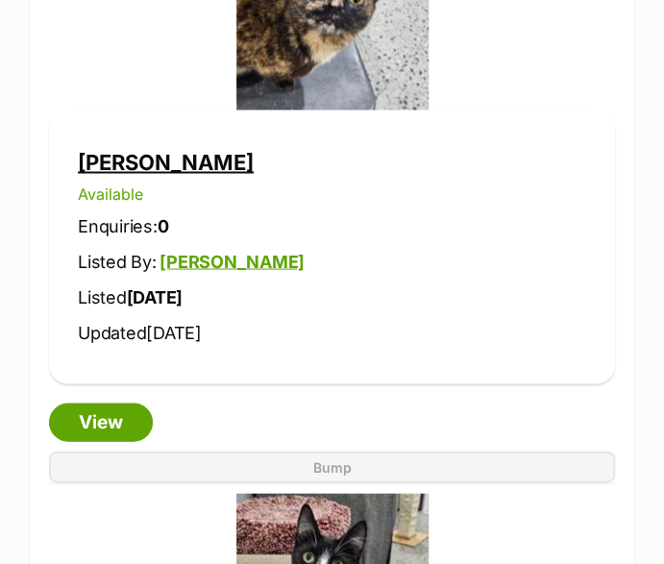
scroll to position [6821, 0]
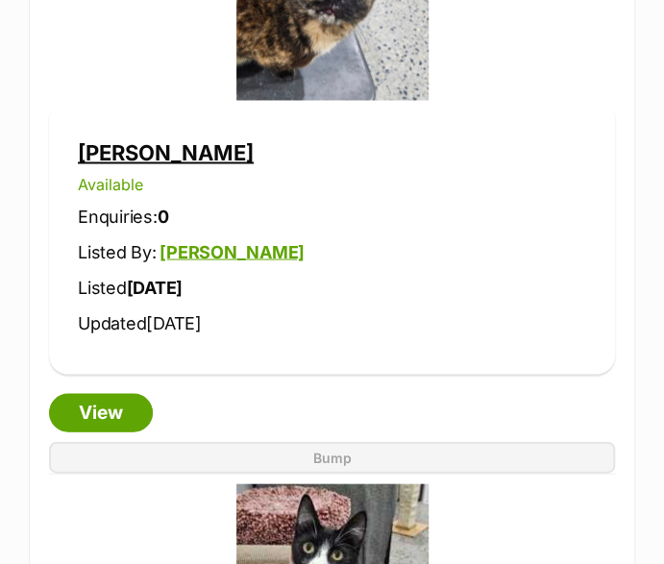
click at [116, 141] on link "Megan" at bounding box center [166, 151] width 176 height 25
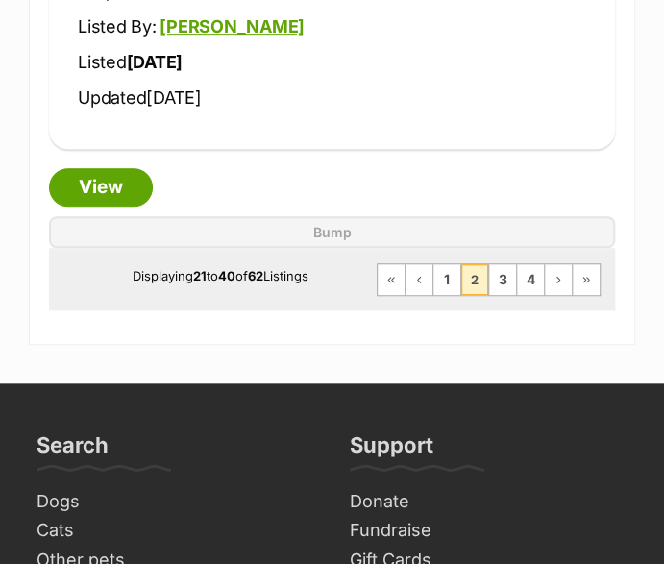
scroll to position [12393, 0]
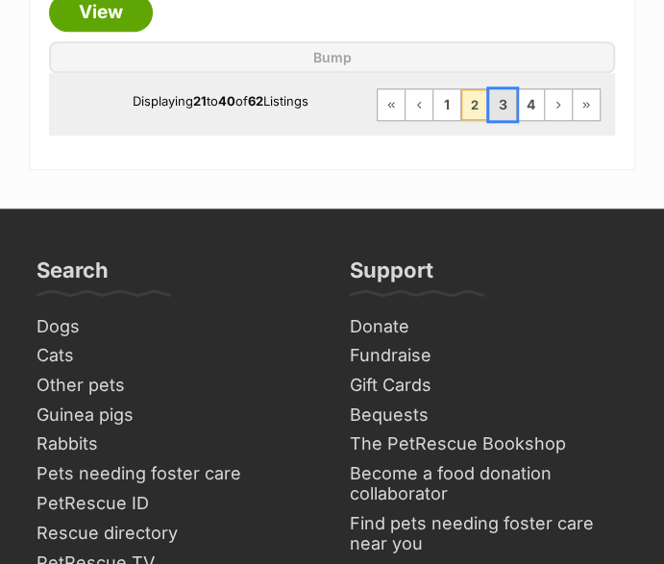
click at [509, 89] on link "3" at bounding box center [502, 104] width 27 height 31
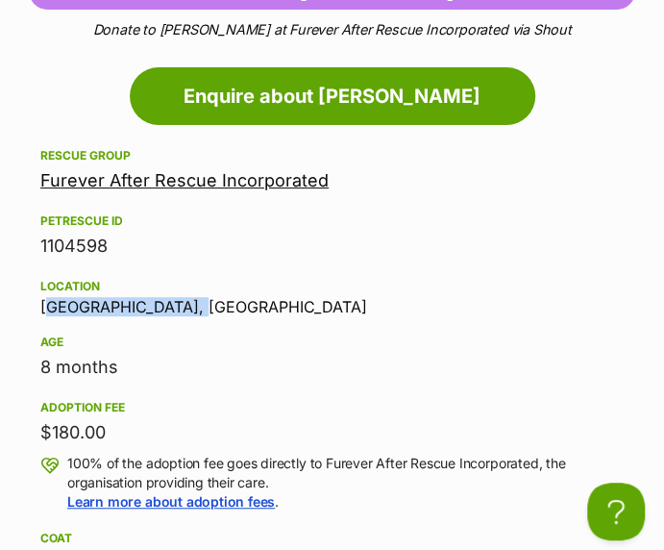
drag, startPoint x: 93, startPoint y: 458, endPoint x: 42, endPoint y: 460, distance: 51.0
click at [42, 315] on div "Location [GEOGRAPHIC_DATA], [GEOGRAPHIC_DATA]" at bounding box center [331, 295] width 583 height 40
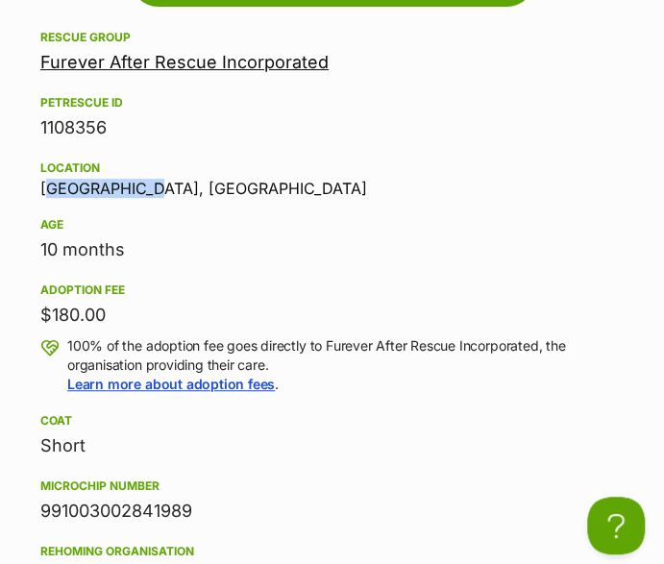
drag, startPoint x: 159, startPoint y: 201, endPoint x: 40, endPoint y: 208, distance: 118.4
click at [40, 197] on div "Location Lakemba, NSW" at bounding box center [331, 177] width 583 height 40
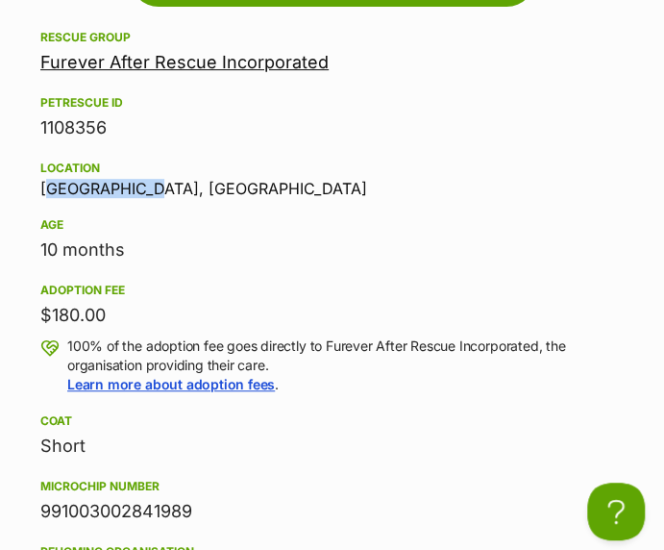
copy div "Lakemba, NSW"
drag, startPoint x: 179, startPoint y: 204, endPoint x: 46, endPoint y: 205, distance: 132.6
click at [46, 197] on div "Location [GEOGRAPHIC_DATA], [GEOGRAPHIC_DATA]" at bounding box center [331, 177] width 583 height 40
copy div "[GEOGRAPHIC_DATA], [GEOGRAPHIC_DATA]"
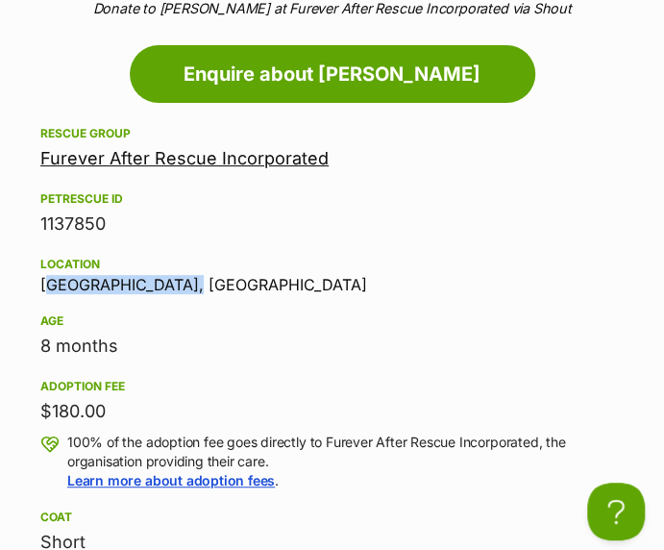
drag, startPoint x: 183, startPoint y: 269, endPoint x: 42, endPoint y: 261, distance: 140.5
click at [42, 261] on div "Location Condell Park, NSW" at bounding box center [331, 273] width 583 height 40
copy div "Condell Park, NSW"
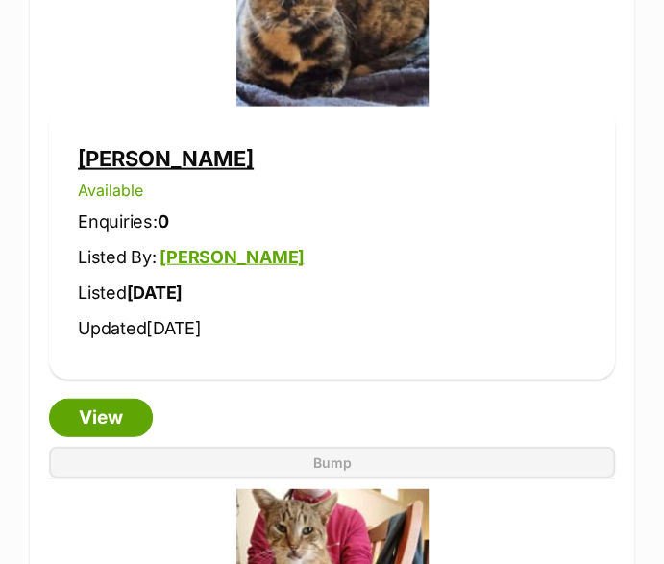
scroll to position [1153, 0]
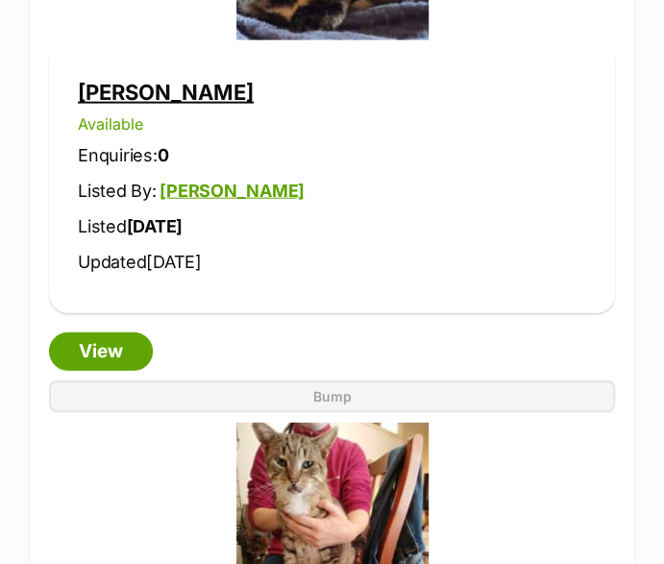
click at [100, 93] on link "[PERSON_NAME]" at bounding box center [166, 92] width 176 height 25
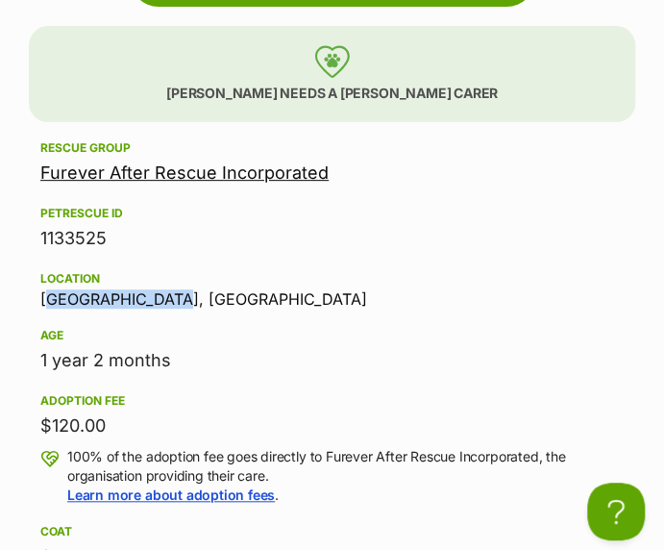
drag, startPoint x: 183, startPoint y: 283, endPoint x: 44, endPoint y: 280, distance: 138.4
click at [40, 280] on div "Location [GEOGRAPHIC_DATA], [GEOGRAPHIC_DATA]" at bounding box center [331, 287] width 583 height 40
copy div "[GEOGRAPHIC_DATA], [GEOGRAPHIC_DATA]"
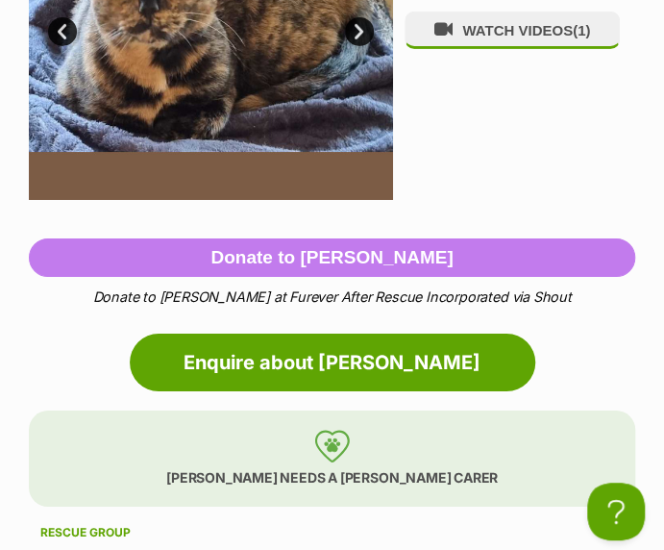
scroll to position [1345, 0]
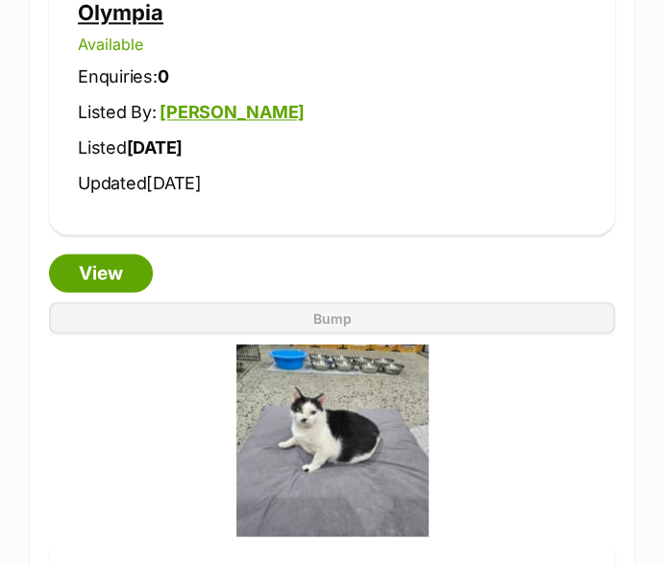
scroll to position [4515, 0]
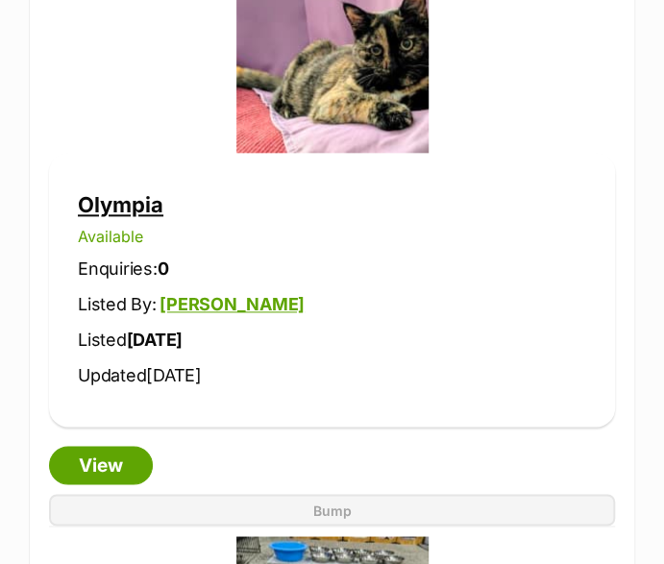
click at [146, 192] on link "Olympia" at bounding box center [121, 204] width 86 height 25
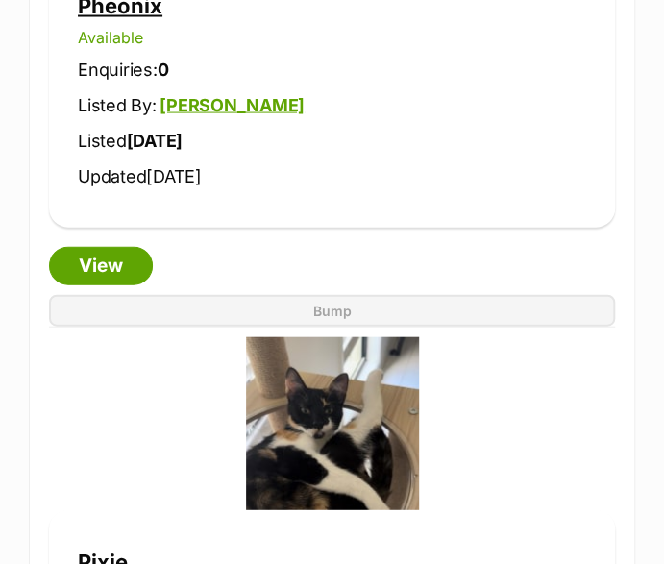
scroll to position [6821, 0]
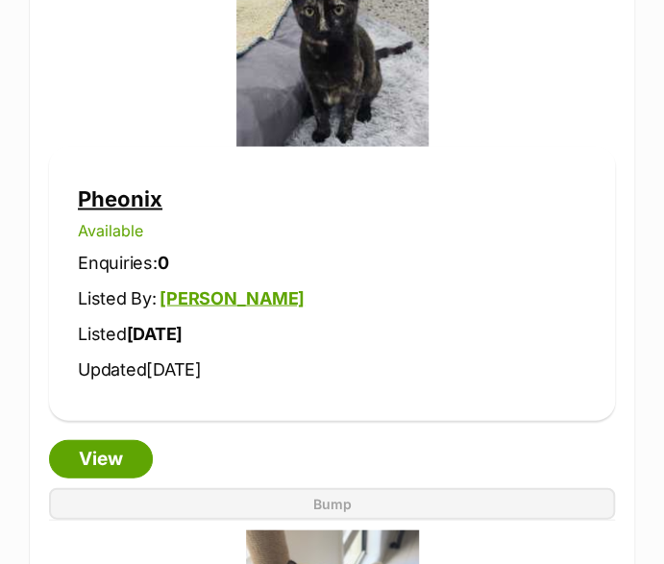
click at [141, 185] on link "Pheonix" at bounding box center [120, 197] width 85 height 25
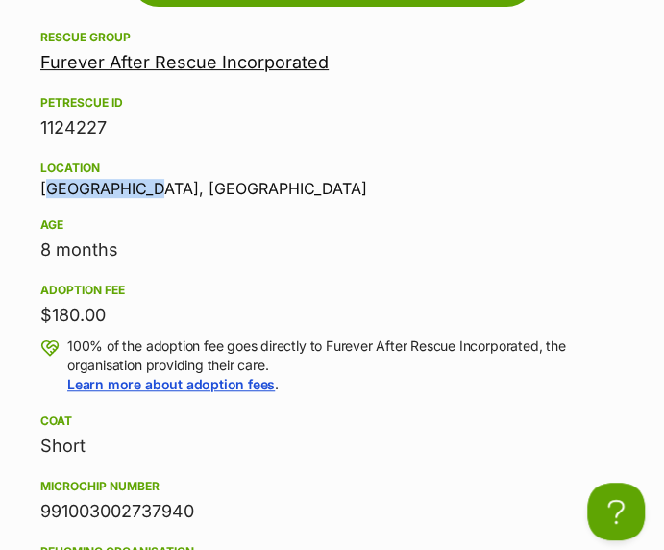
drag, startPoint x: 154, startPoint y: 203, endPoint x: 42, endPoint y: 203, distance: 111.4
click at [42, 197] on div "Location Lakemba, NSW" at bounding box center [331, 177] width 583 height 40
copy div "Lakemba, NSW"
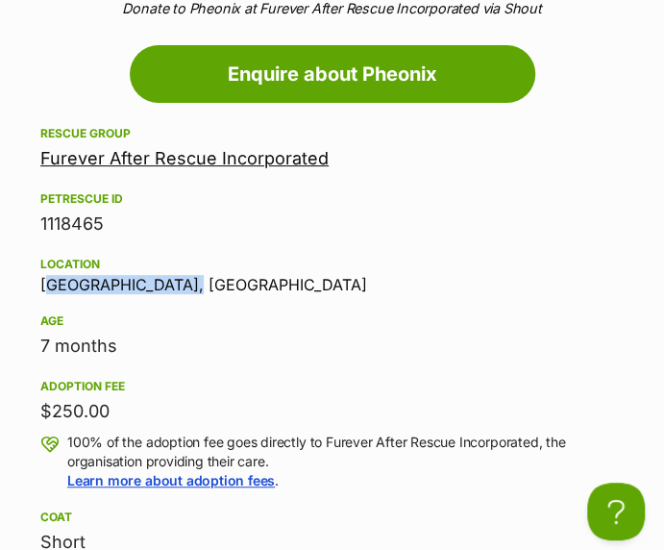
drag, startPoint x: 193, startPoint y: 297, endPoint x: 42, endPoint y: 301, distance: 150.9
click at [42, 293] on div "Location Campbelltown, NSW" at bounding box center [331, 273] width 583 height 40
copy div "Campbelltown, NSW"
